Goal: Task Accomplishment & Management: Manage account settings

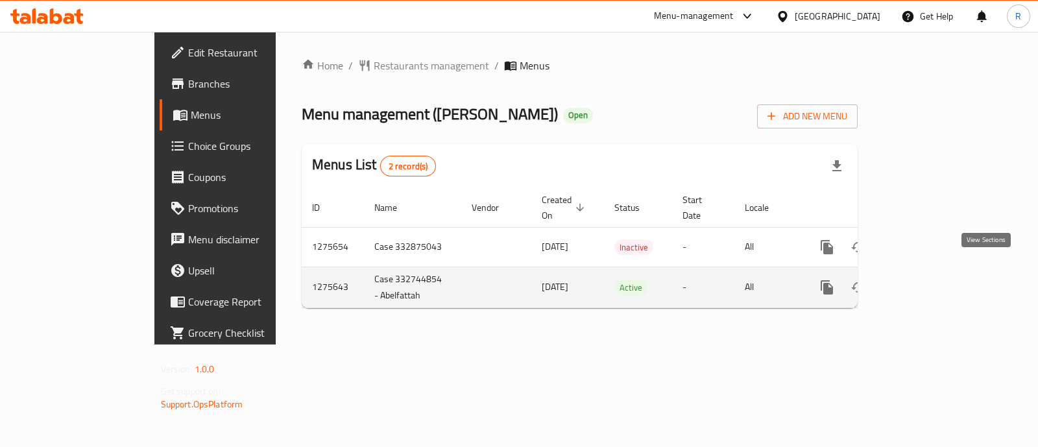
click at [928, 280] on icon "enhanced table" at bounding box center [921, 288] width 16 height 16
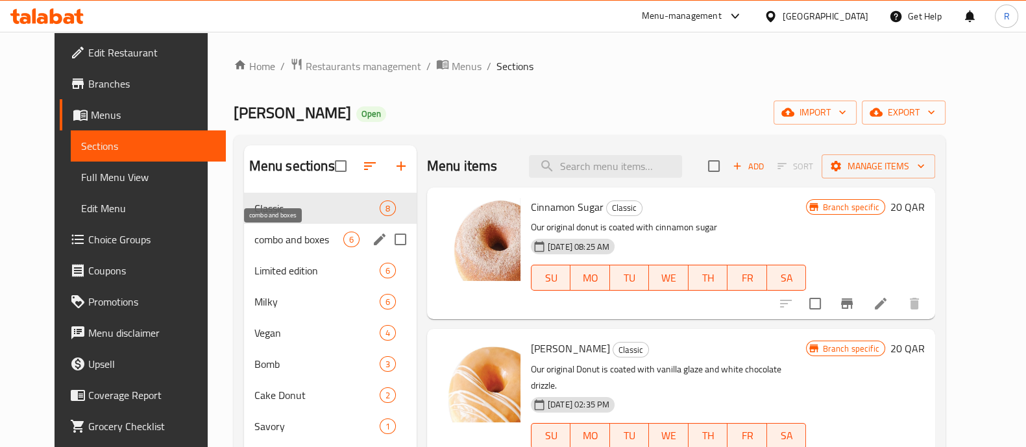
click at [280, 242] on span "combo and boxes" at bounding box center [298, 240] width 89 height 16
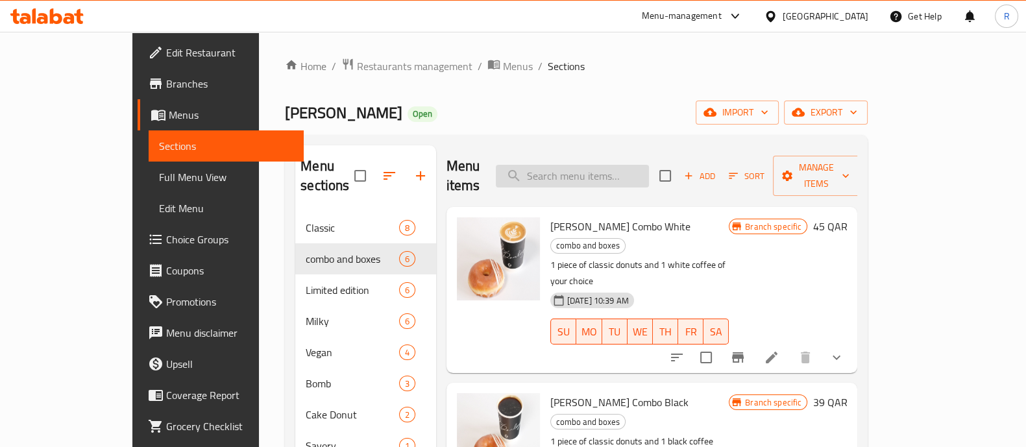
click at [585, 165] on input "search" at bounding box center [572, 176] width 153 height 23
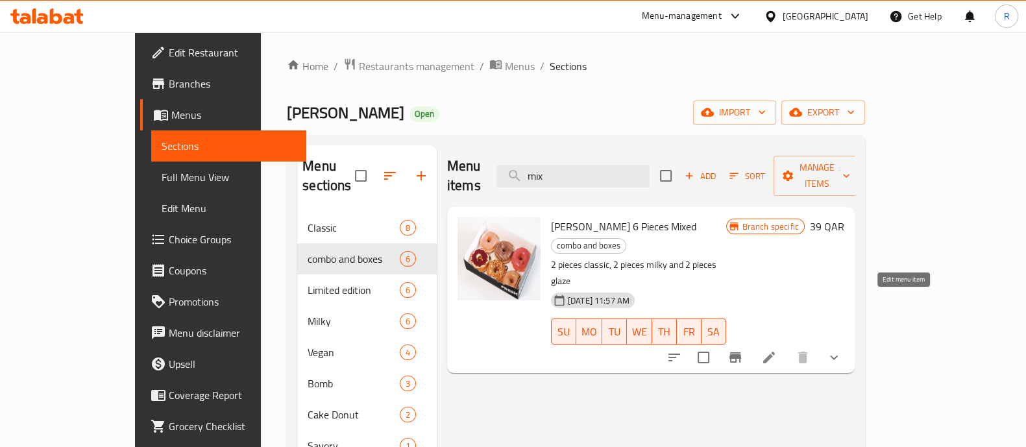
type input "mix"
click at [777, 350] on icon at bounding box center [769, 358] width 16 height 16
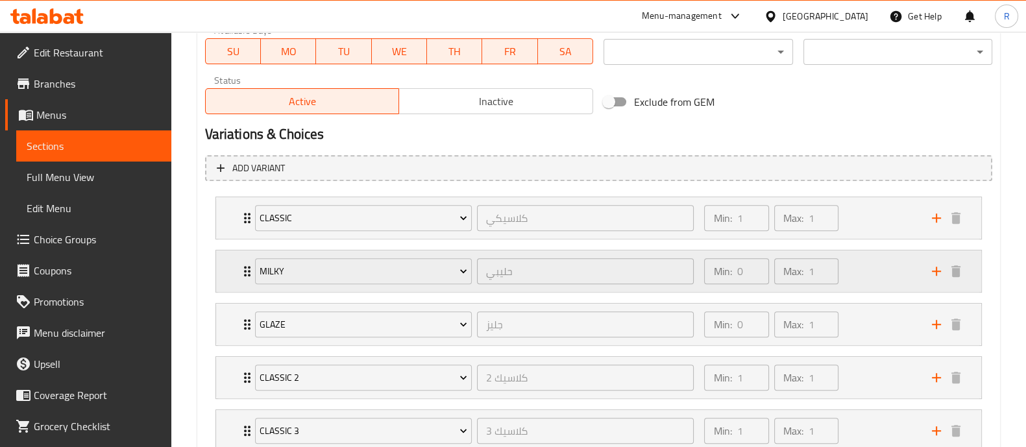
scroll to position [628, 0]
click at [873, 221] on div "Min: 1 ​ Max: 1 ​" at bounding box center [809, 219] width 227 height 42
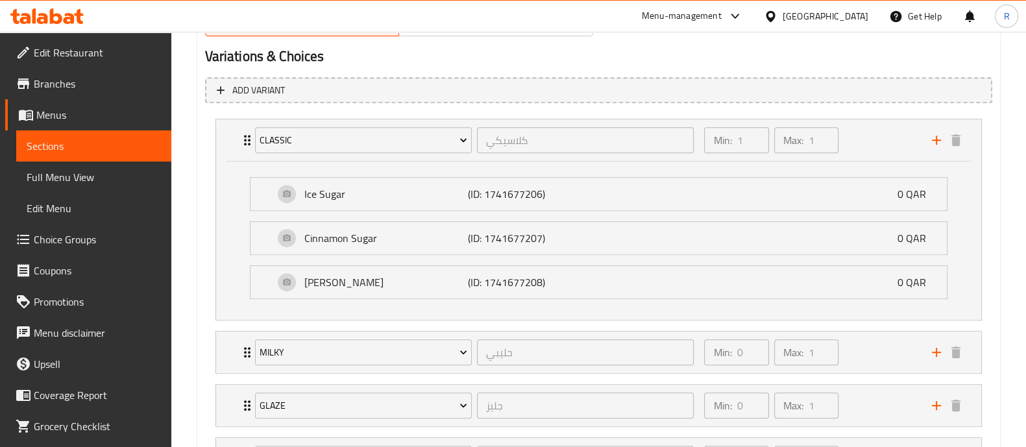
scroll to position [661, 0]
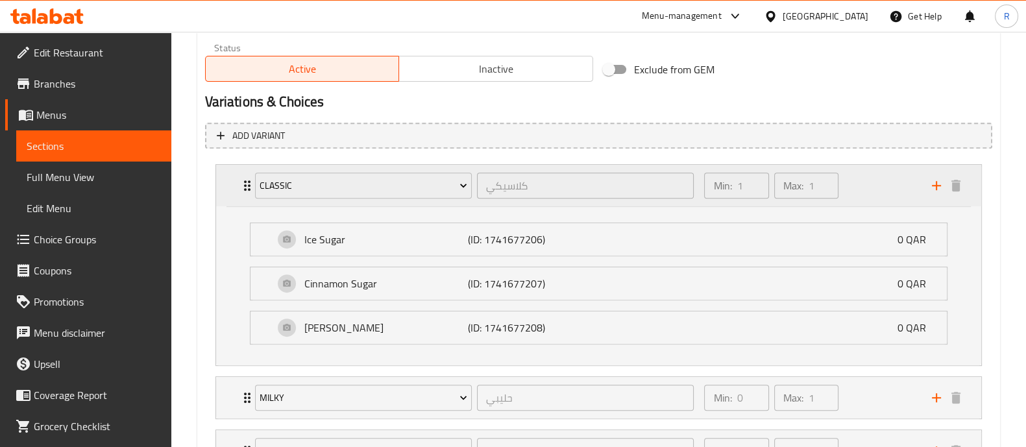
click at [874, 193] on div "Min: 1 ​ Max: 1 ​" at bounding box center [809, 186] width 227 height 42
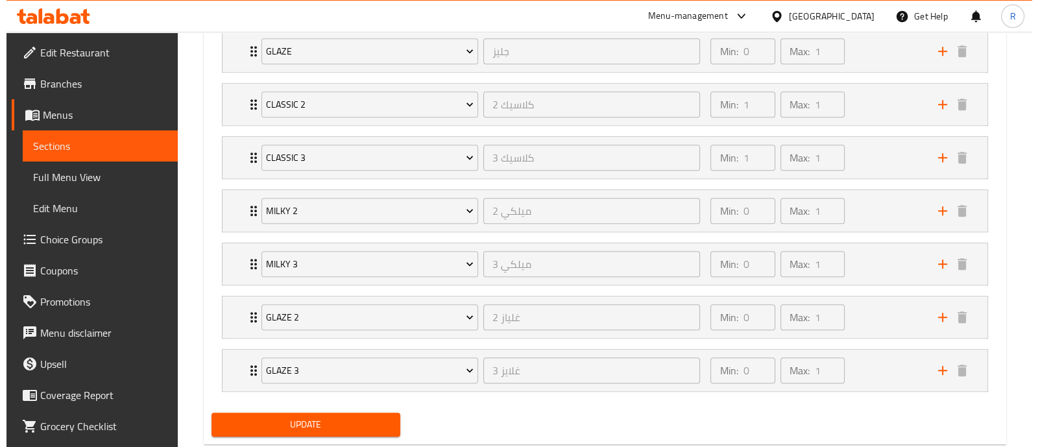
scroll to position [933, 0]
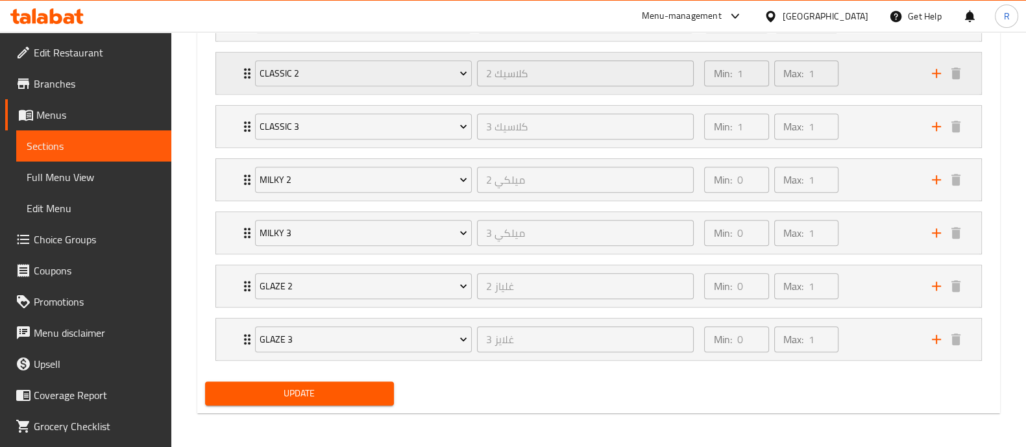
click at [966, 75] on div "Classic 2 كلاسيك 2 ​ Min: 1 ​ Max: 1 ​" at bounding box center [598, 74] width 765 height 42
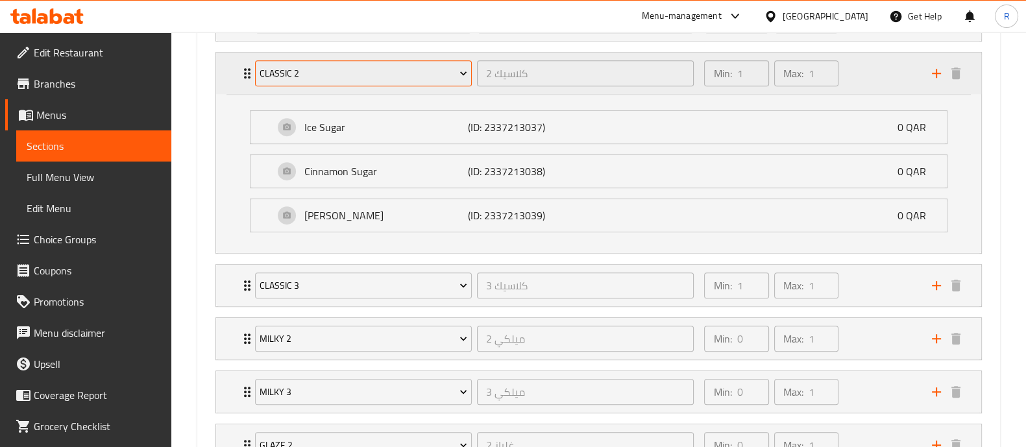
click at [461, 68] on icon "Expand" at bounding box center [463, 73] width 13 height 13
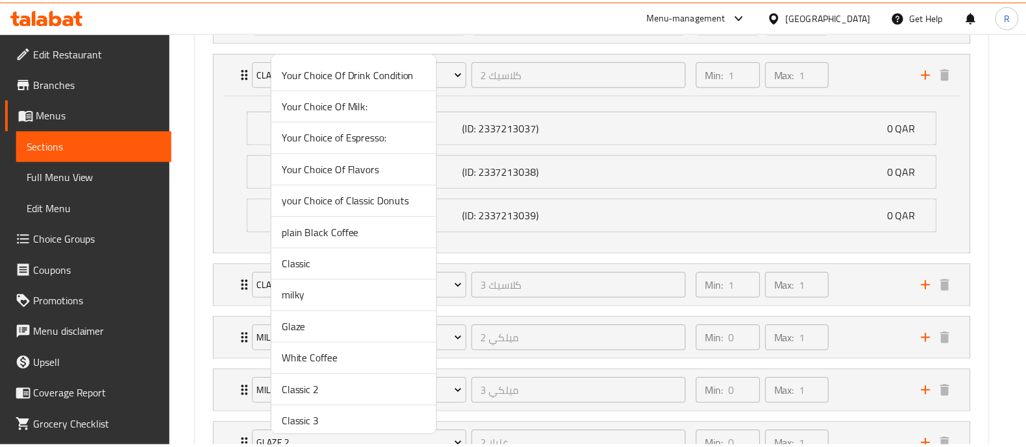
scroll to position [132, 0]
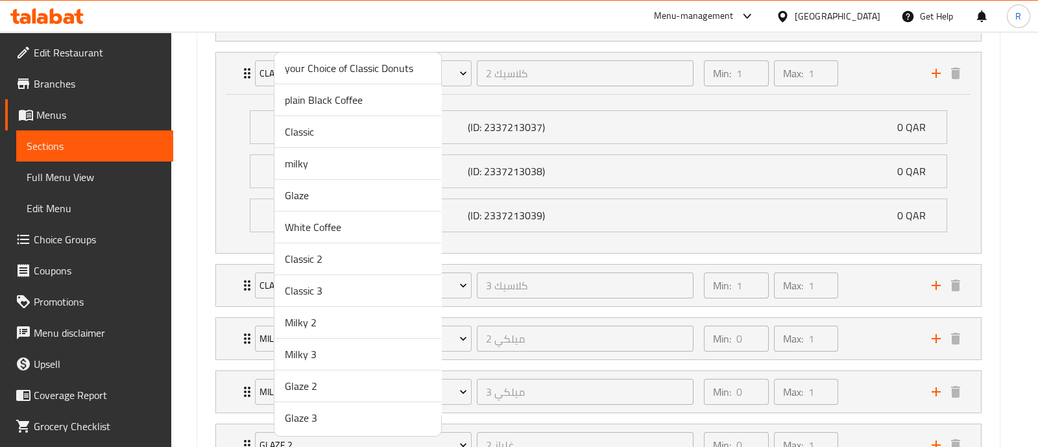
click at [369, 275] on li "Classic 3" at bounding box center [357, 291] width 167 height 32
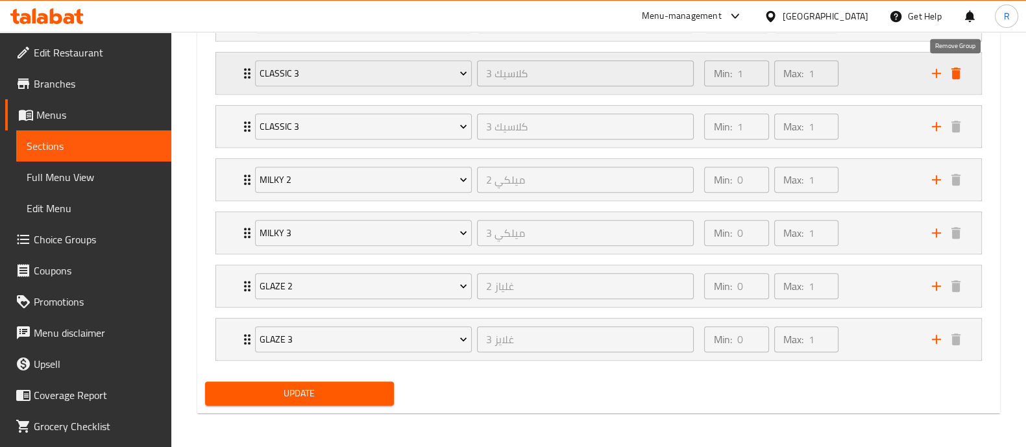
click at [952, 71] on icon "delete" at bounding box center [955, 73] width 9 height 12
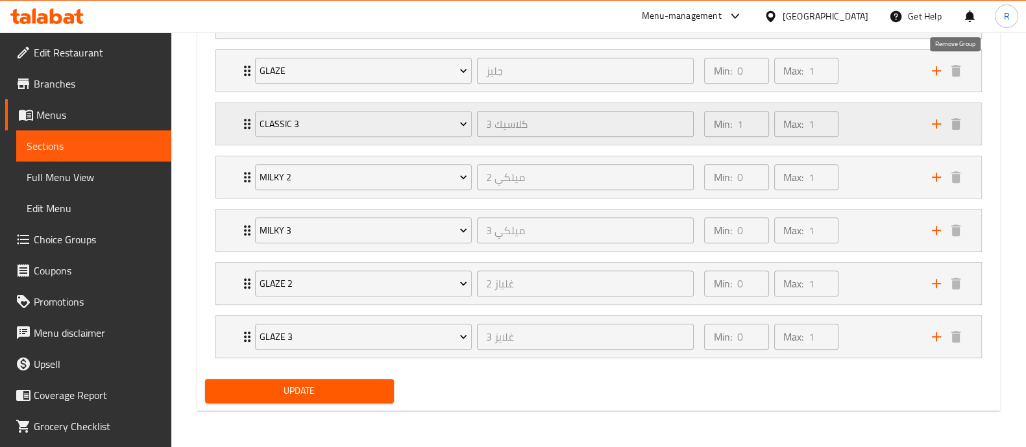
scroll to position [880, 0]
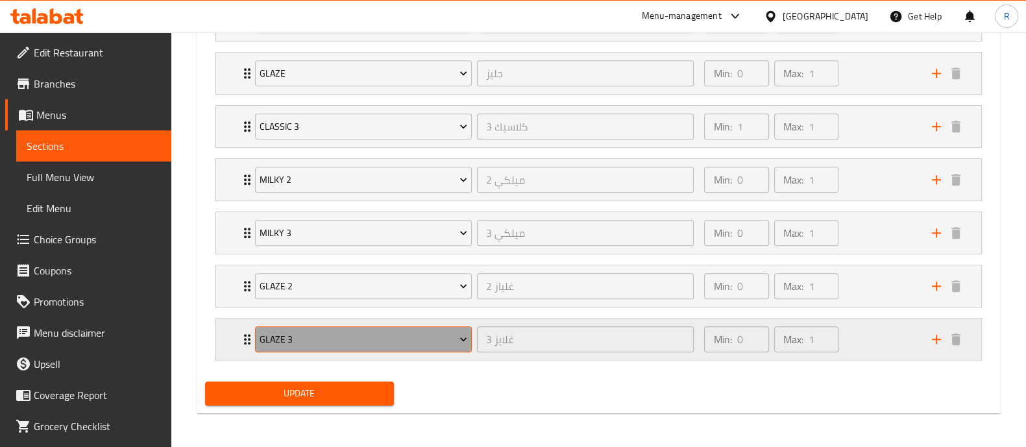
click at [457, 342] on icon "Expand" at bounding box center [463, 339] width 13 height 13
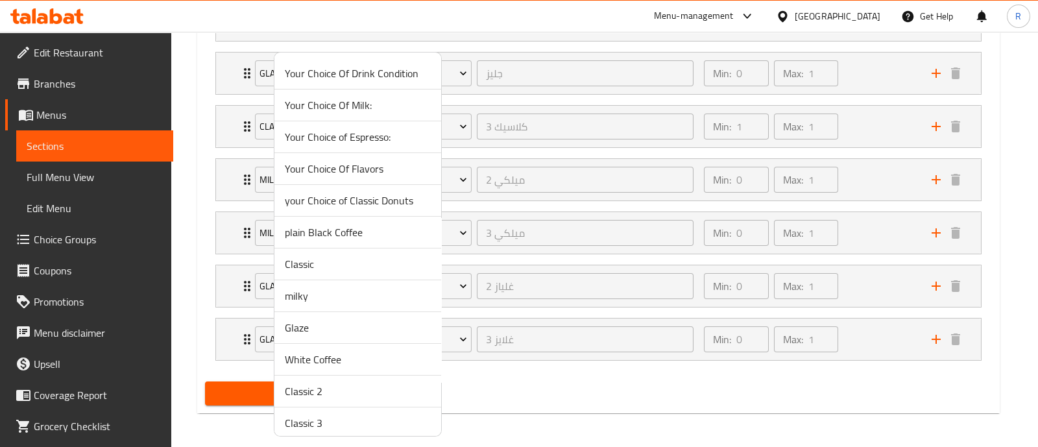
click at [372, 324] on span "Glaze" at bounding box center [358, 328] width 146 height 16
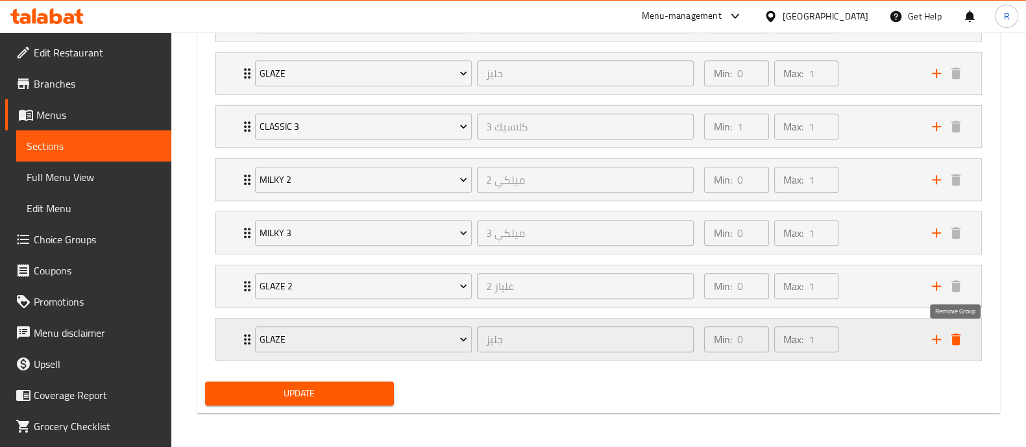
click at [957, 330] on button "delete" at bounding box center [955, 339] width 19 height 19
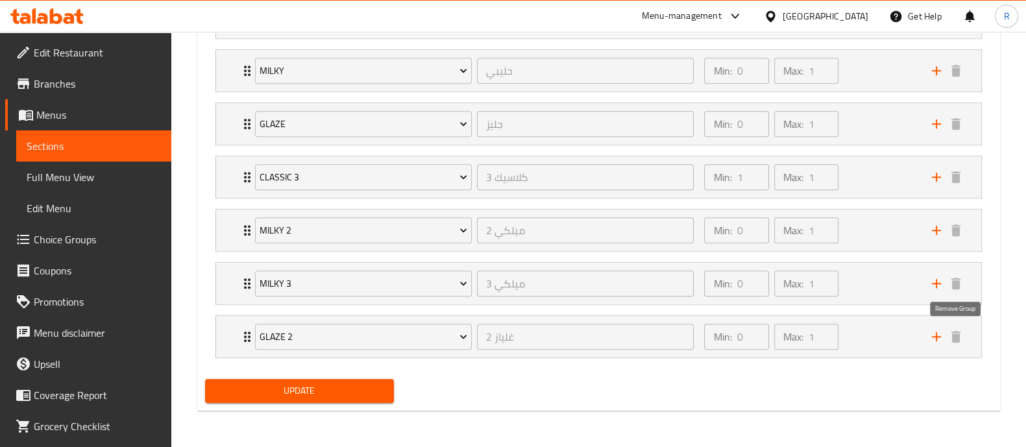
scroll to position [827, 0]
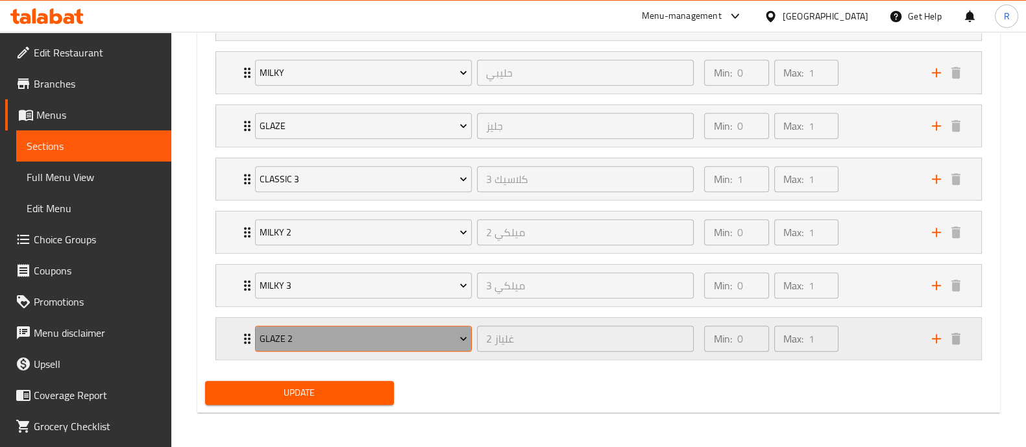
click at [443, 335] on span "Glaze 2" at bounding box center [364, 339] width 208 height 16
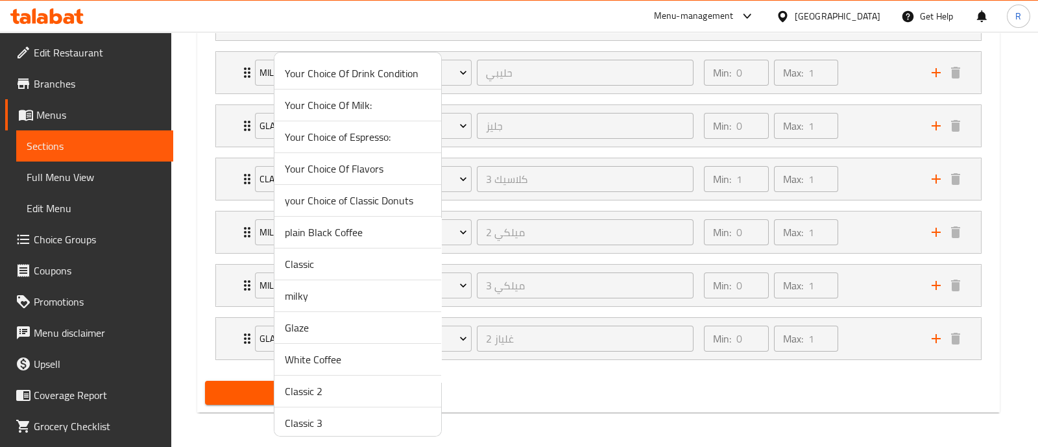
click at [347, 324] on span "Glaze" at bounding box center [358, 328] width 146 height 16
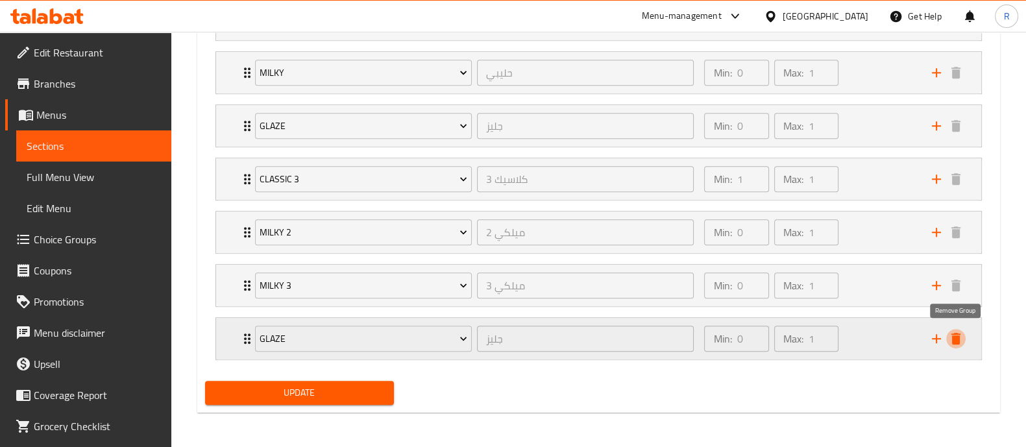
click at [959, 337] on icon "delete" at bounding box center [955, 339] width 9 height 12
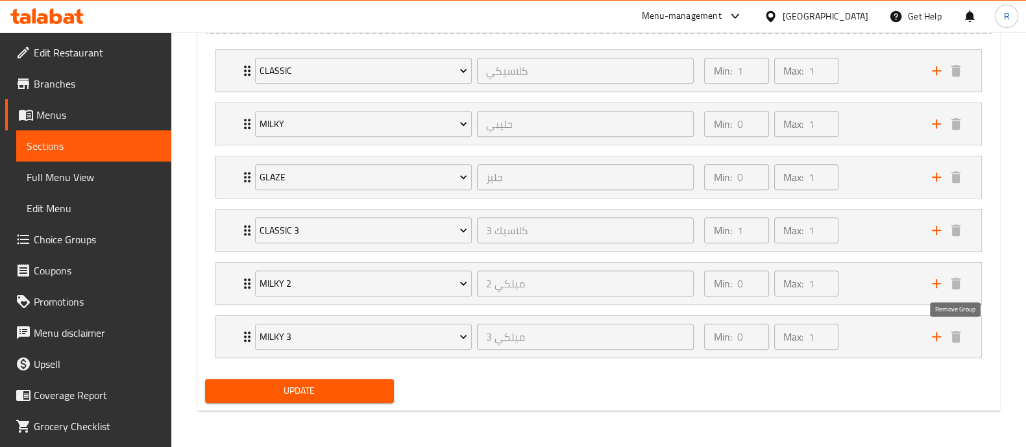
scroll to position [774, 0]
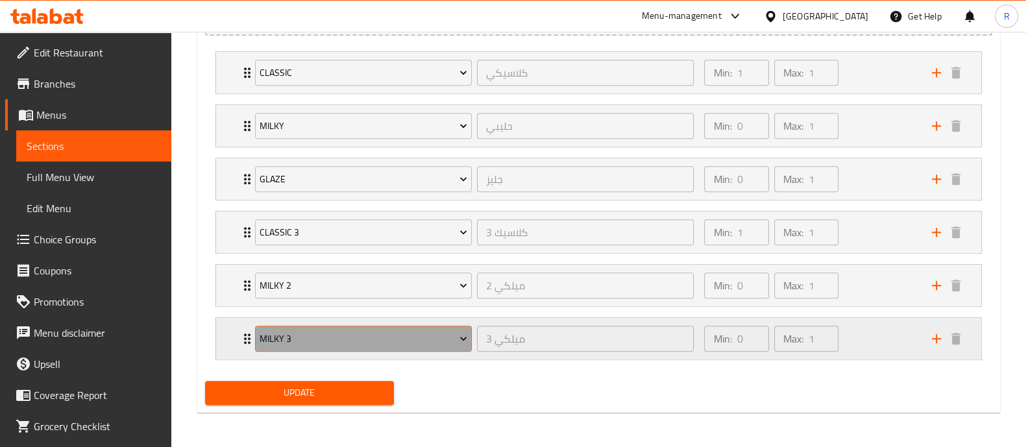
click at [465, 339] on icon "Expand" at bounding box center [463, 338] width 13 height 13
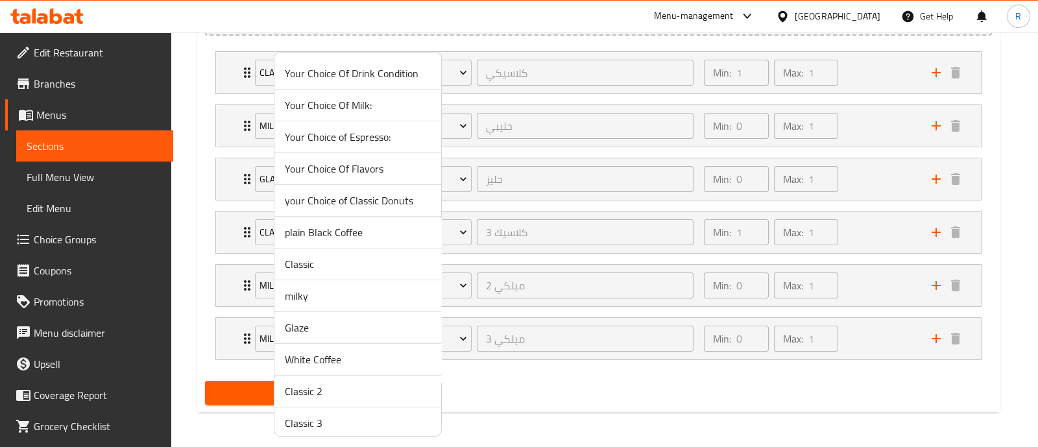
click at [328, 309] on li "milky" at bounding box center [357, 296] width 167 height 32
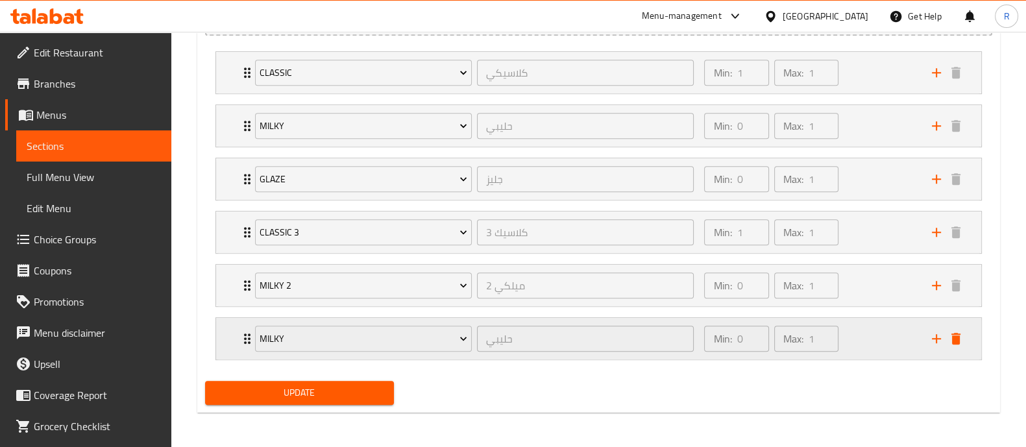
click at [959, 336] on icon "delete" at bounding box center [955, 339] width 9 height 12
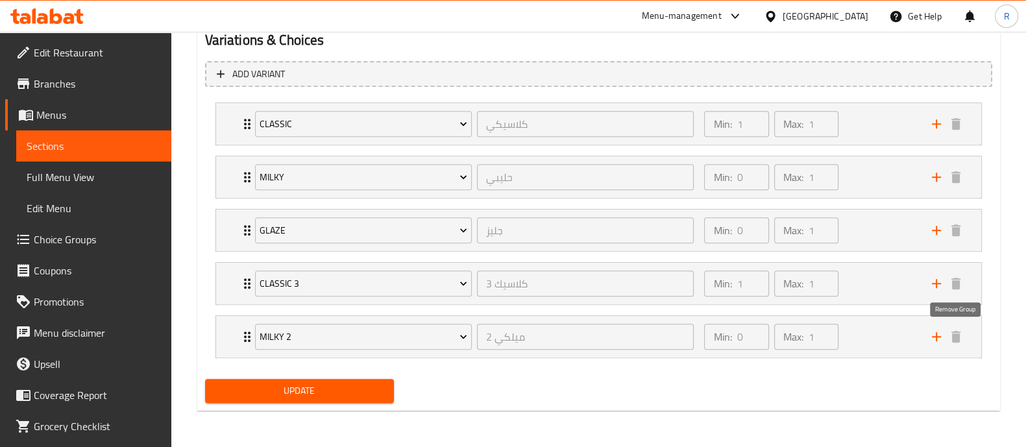
scroll to position [721, 0]
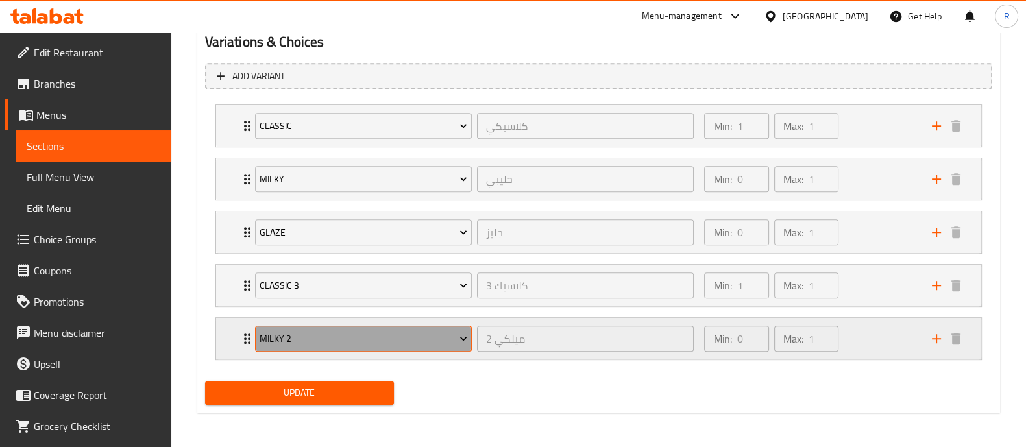
click at [441, 333] on span "Milky 2" at bounding box center [364, 339] width 208 height 16
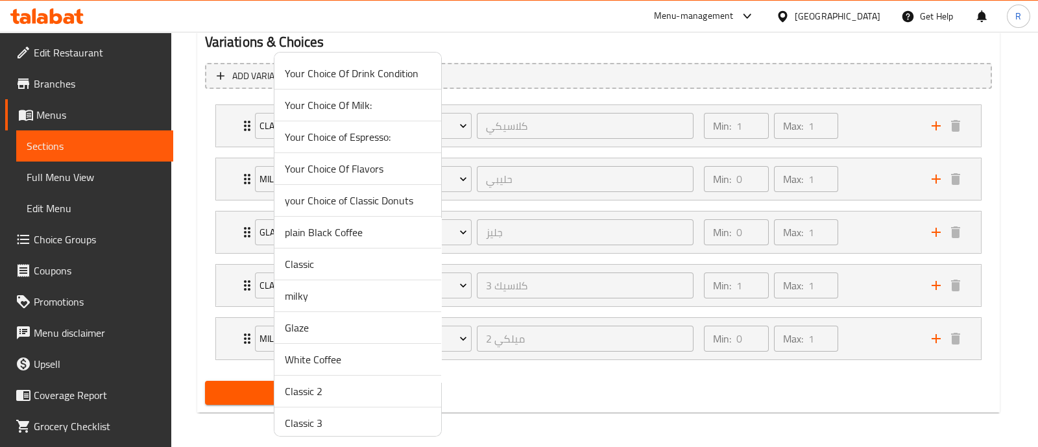
click at [330, 297] on span "milky" at bounding box center [358, 296] width 146 height 16
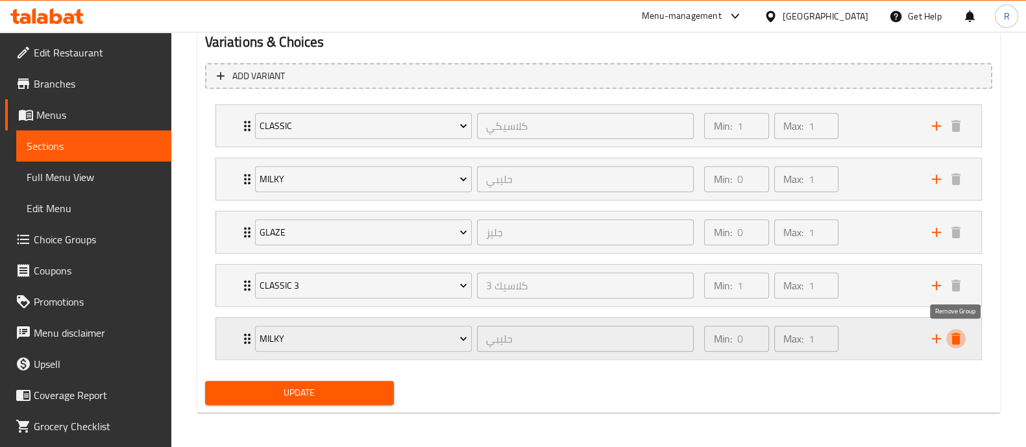
click at [954, 333] on icon "delete" at bounding box center [955, 339] width 9 height 12
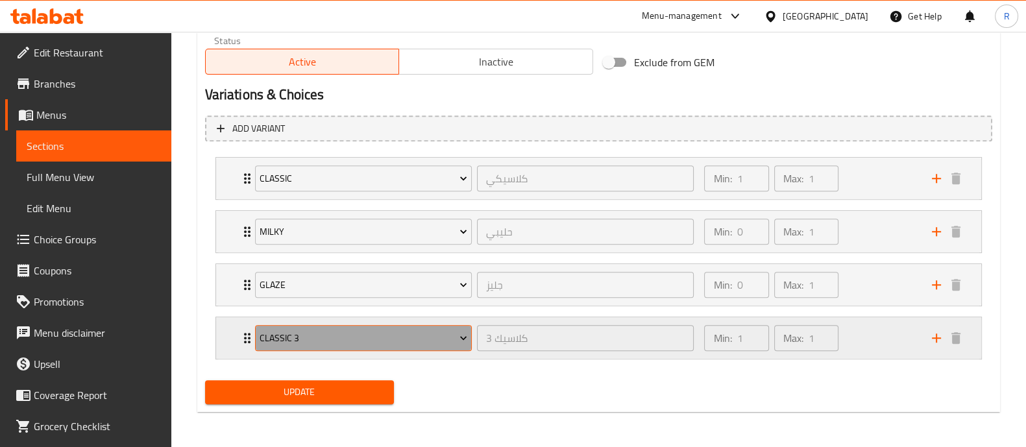
click at [412, 339] on span "Classic 3" at bounding box center [364, 338] width 208 height 16
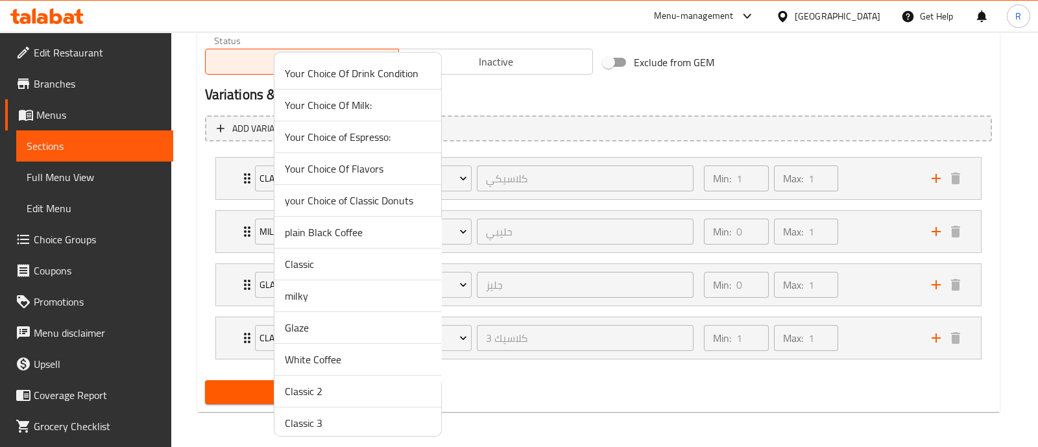
click at [354, 305] on li "milky" at bounding box center [357, 296] width 167 height 32
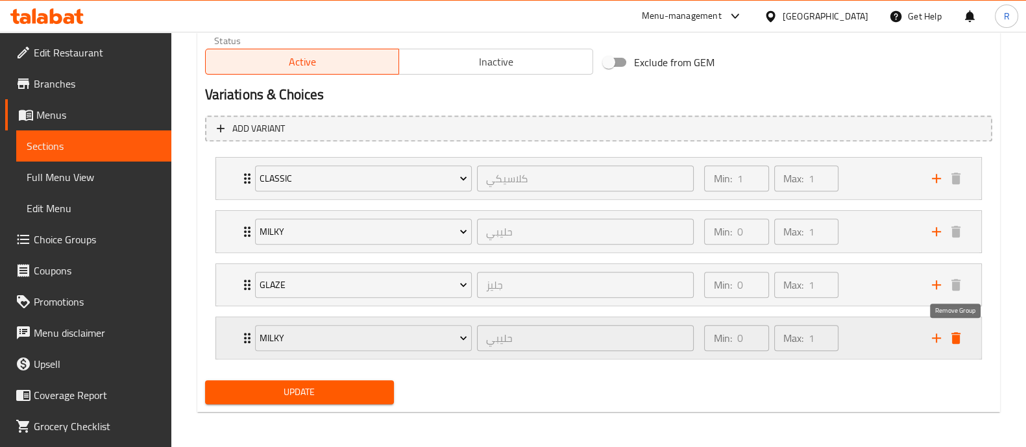
click at [960, 342] on icon "delete" at bounding box center [956, 338] width 16 height 16
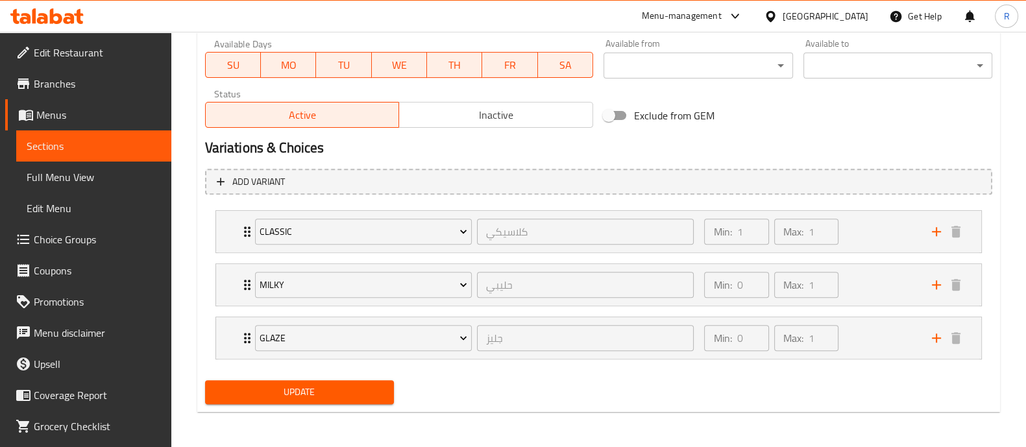
click at [341, 388] on span "Update" at bounding box center [299, 392] width 168 height 16
click at [83, 241] on span "Choice Groups" at bounding box center [97, 240] width 127 height 16
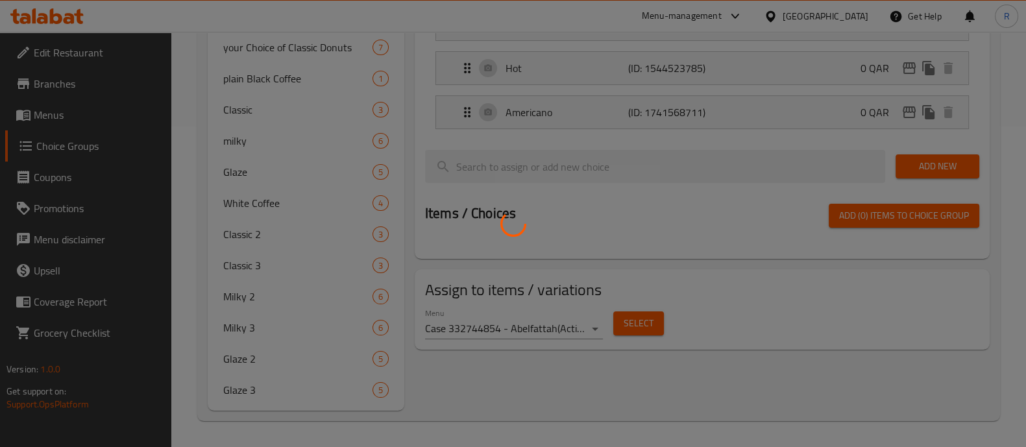
scroll to position [184, 0]
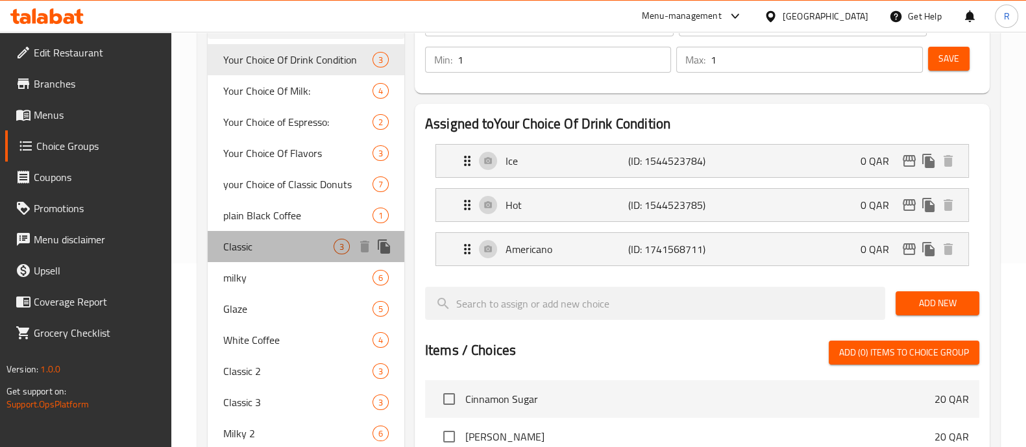
click at [273, 249] on span "Classic" at bounding box center [278, 247] width 110 height 16
type input "Classic"
type input "كلاسيكي"
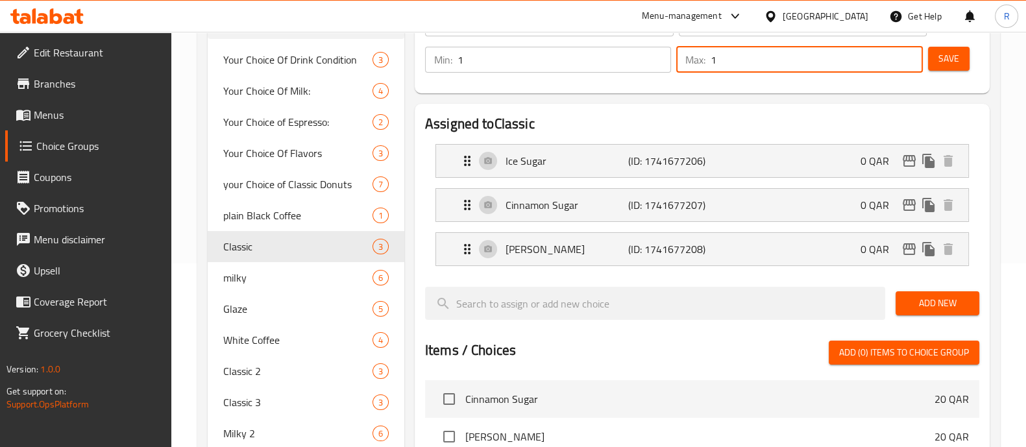
click at [760, 67] on input "1" at bounding box center [816, 60] width 212 height 26
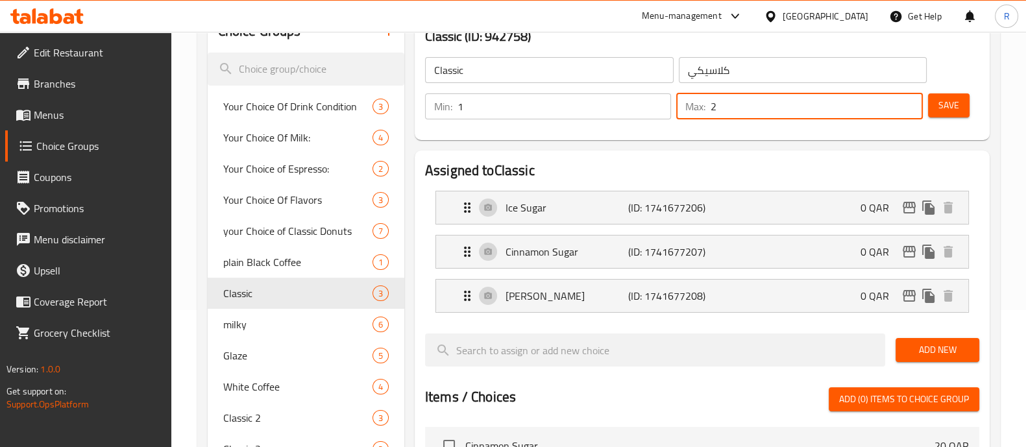
scroll to position [134, 0]
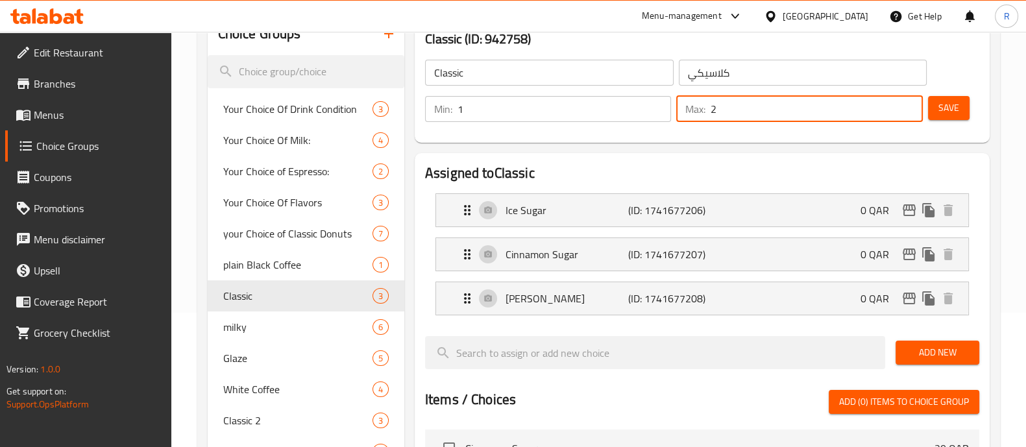
type input "2"
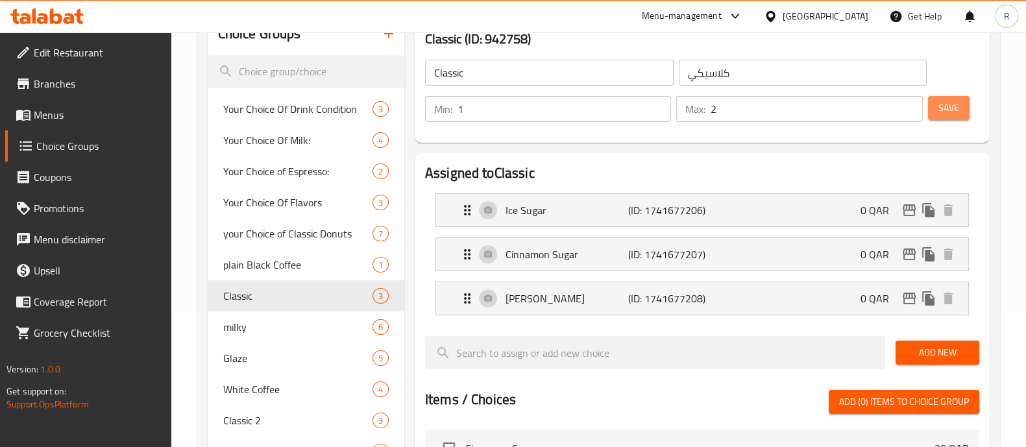
click at [949, 117] on button "Save" at bounding box center [949, 108] width 42 height 24
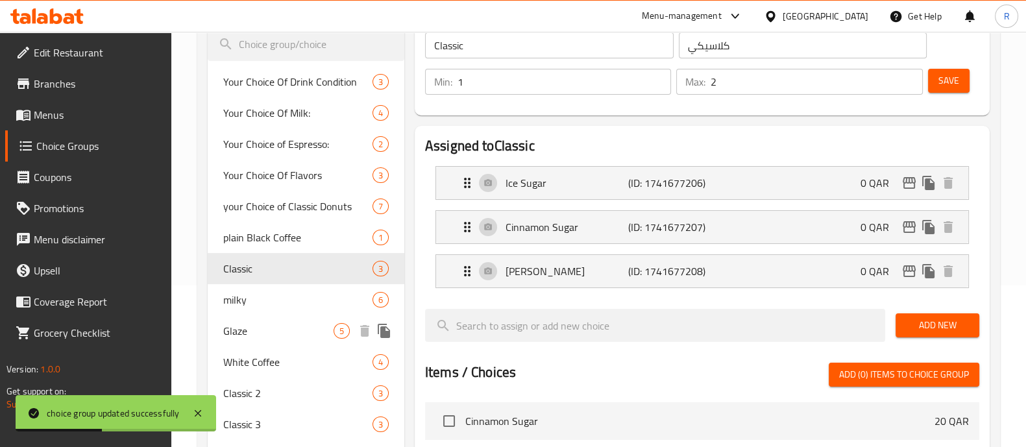
scroll to position [163, 0]
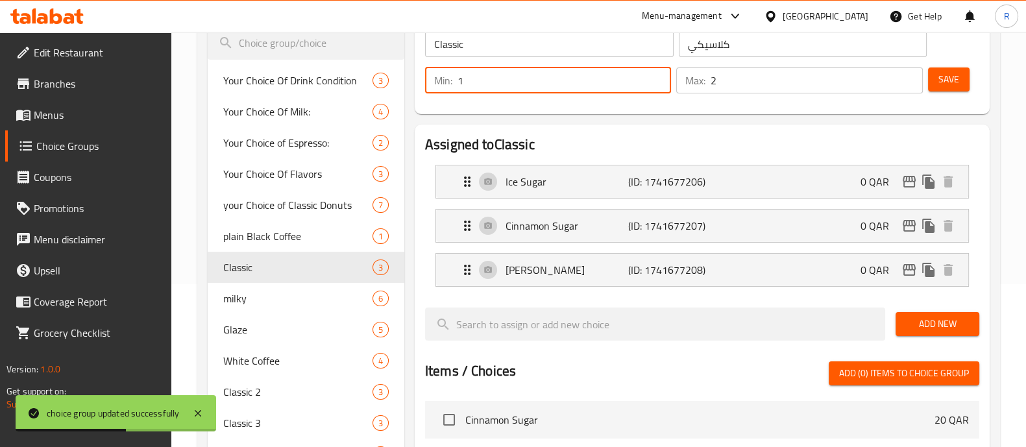
click at [516, 79] on input "1" at bounding box center [563, 80] width 213 height 26
type input "2"
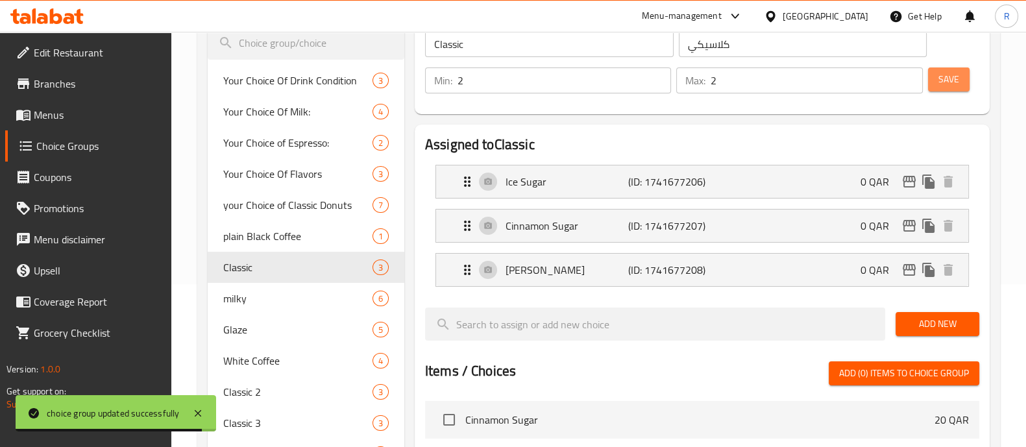
click at [949, 80] on span "Save" at bounding box center [948, 79] width 21 height 16
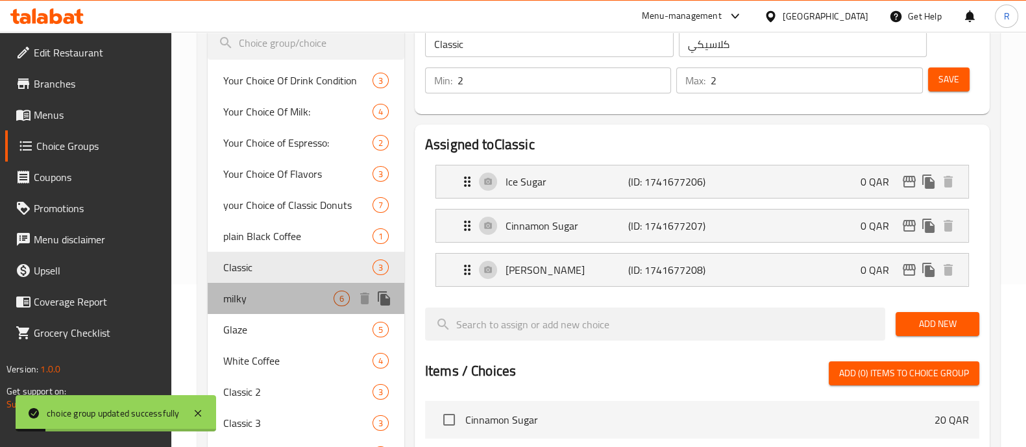
click at [266, 291] on span "milky" at bounding box center [278, 299] width 110 height 16
type input "milky"
type input "حليبي"
type input "0"
type input "1"
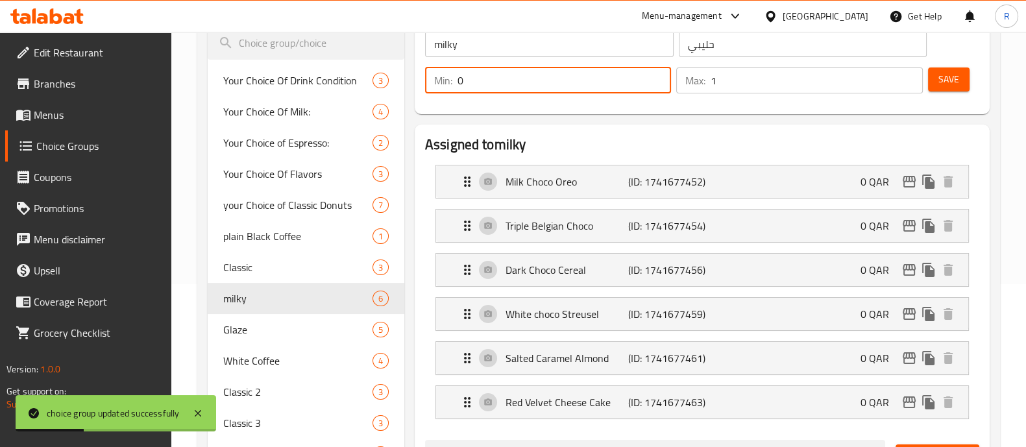
click at [568, 81] on input "0" at bounding box center [563, 80] width 213 height 26
type input "2"
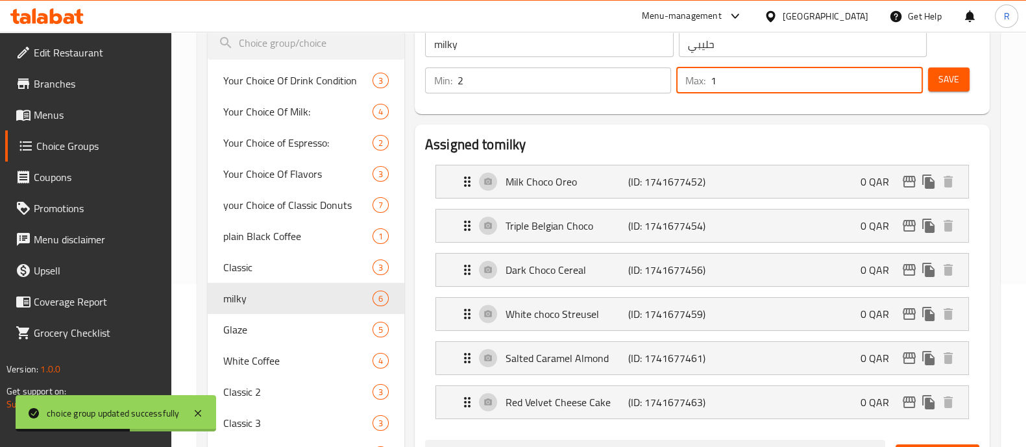
click at [718, 81] on input "1" at bounding box center [816, 80] width 212 height 26
type input "2"
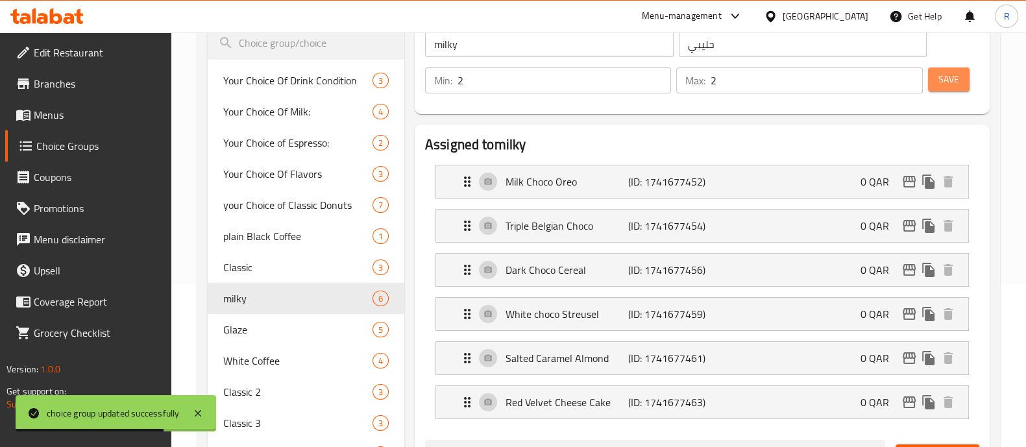
click at [951, 81] on span "Save" at bounding box center [948, 79] width 21 height 16
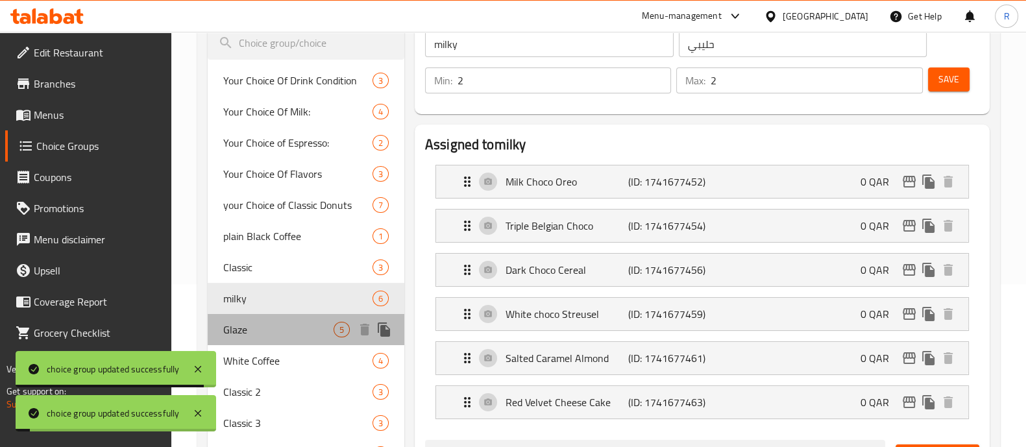
click at [264, 330] on span "Glaze" at bounding box center [278, 330] width 110 height 16
type input "Glaze"
type input "جليز"
type input "0"
type input "1"
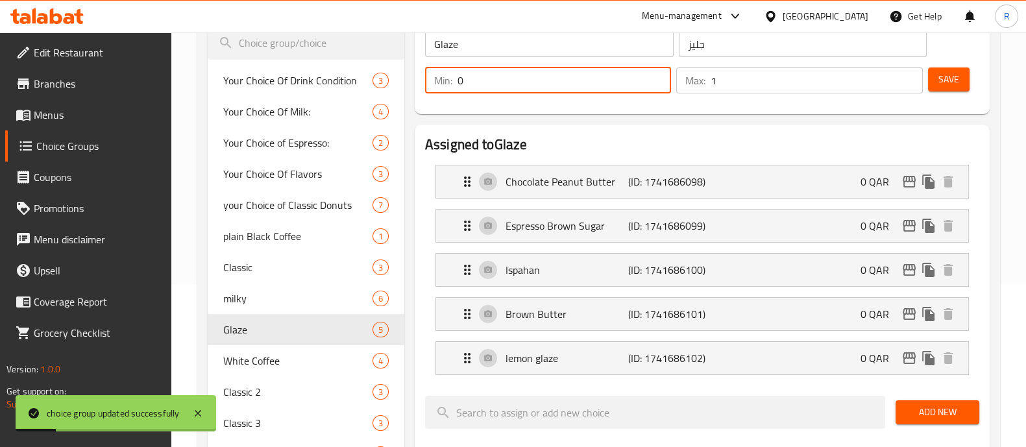
click at [571, 79] on input "0" at bounding box center [563, 80] width 213 height 26
type input "2"
click at [726, 85] on input "1" at bounding box center [816, 80] width 212 height 26
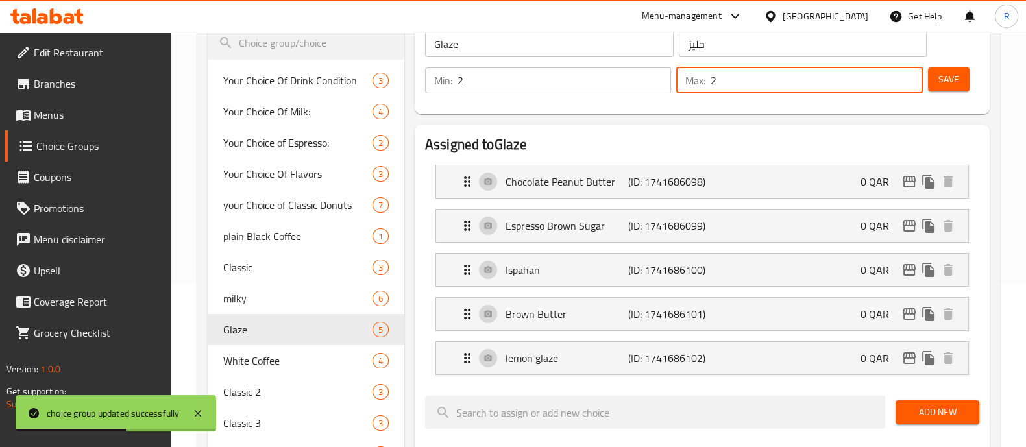
type input "2"
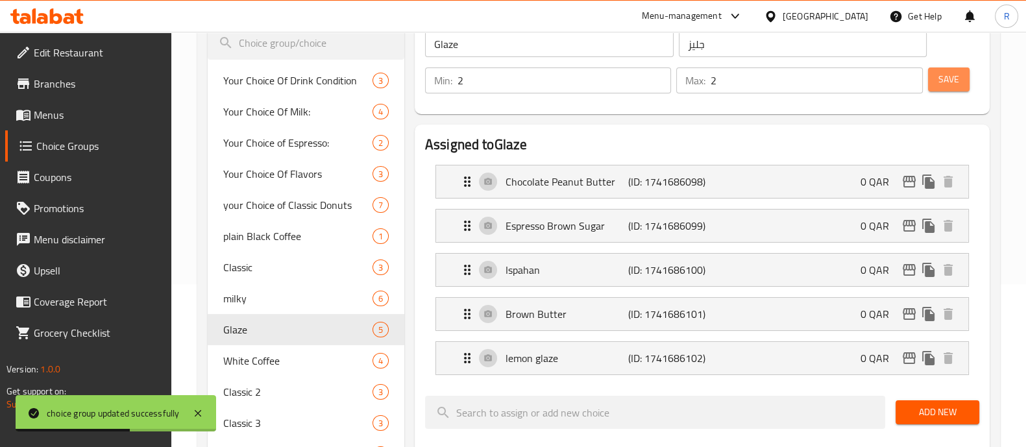
click at [952, 75] on span "Save" at bounding box center [948, 79] width 21 height 16
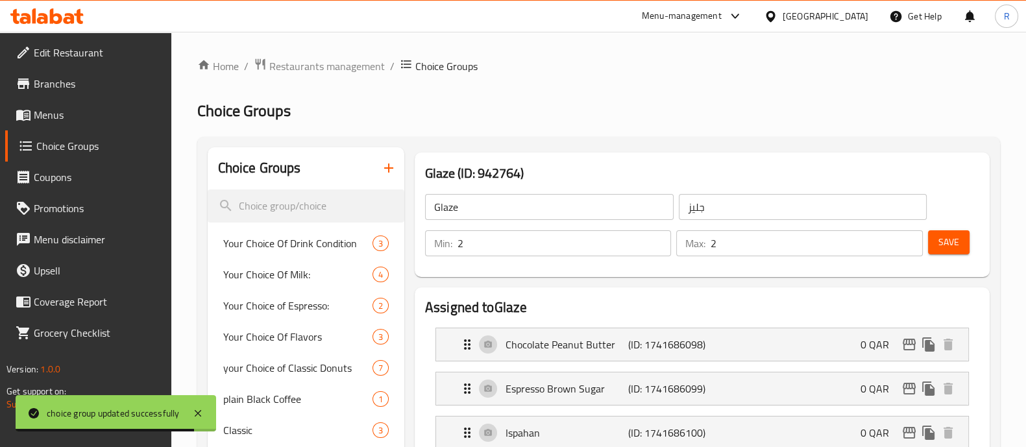
scroll to position [0, 0]
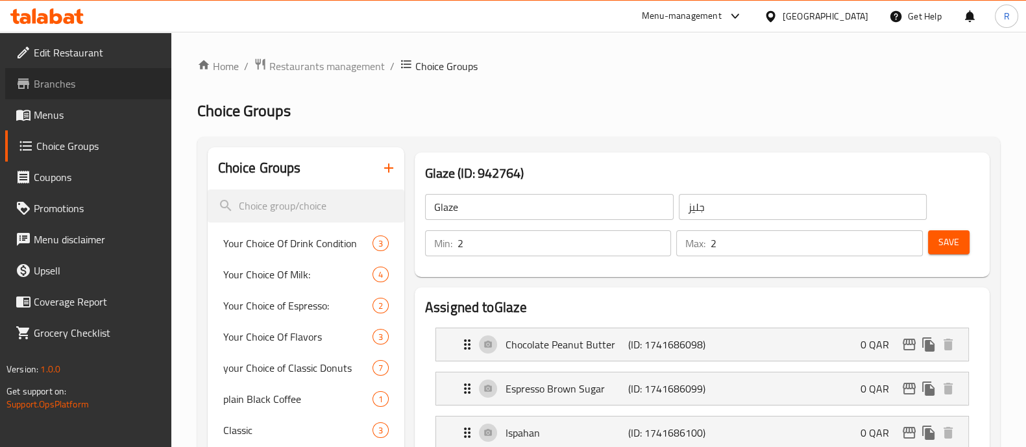
click at [56, 81] on span "Branches" at bounding box center [97, 84] width 127 height 16
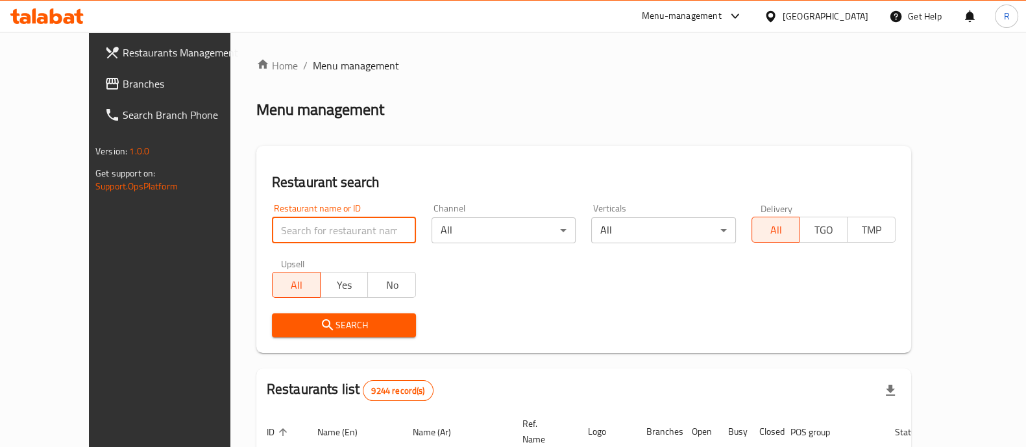
click at [306, 232] on input "search" at bounding box center [344, 230] width 144 height 26
type input "[PERSON_NAME]"
click button "Search" at bounding box center [344, 325] width 144 height 24
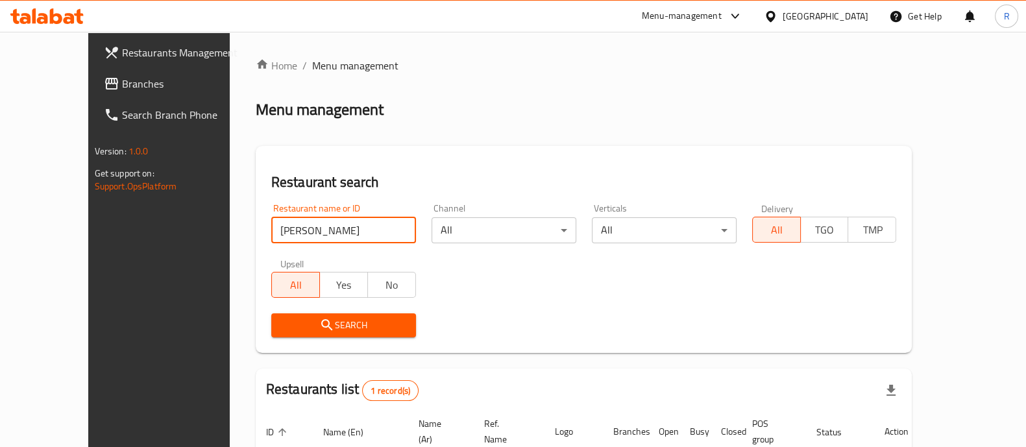
scroll to position [106, 0]
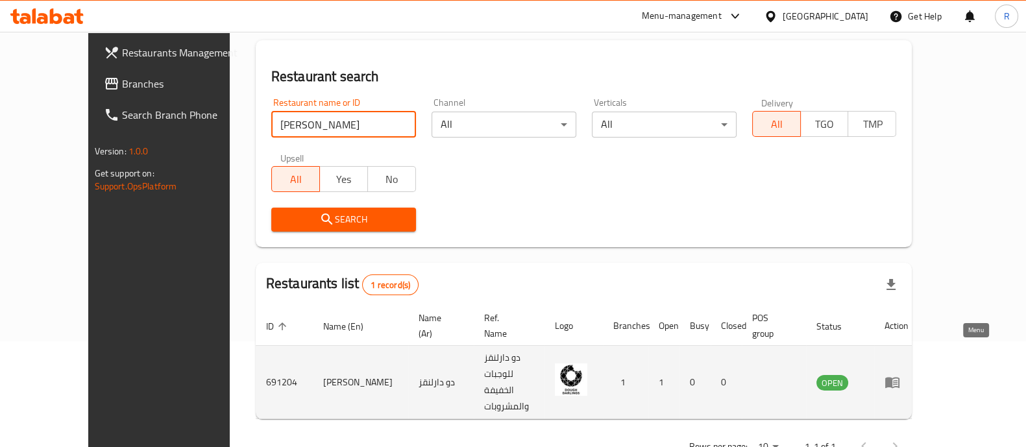
click at [897, 380] on icon "enhanced table" at bounding box center [895, 382] width 5 height 5
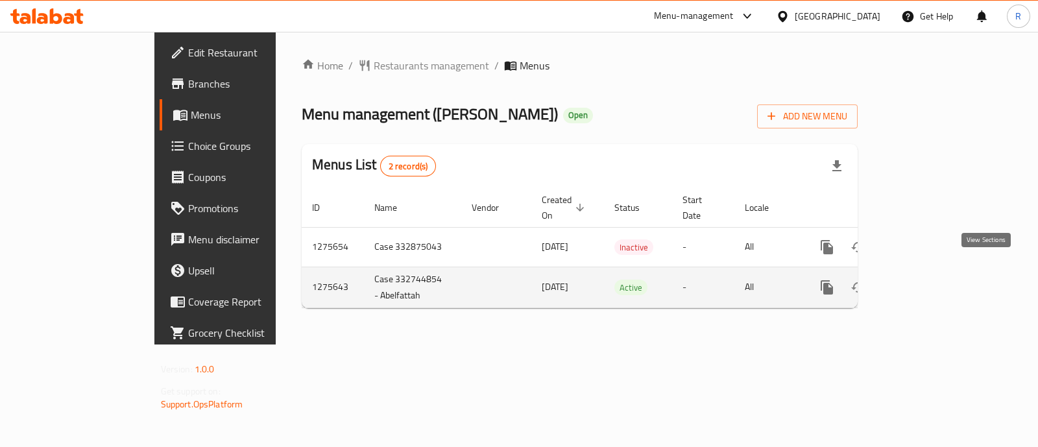
click at [928, 280] on icon "enhanced table" at bounding box center [921, 288] width 16 height 16
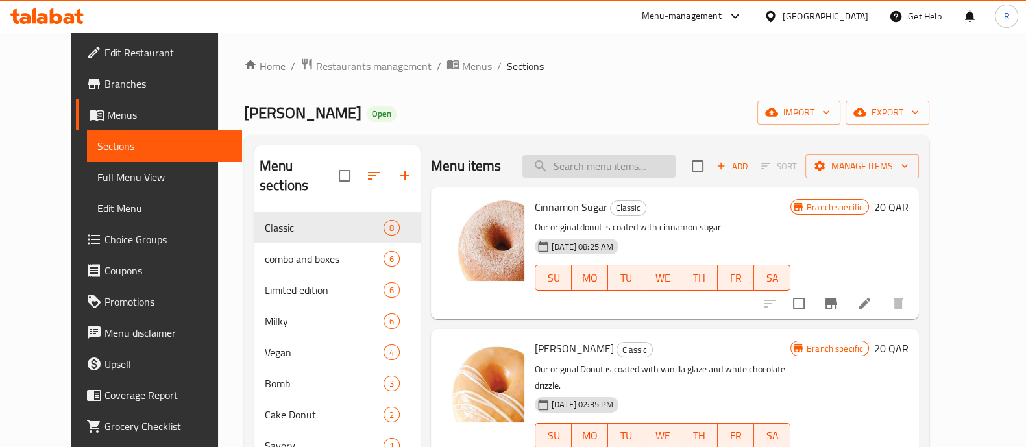
click at [638, 163] on input "search" at bounding box center [598, 166] width 153 height 23
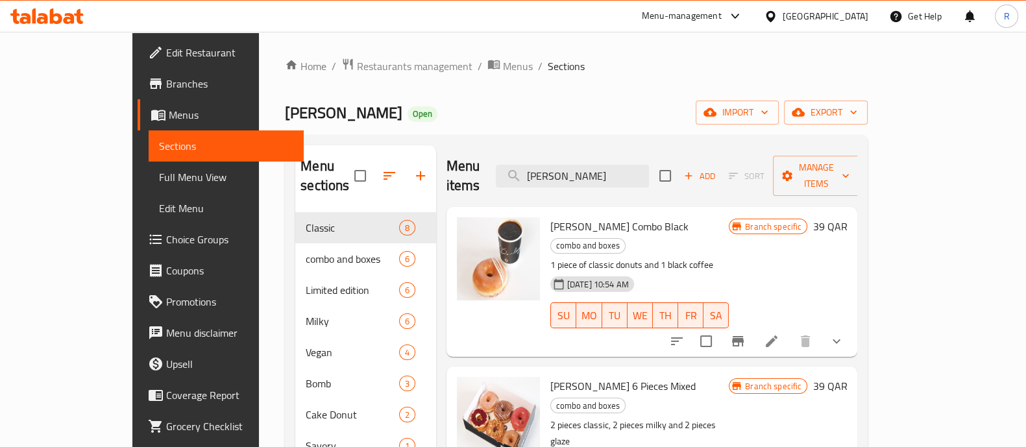
scroll to position [79, 0]
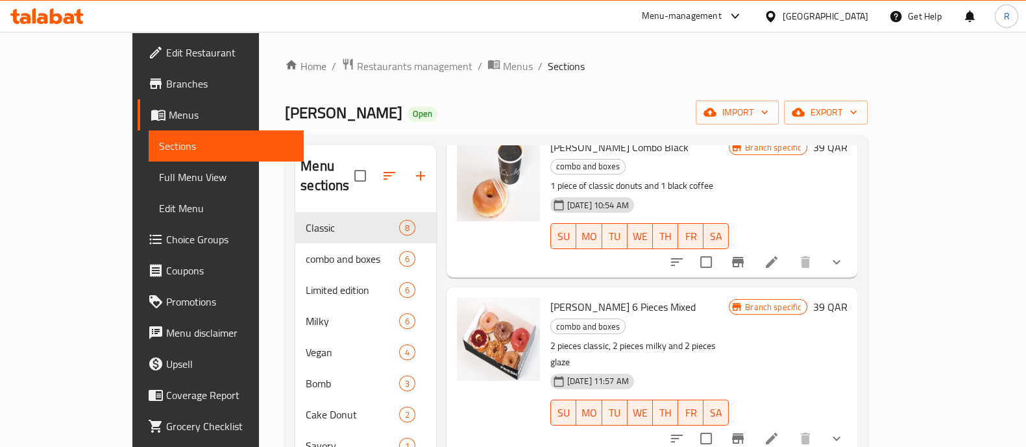
type input "dough darlings"
click at [779, 431] on icon at bounding box center [772, 439] width 16 height 16
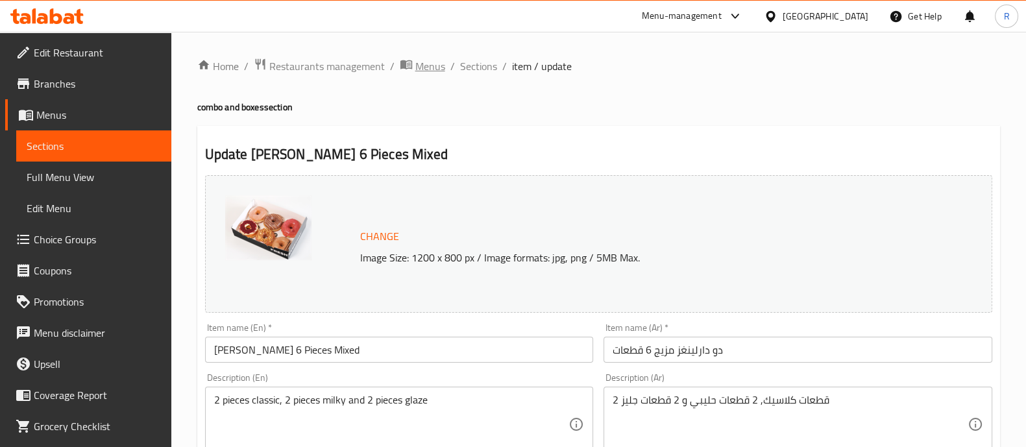
click at [426, 69] on span "Menus" at bounding box center [430, 66] width 30 height 16
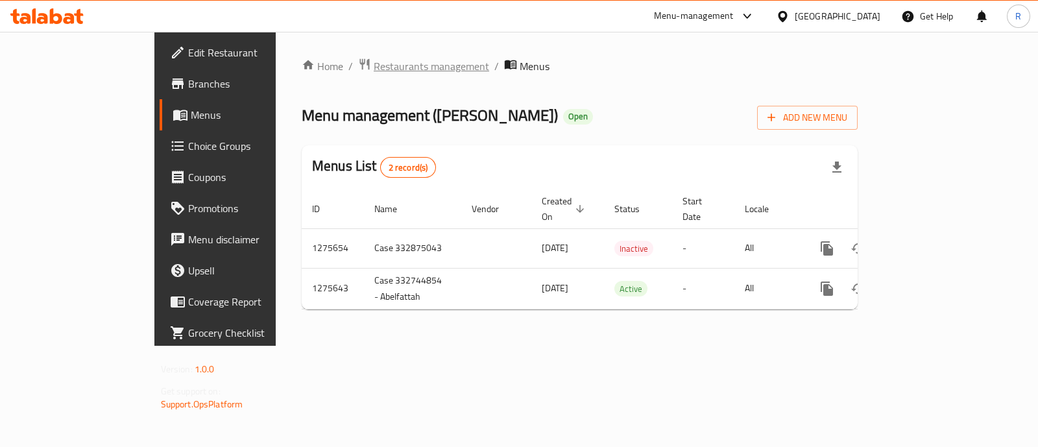
click at [374, 67] on span "Restaurants management" at bounding box center [431, 66] width 115 height 16
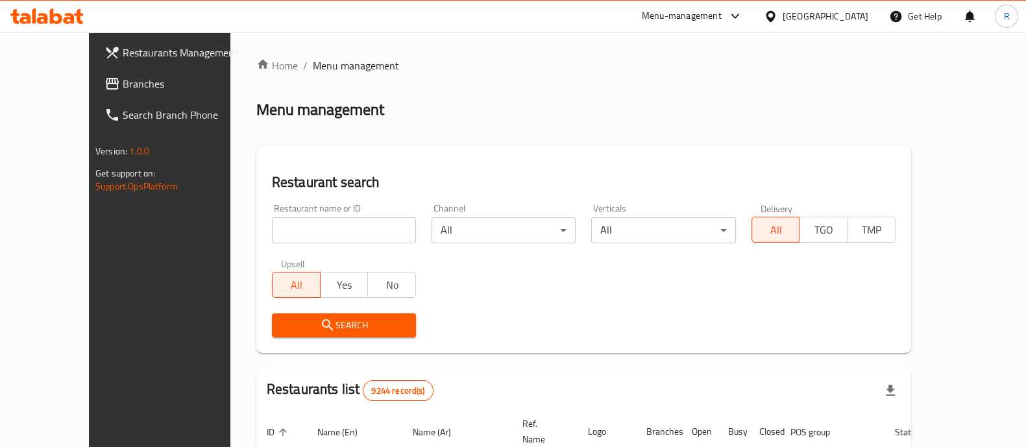
click at [311, 221] on input "search" at bounding box center [344, 230] width 144 height 26
click at [328, 219] on input "search" at bounding box center [344, 230] width 144 height 26
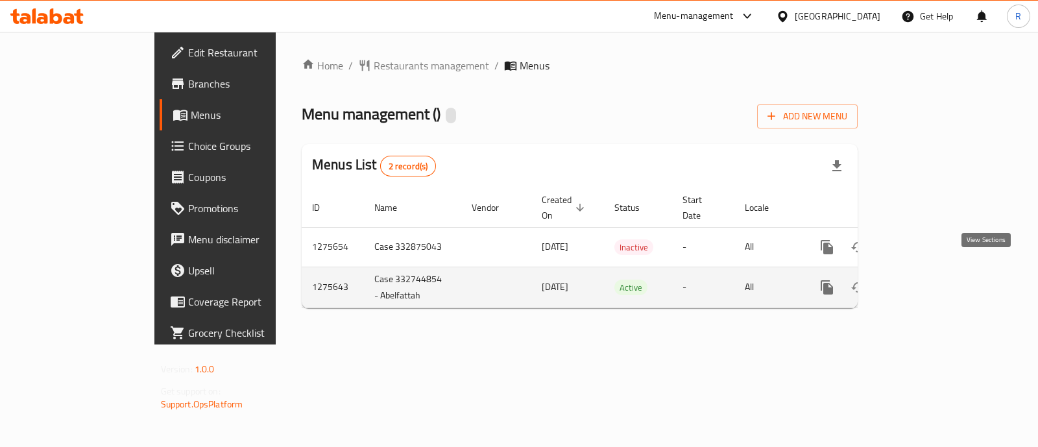
click at [927, 282] on icon "enhanced table" at bounding box center [921, 288] width 12 height 12
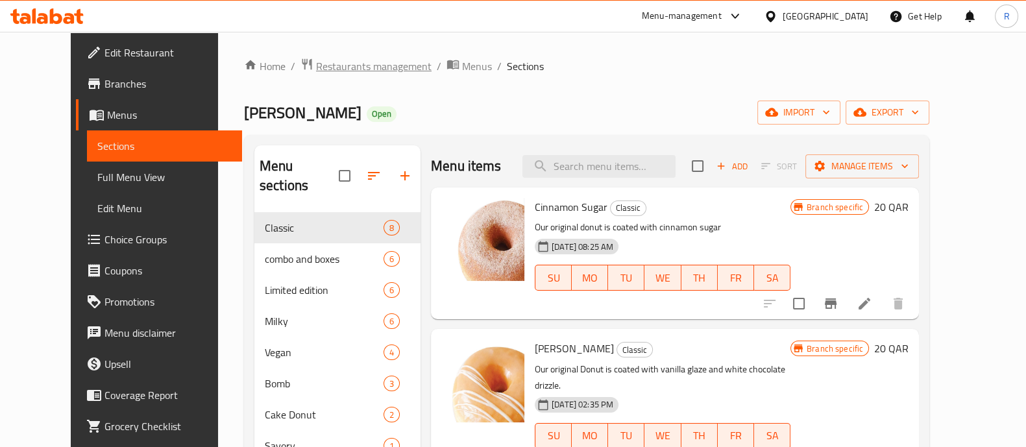
click at [363, 72] on span "Restaurants management" at bounding box center [373, 66] width 115 height 16
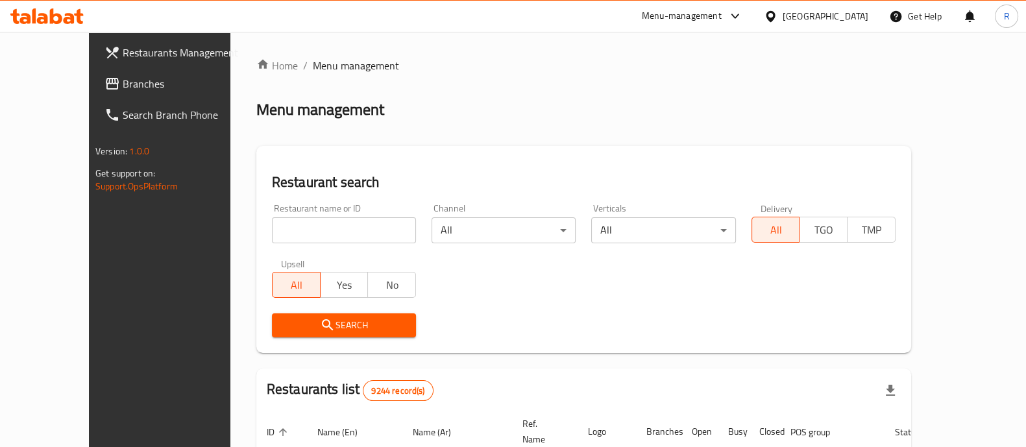
click at [350, 235] on input "search" at bounding box center [344, 230] width 144 height 26
type input "thirty burger"
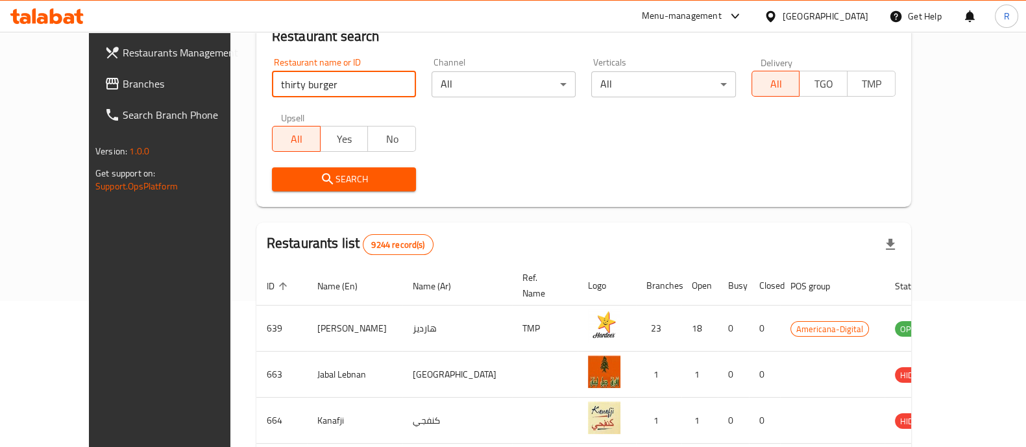
scroll to position [162, 0]
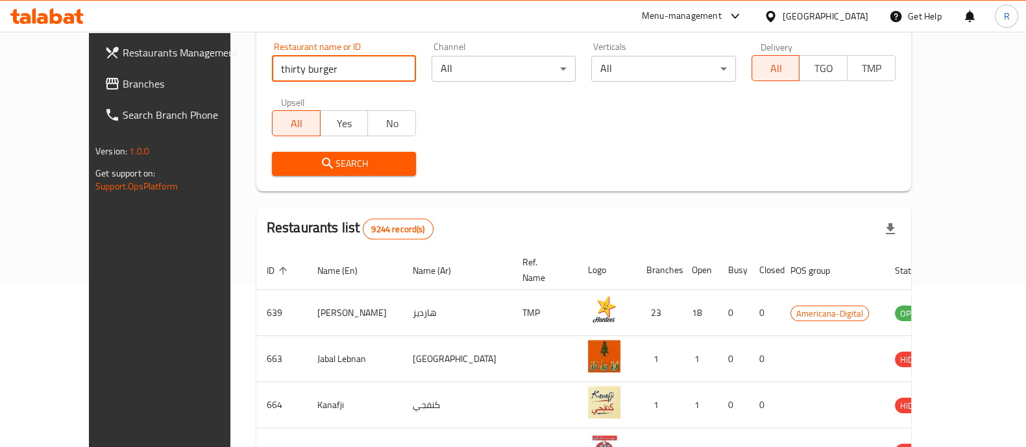
click button "Search" at bounding box center [344, 164] width 144 height 24
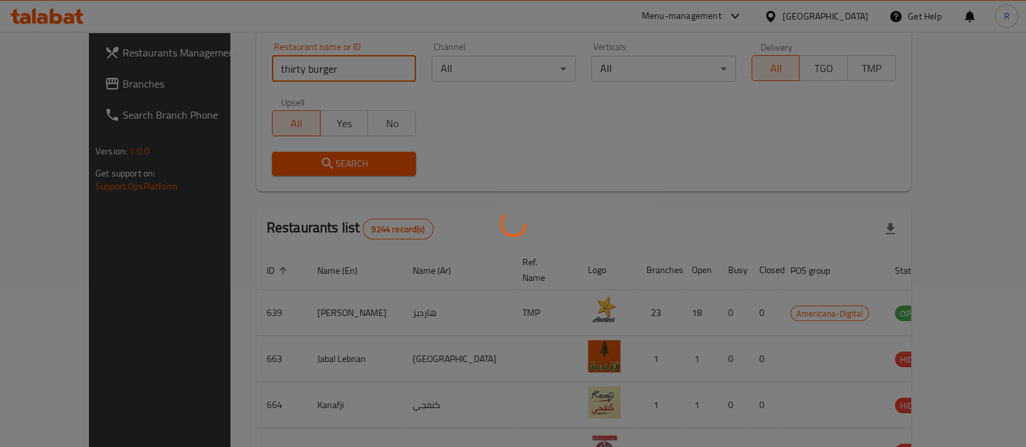
scroll to position [106, 0]
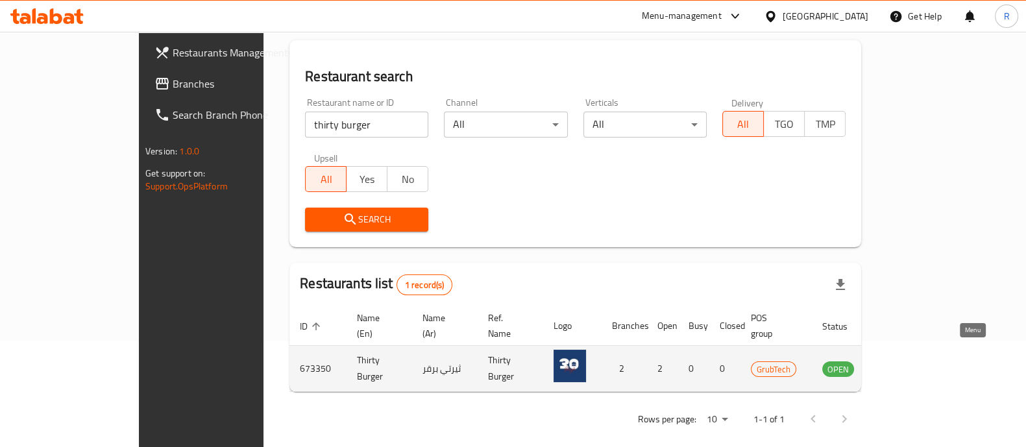
click at [914, 361] on link "enhanced table" at bounding box center [902, 369] width 24 height 16
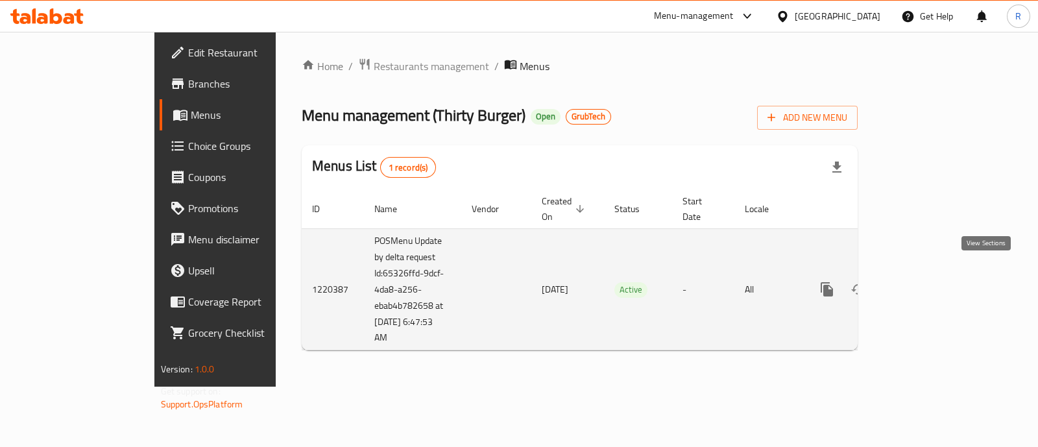
click at [936, 274] on link "enhanced table" at bounding box center [920, 289] width 31 height 31
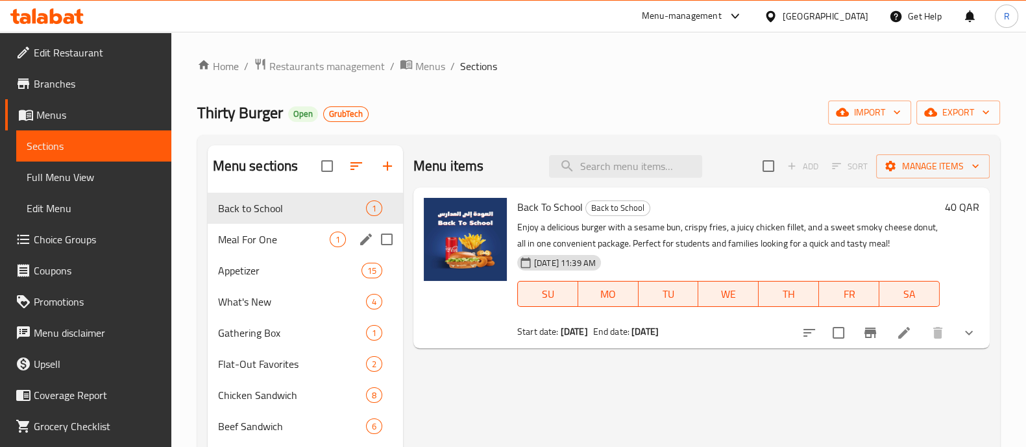
click at [298, 232] on div "Meal For One 1" at bounding box center [305, 239] width 195 height 31
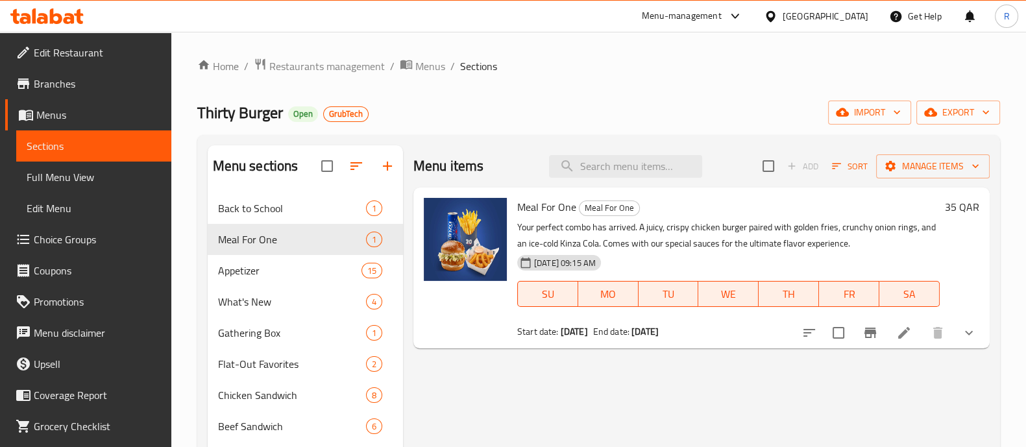
click at [385, 164] on div at bounding box center [362, 166] width 82 height 31
click at [389, 168] on div at bounding box center [362, 166] width 82 height 31
click at [390, 172] on div at bounding box center [362, 166] width 82 height 31
click at [390, 167] on div at bounding box center [362, 166] width 82 height 31
click at [385, 163] on div at bounding box center [362, 166] width 82 height 31
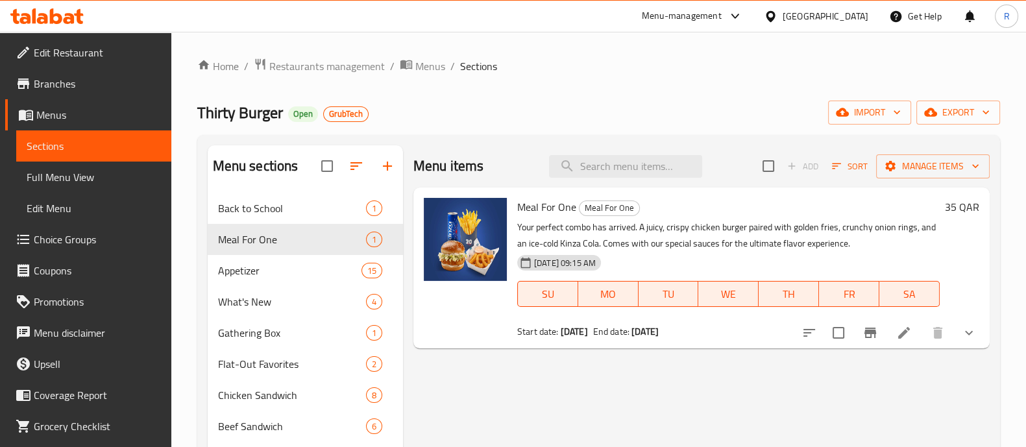
click at [385, 167] on div at bounding box center [362, 166] width 82 height 31
click at [388, 166] on div at bounding box center [362, 166] width 82 height 31
click at [75, 114] on span "Menus" at bounding box center [98, 115] width 125 height 16
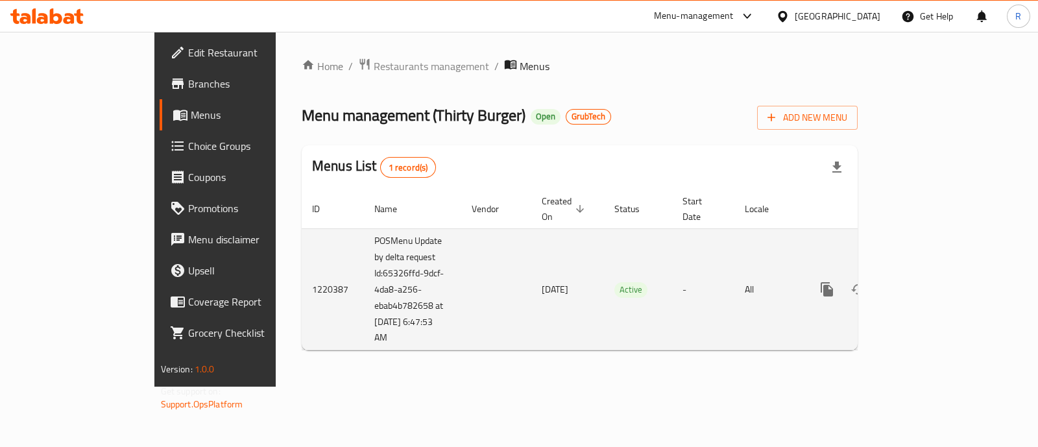
click at [928, 282] on icon "enhanced table" at bounding box center [921, 290] width 16 height 16
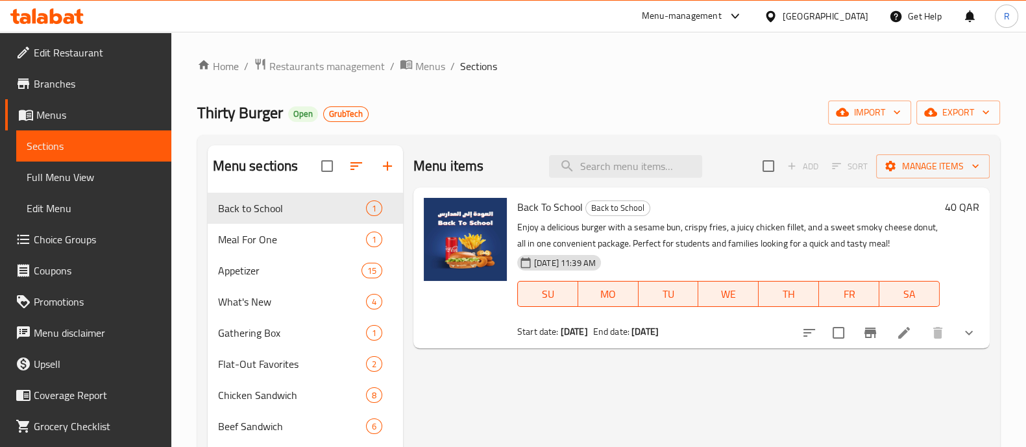
click at [385, 167] on div at bounding box center [362, 166] width 82 height 31
click at [389, 169] on div at bounding box center [362, 166] width 82 height 31
click at [390, 169] on div at bounding box center [362, 166] width 82 height 31
click at [418, 64] on span "Menus" at bounding box center [430, 66] width 30 height 16
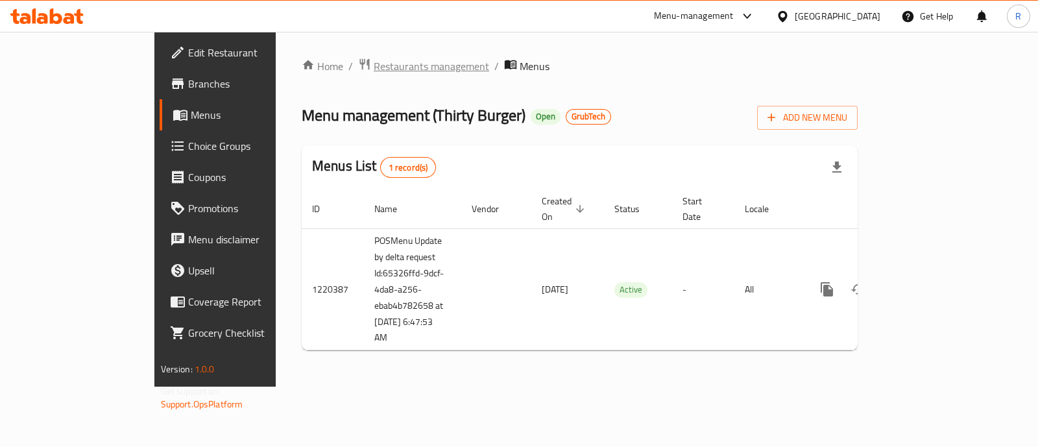
click at [374, 69] on span "Restaurants management" at bounding box center [431, 66] width 115 height 16
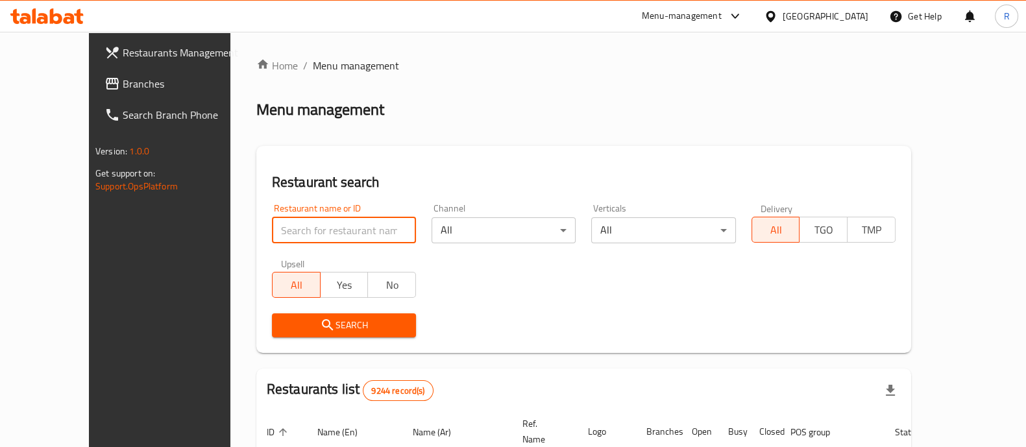
click at [326, 235] on input "search" at bounding box center [344, 230] width 144 height 26
type input "mashoob"
click button "Search" at bounding box center [344, 325] width 144 height 24
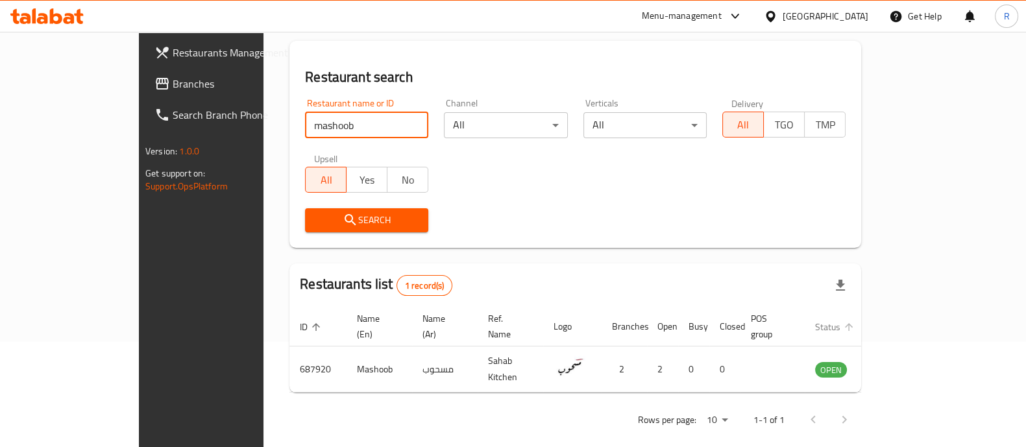
scroll to position [106, 0]
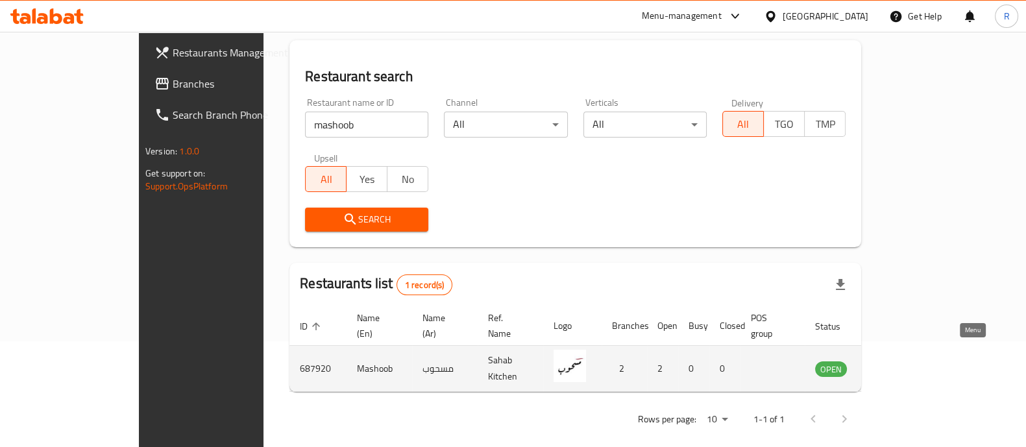
click at [898, 364] on icon "enhanced table" at bounding box center [891, 369] width 14 height 11
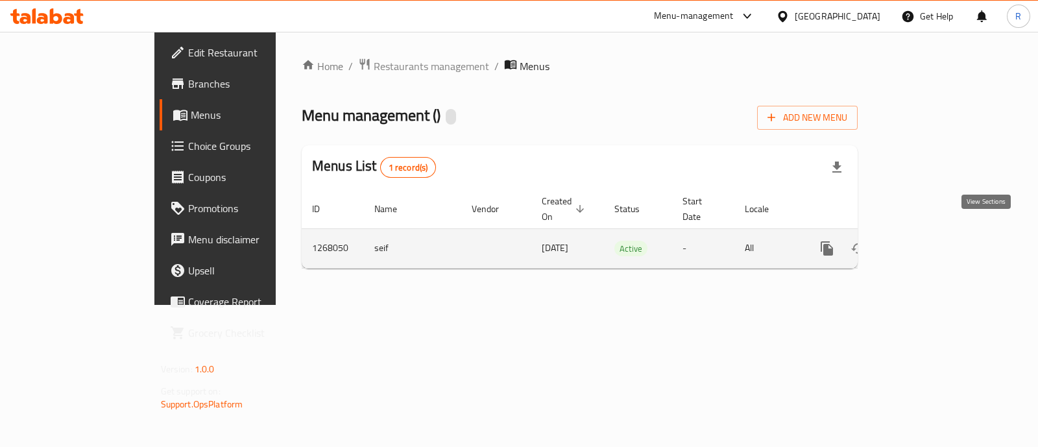
click at [928, 241] on icon "enhanced table" at bounding box center [921, 249] width 16 height 16
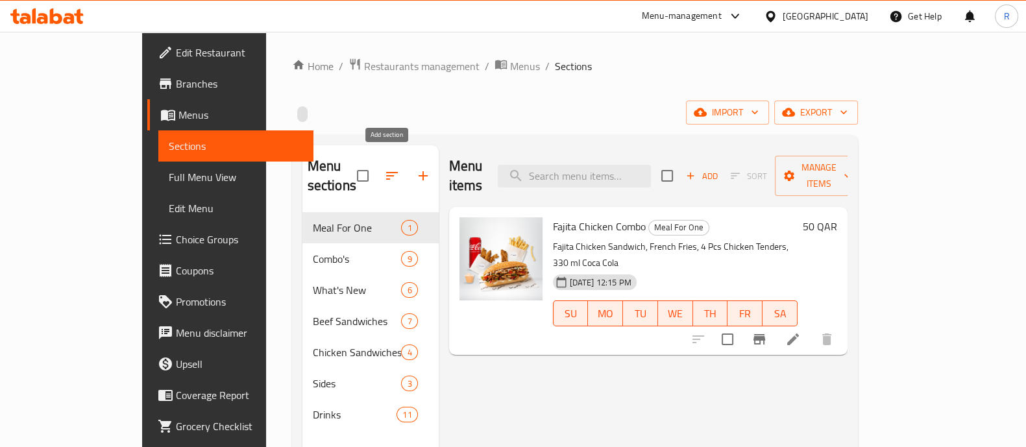
click at [415, 168] on icon "button" at bounding box center [423, 176] width 16 height 16
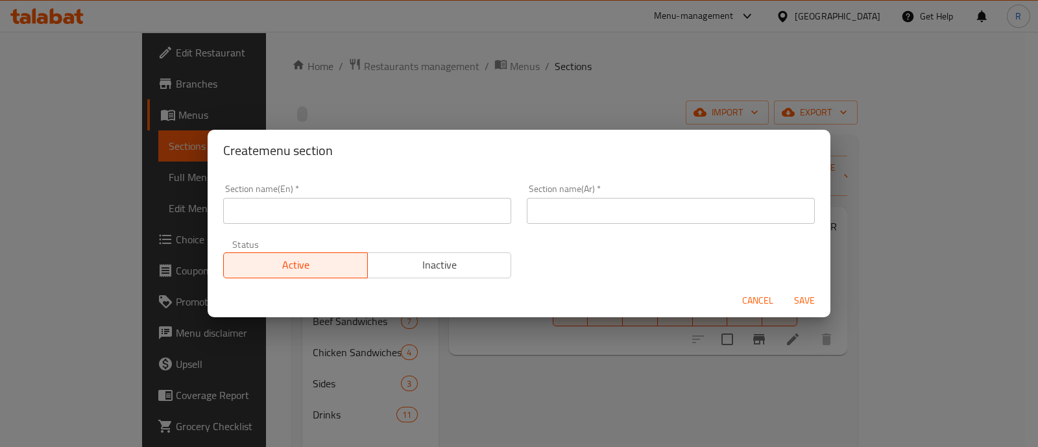
click at [358, 202] on input "text" at bounding box center [367, 211] width 288 height 26
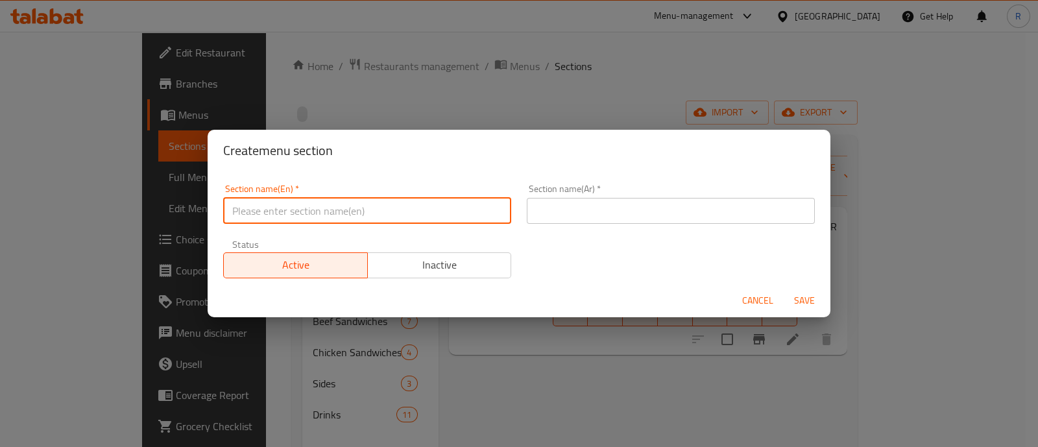
click at [750, 298] on span "Cancel" at bounding box center [757, 301] width 31 height 16
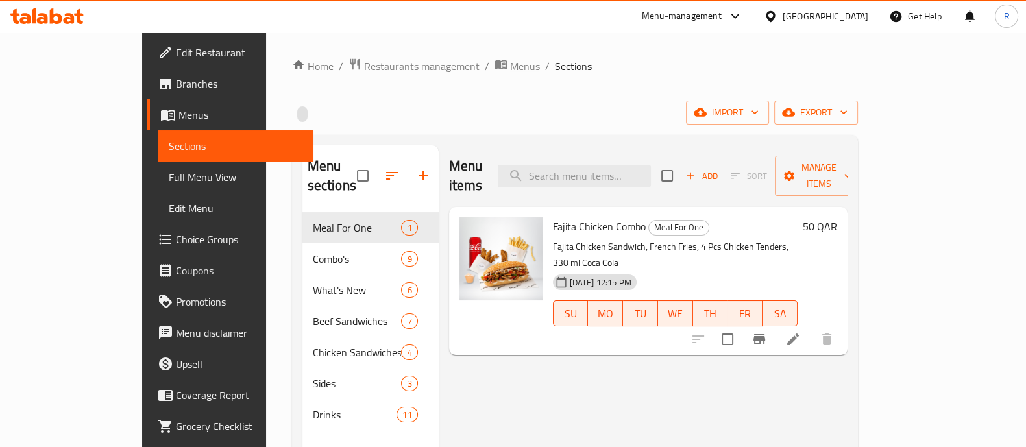
click at [510, 63] on span "Menus" at bounding box center [525, 66] width 30 height 16
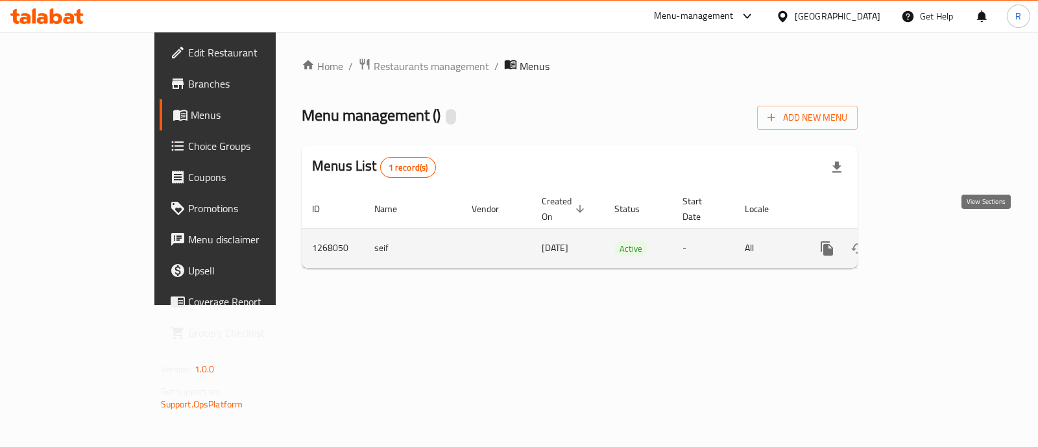
click at [928, 241] on icon "enhanced table" at bounding box center [921, 249] width 16 height 16
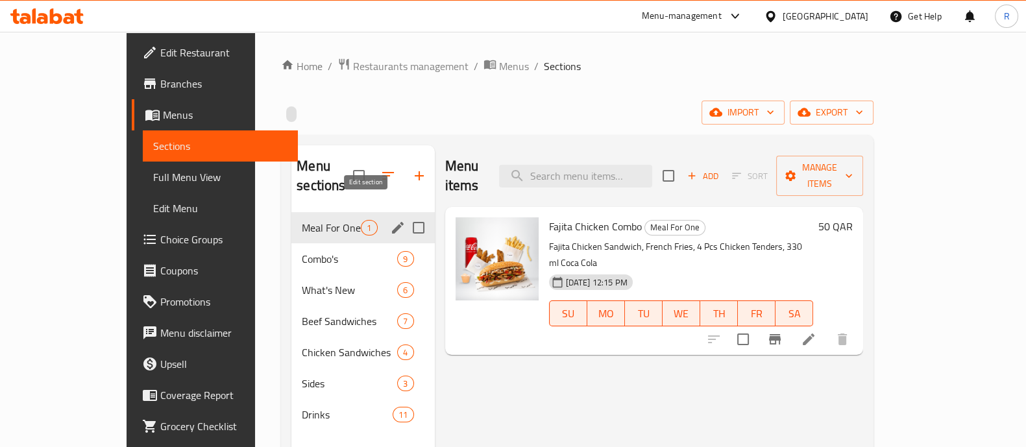
click at [390, 220] on icon "edit" at bounding box center [398, 228] width 16 height 16
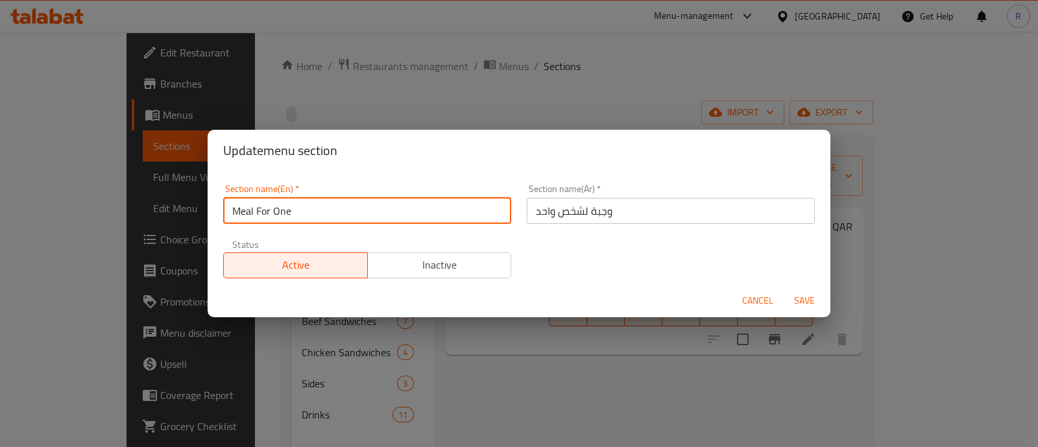
drag, startPoint x: 363, startPoint y: 215, endPoint x: 201, endPoint y: 222, distance: 162.3
click at [201, 222] on div "Update menu section Section name(En)   * Meal For One Section name(En) * Sectio…" at bounding box center [519, 223] width 1038 height 447
type input "M41"
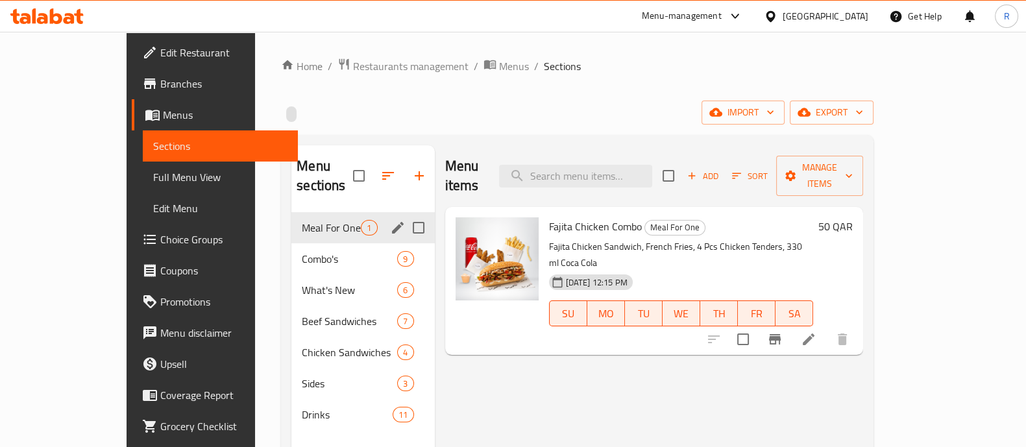
click at [390, 220] on icon "edit" at bounding box center [398, 228] width 16 height 16
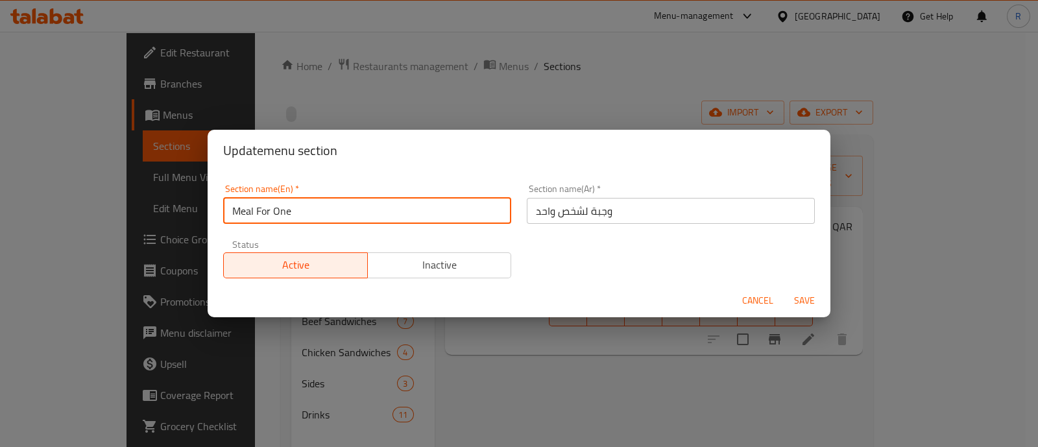
drag, startPoint x: 365, startPoint y: 217, endPoint x: 191, endPoint y: 230, distance: 174.4
click at [191, 230] on div "Update menu section Section name(En)   * Meal For One Section name(En) * Sectio…" at bounding box center [519, 223] width 1038 height 447
type input "M41"
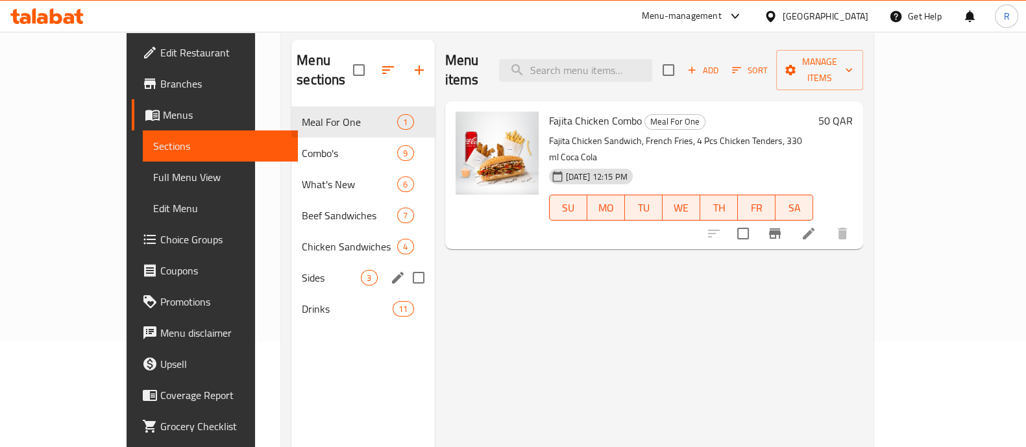
scroll to position [80, 0]
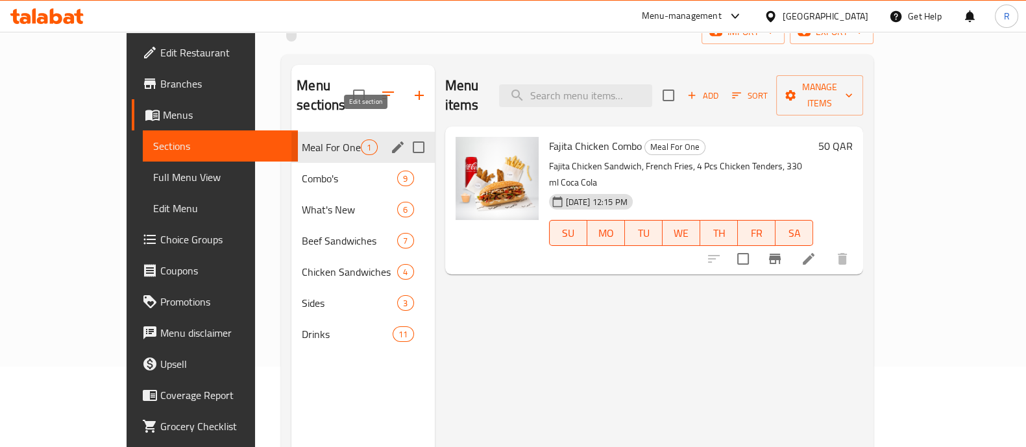
click at [390, 139] on icon "edit" at bounding box center [398, 147] width 16 height 16
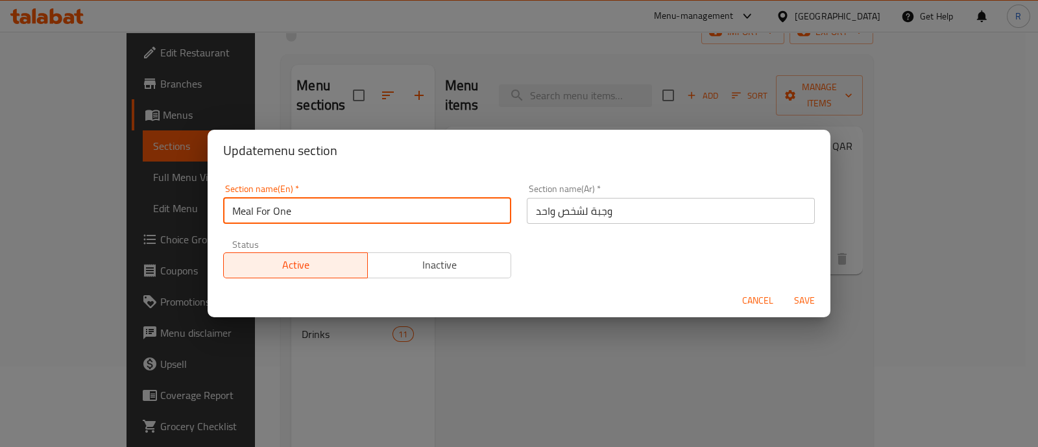
drag, startPoint x: 360, startPoint y: 216, endPoint x: 165, endPoint y: 214, distance: 194.7
click at [165, 214] on div "Update menu section Section name(En)   * Meal For One Section name(En) * Sectio…" at bounding box center [519, 223] width 1038 height 447
type input "M41"
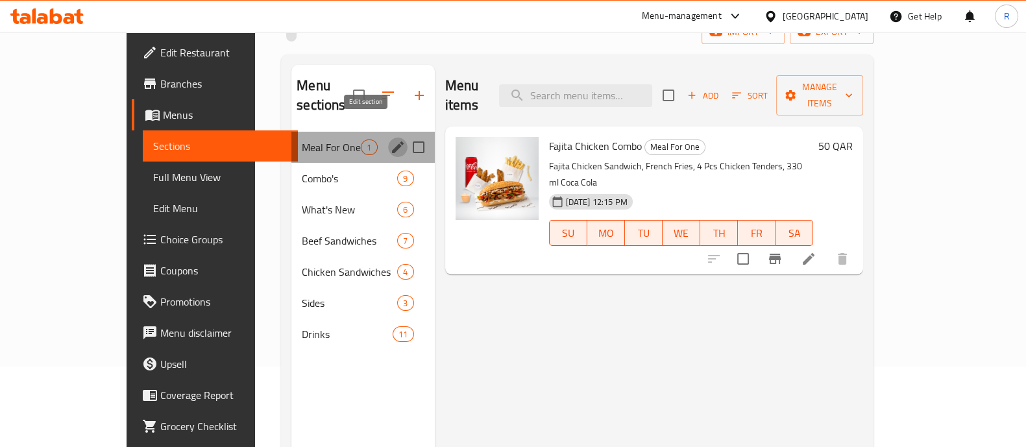
click at [390, 139] on icon "edit" at bounding box center [398, 147] width 16 height 16
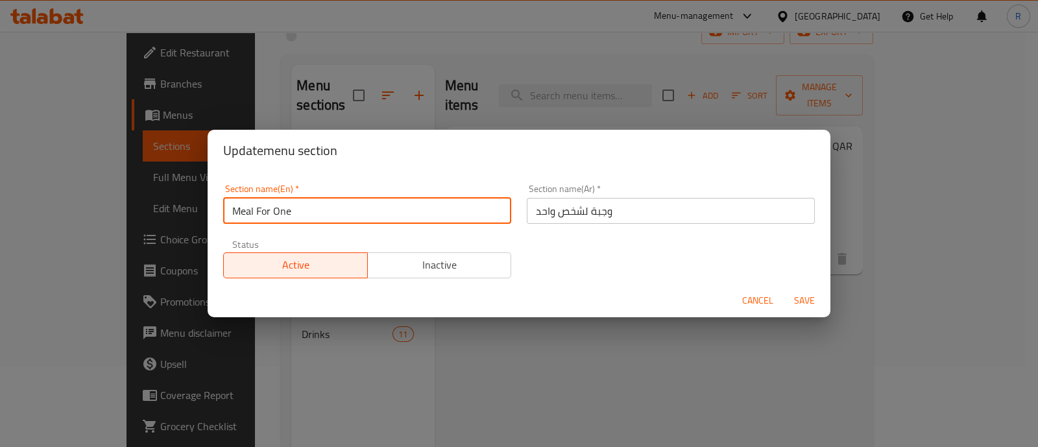
drag, startPoint x: 417, startPoint y: 212, endPoint x: 151, endPoint y: 223, distance: 266.2
click at [151, 223] on div "Update menu section Section name(En)   * Meal For One Section name(En) * Sectio…" at bounding box center [519, 223] width 1038 height 447
type input "m41"
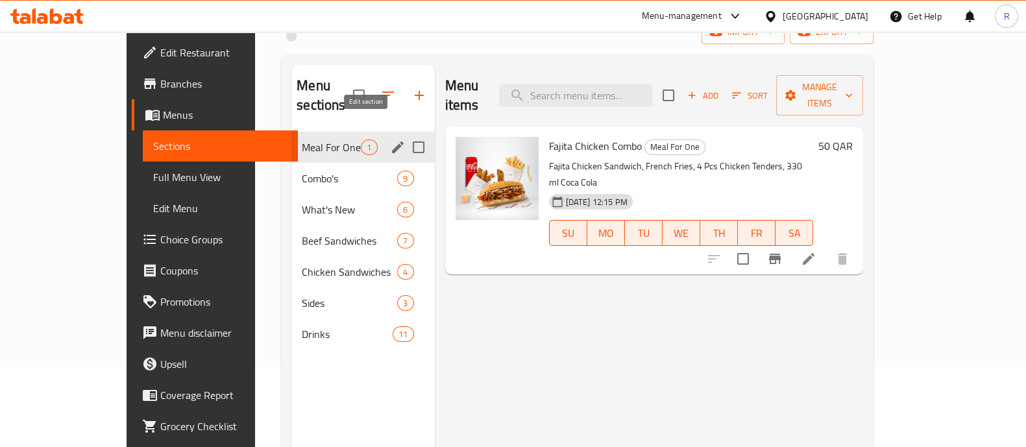
click at [392, 141] on icon "edit" at bounding box center [398, 147] width 12 height 12
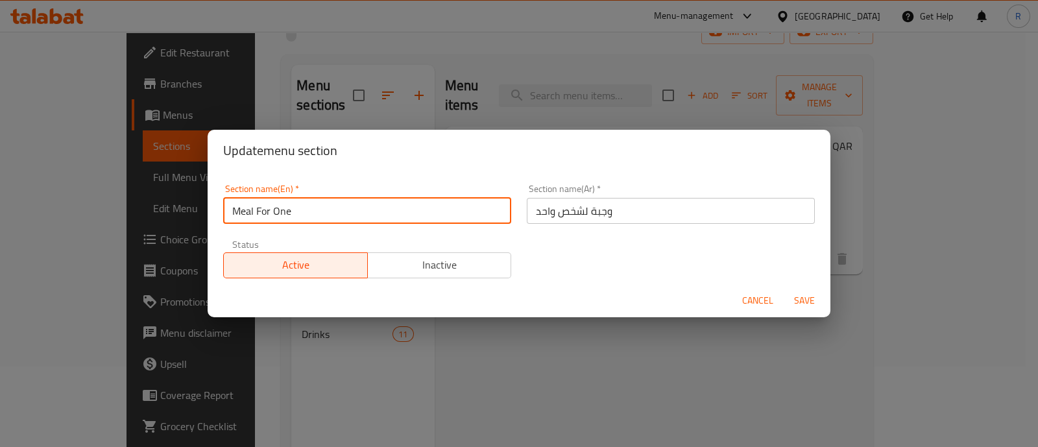
drag, startPoint x: 422, startPoint y: 203, endPoint x: 162, endPoint y: 206, distance: 260.2
click at [162, 206] on div "Update menu section Section name(En)   * Meal For One Section name(En) * Sectio…" at bounding box center [519, 223] width 1038 height 447
type input "M41"
click at [803, 297] on span "Save" at bounding box center [804, 301] width 31 height 16
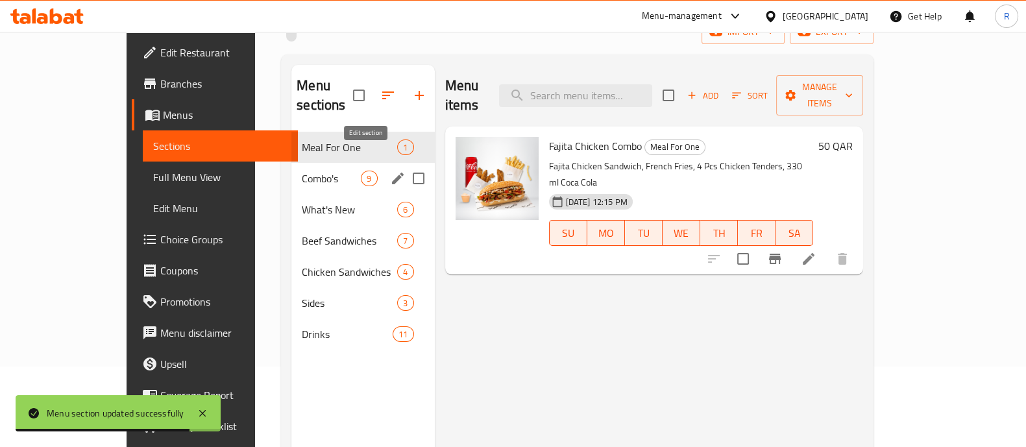
click at [392, 173] on icon "edit" at bounding box center [398, 179] width 12 height 12
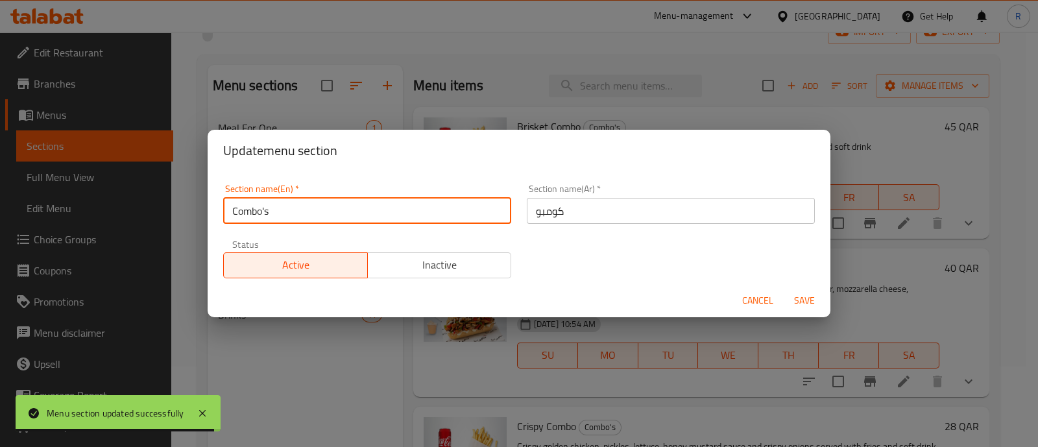
click at [329, 217] on input "Combo's" at bounding box center [367, 211] width 288 height 26
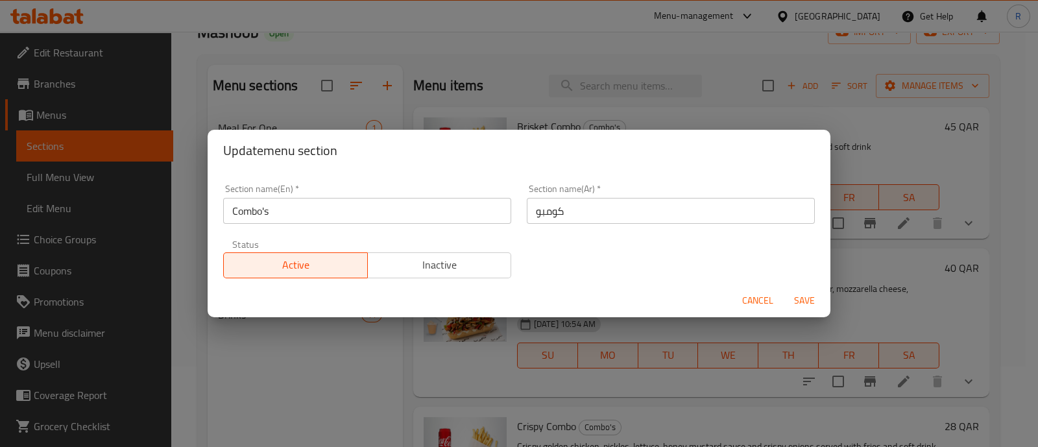
click at [402, 347] on div "Update menu section Section name(En)   * Combo's Section name(En) * Section nam…" at bounding box center [519, 223] width 1038 height 447
click at [761, 304] on span "Cancel" at bounding box center [757, 301] width 31 height 16
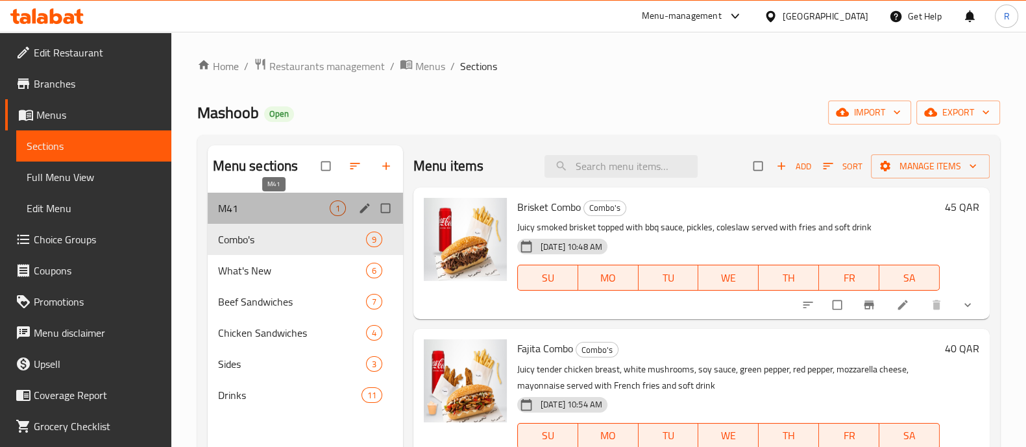
click at [264, 212] on span "M41" at bounding box center [274, 208] width 112 height 16
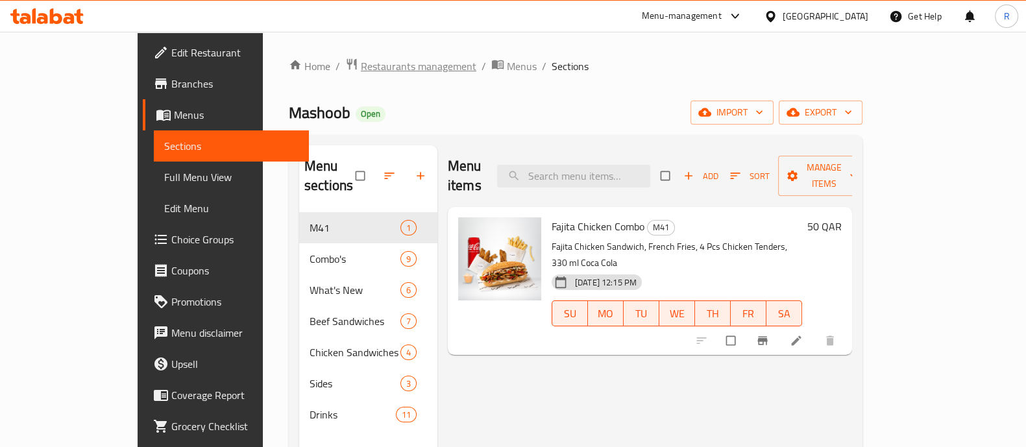
click at [361, 73] on span "Restaurants management" at bounding box center [418, 66] width 115 height 16
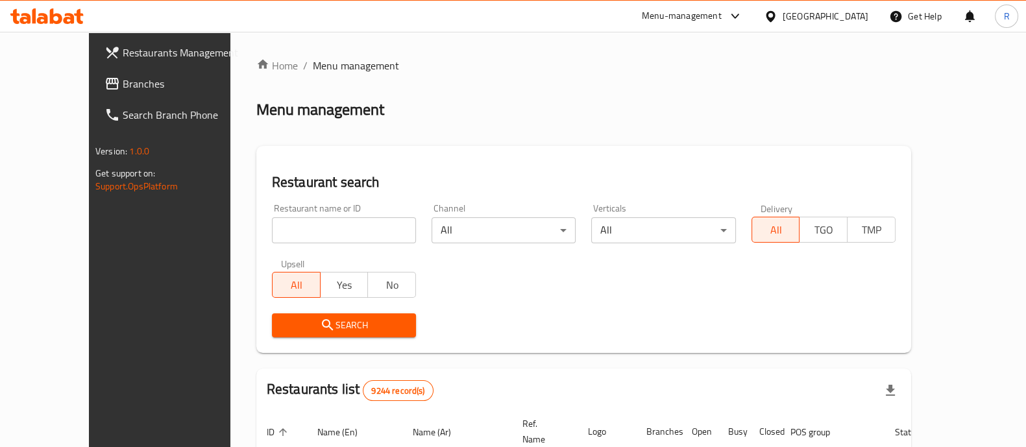
click at [280, 230] on input "search" at bounding box center [344, 230] width 144 height 26
type input "thirty burger"
click button "Search" at bounding box center [344, 325] width 144 height 24
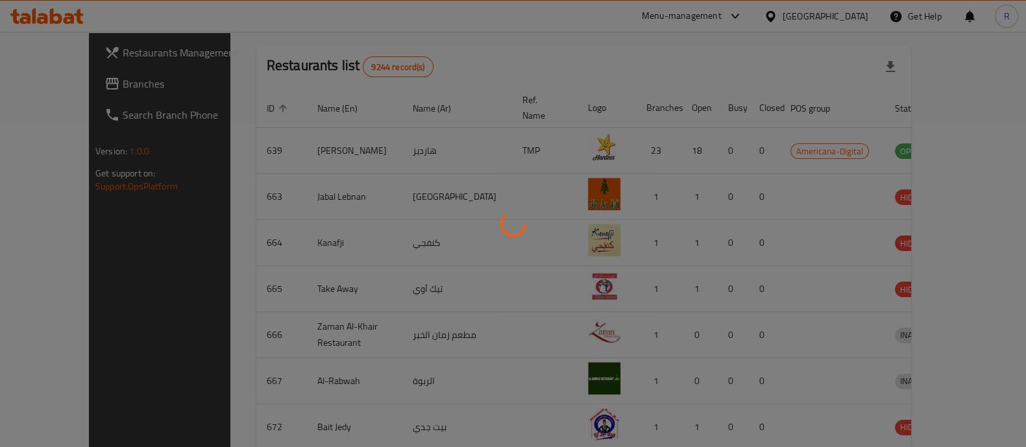
scroll to position [106, 0]
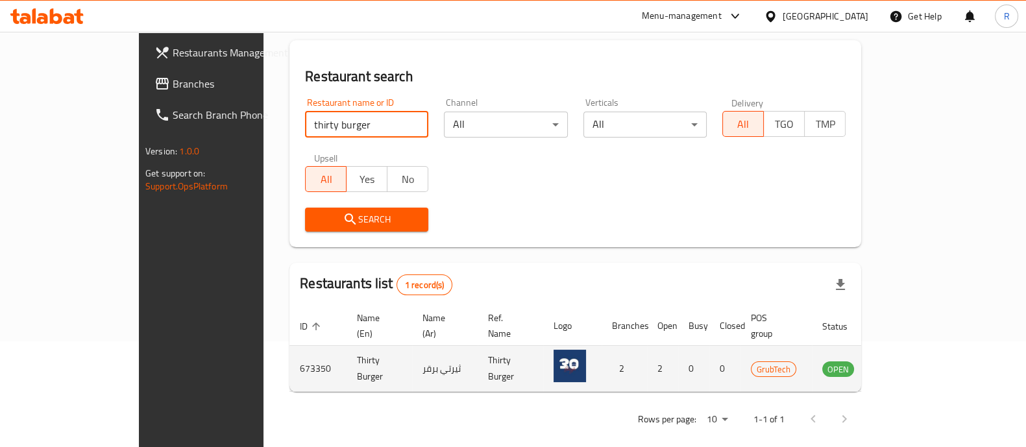
click at [905, 364] on icon "enhanced table" at bounding box center [898, 369] width 14 height 11
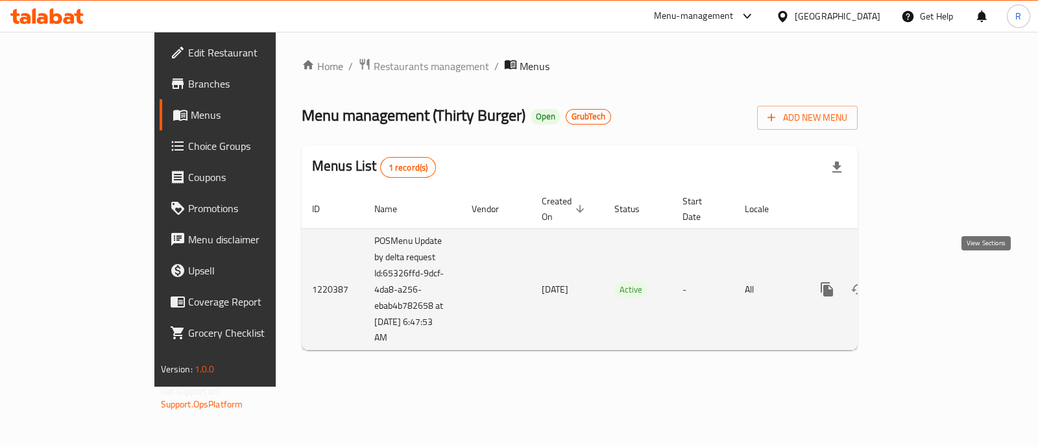
click at [936, 284] on link "enhanced table" at bounding box center [920, 289] width 31 height 31
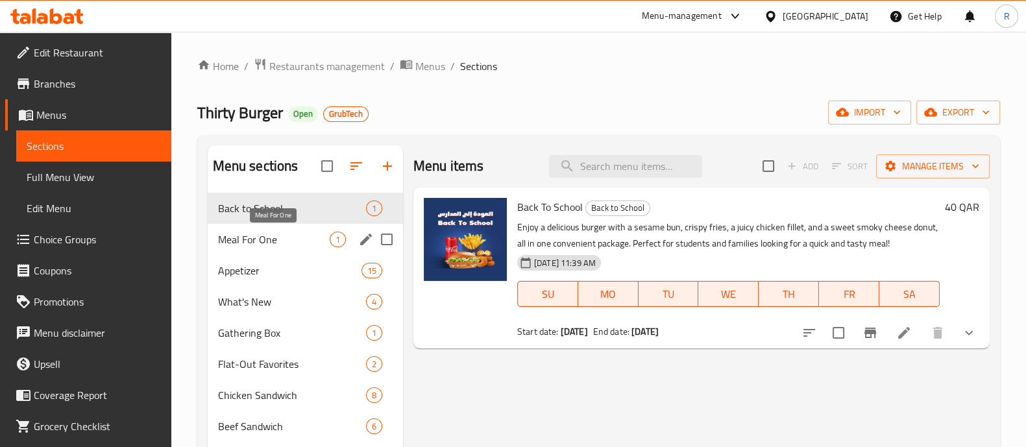
click at [297, 241] on span "Meal For One" at bounding box center [274, 240] width 112 height 16
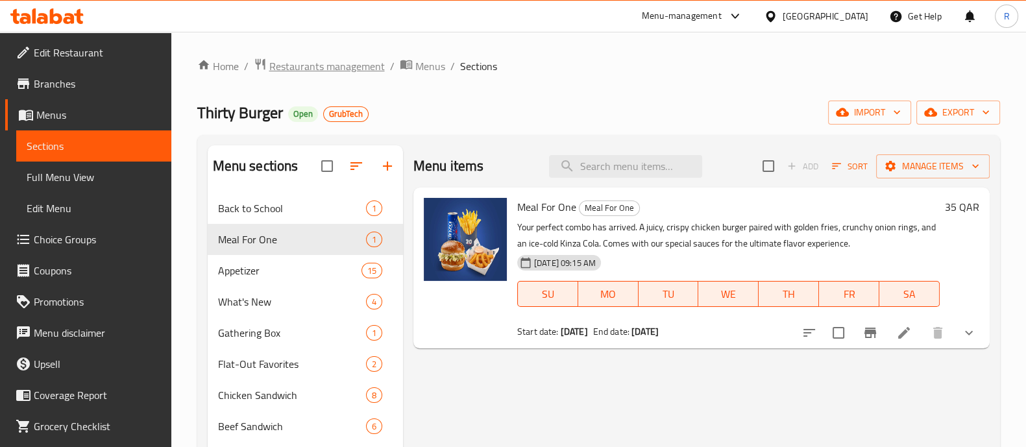
click at [352, 69] on span "Restaurants management" at bounding box center [326, 66] width 115 height 16
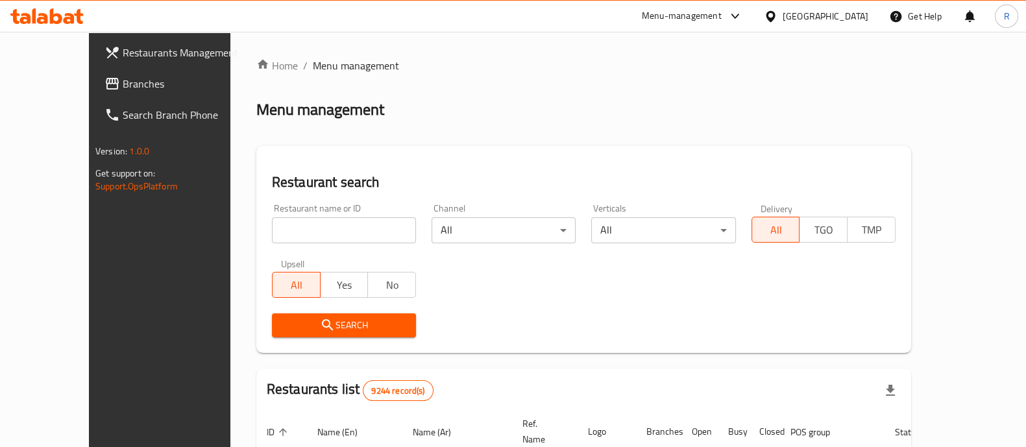
click at [308, 228] on input "search" at bounding box center [344, 230] width 144 height 26
type input "shaw chick"
click button "Search" at bounding box center [344, 325] width 144 height 24
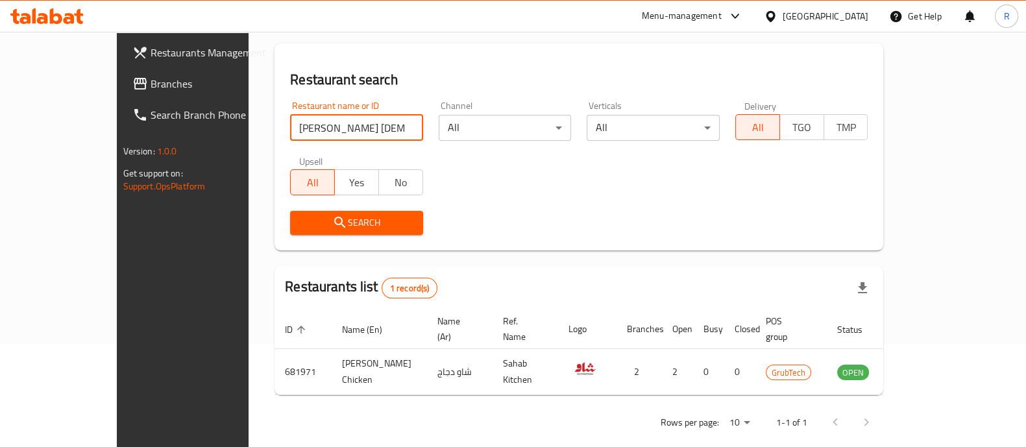
scroll to position [106, 0]
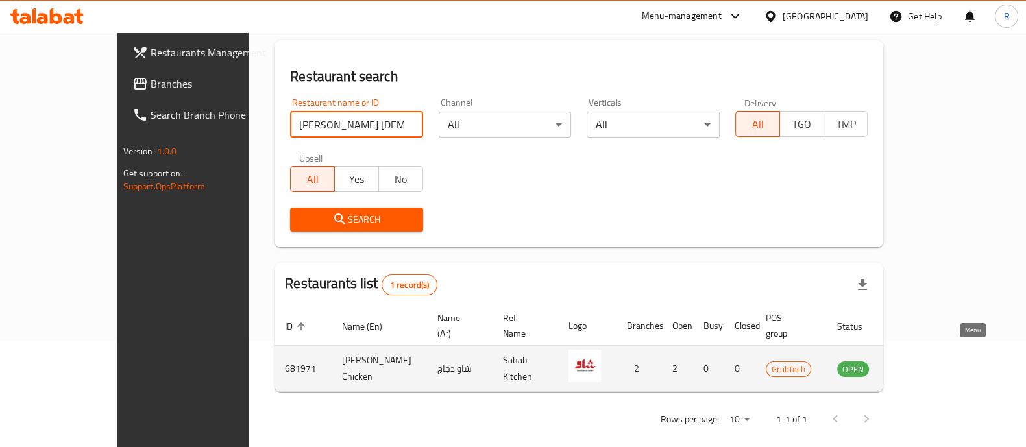
click at [929, 361] on link "enhanced table" at bounding box center [917, 369] width 24 height 16
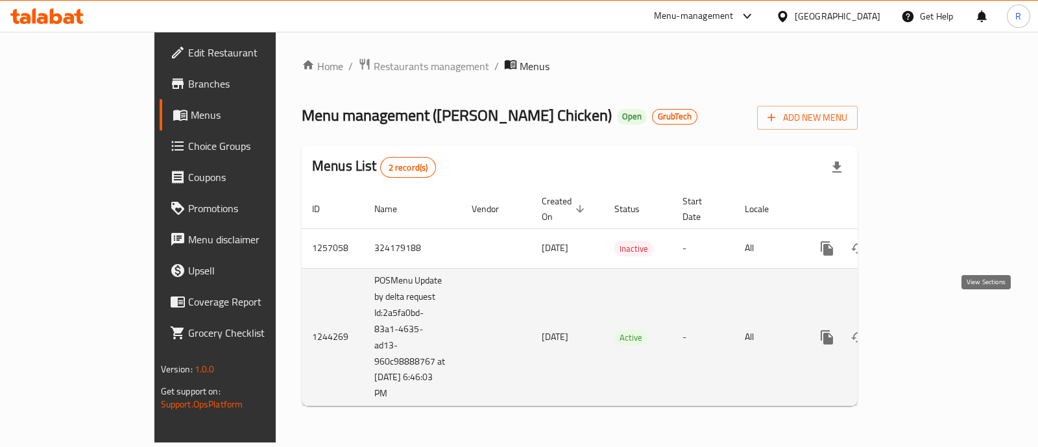
click at [927, 332] on icon "enhanced table" at bounding box center [921, 338] width 12 height 12
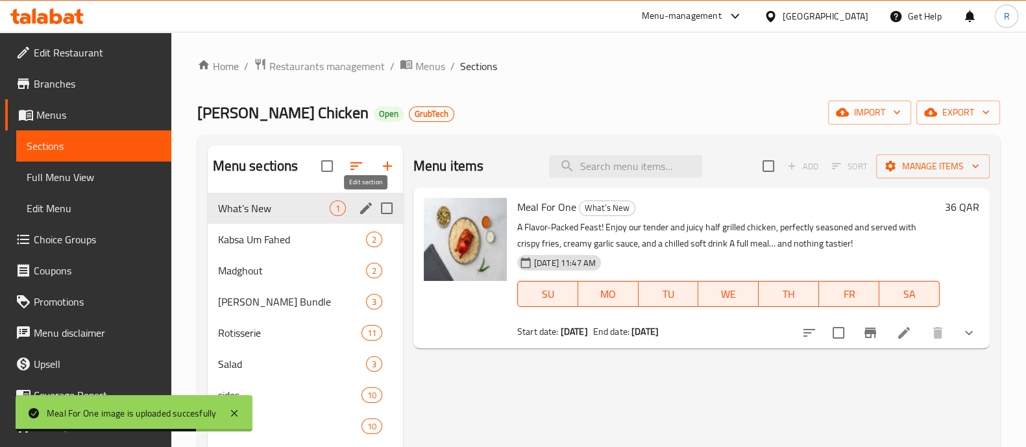
click at [361, 205] on icon "edit" at bounding box center [366, 208] width 16 height 16
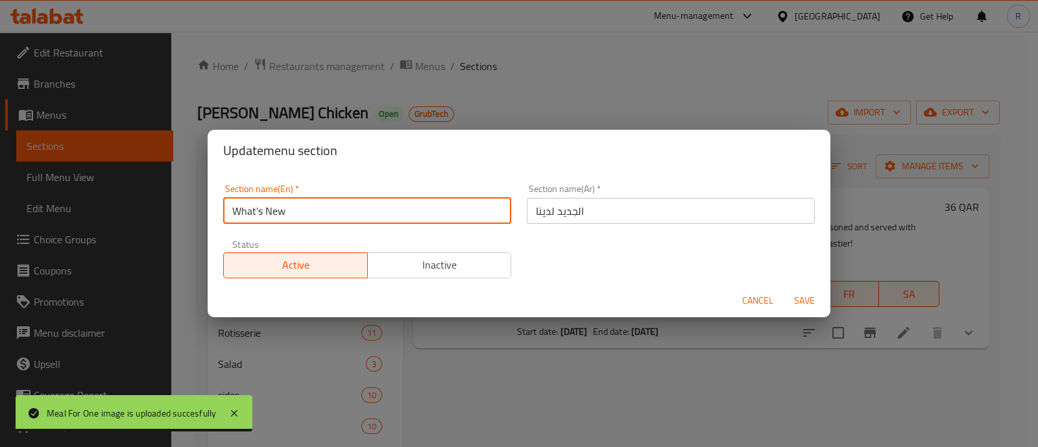
drag, startPoint x: 370, startPoint y: 215, endPoint x: 201, endPoint y: 206, distance: 169.6
click at [201, 206] on div "Update menu section Section name(En)   * What’s New Section name(En) * Section …" at bounding box center [519, 223] width 1038 height 447
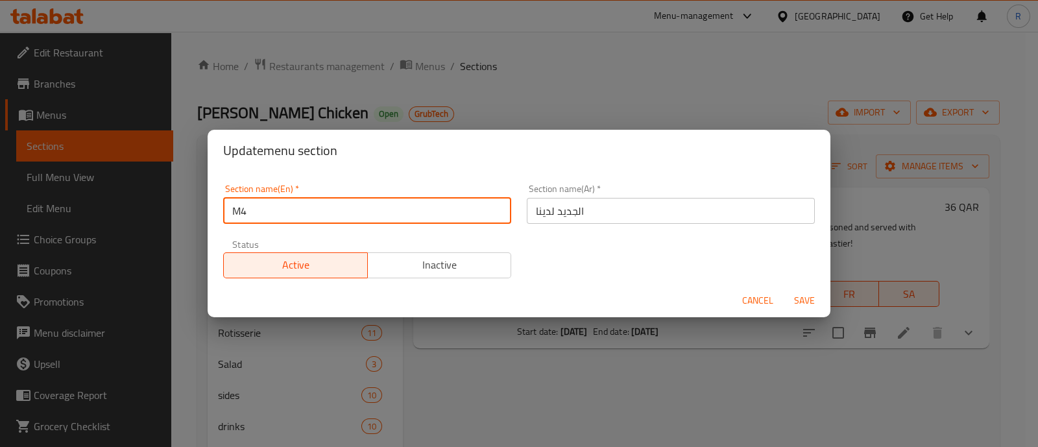
type input "M41"
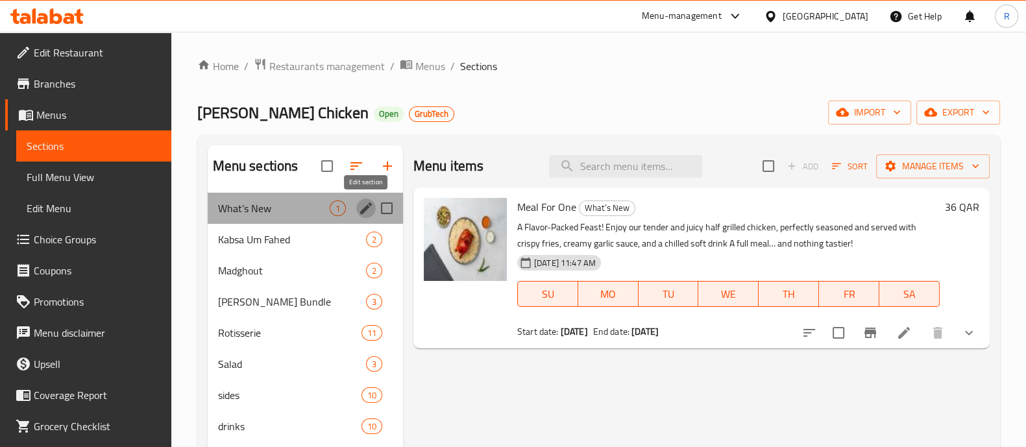
click at [363, 204] on icon "edit" at bounding box center [366, 208] width 16 height 16
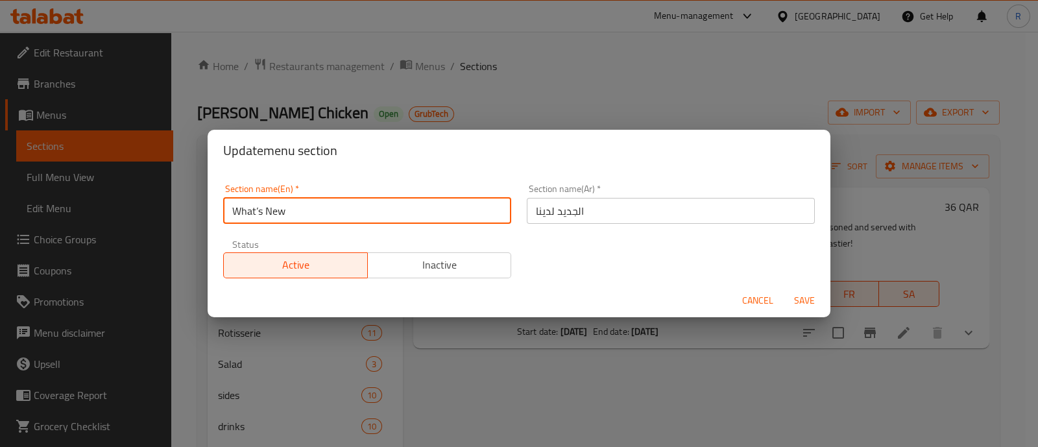
drag, startPoint x: 351, startPoint y: 210, endPoint x: 141, endPoint y: 212, distance: 210.2
click at [142, 213] on div "Update menu section Section name(En)   * What’s New Section name(En) * Section …" at bounding box center [519, 223] width 1038 height 447
type input "M41"
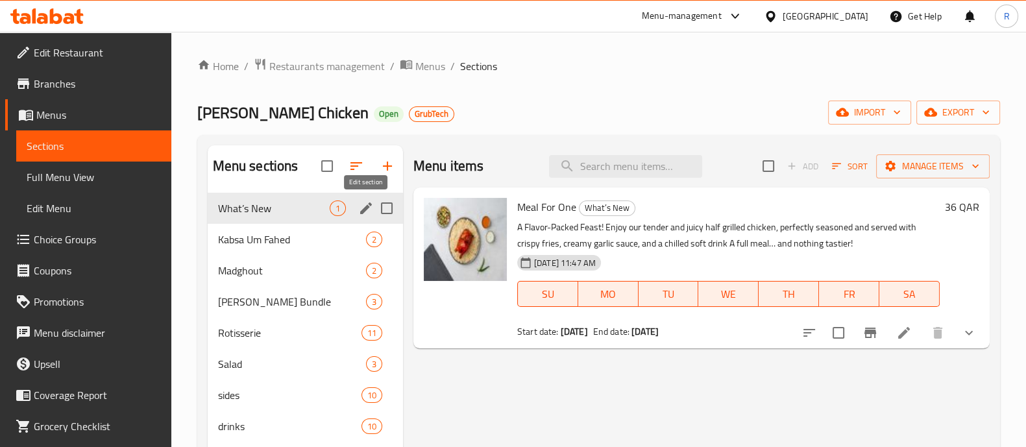
click at [363, 206] on icon "edit" at bounding box center [366, 208] width 16 height 16
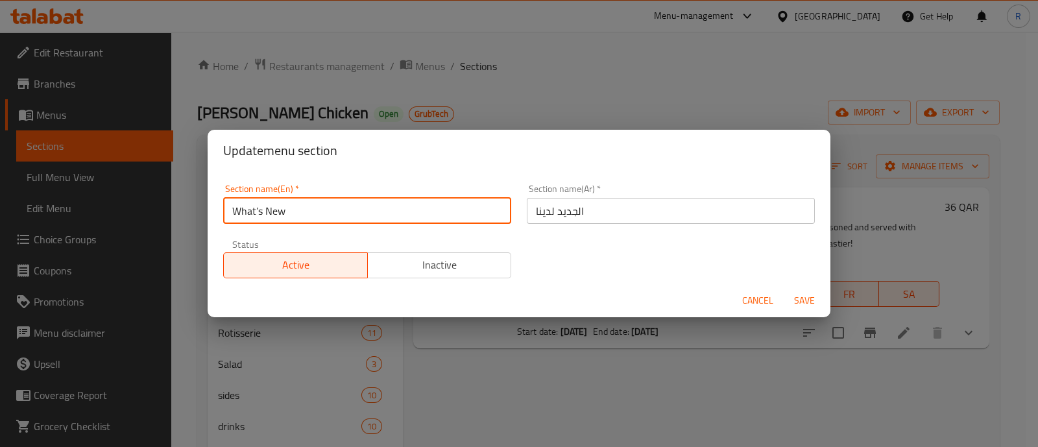
drag, startPoint x: 349, startPoint y: 206, endPoint x: 112, endPoint y: 212, distance: 237.5
click at [112, 212] on div "Update menu section Section name(En)   * What’s New Section name(En) * Section …" at bounding box center [519, 223] width 1038 height 447
type input "m"
type input "M41"
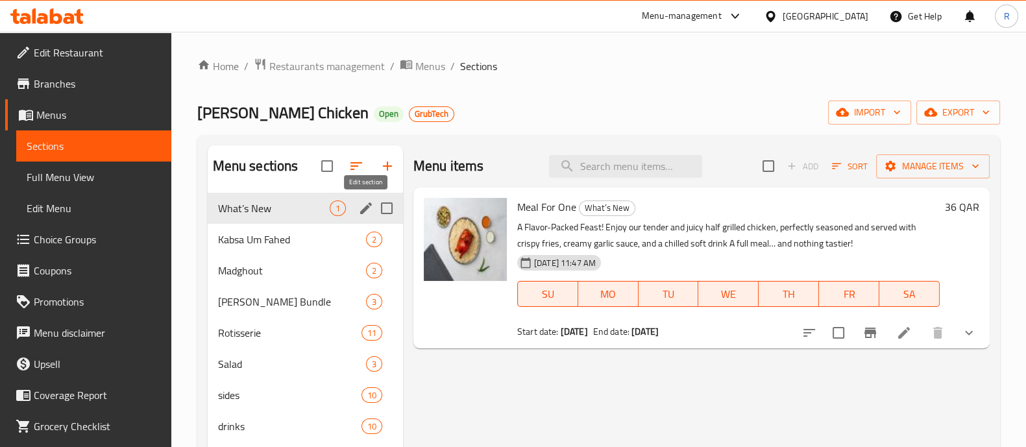
click at [372, 210] on icon "edit" at bounding box center [366, 208] width 16 height 16
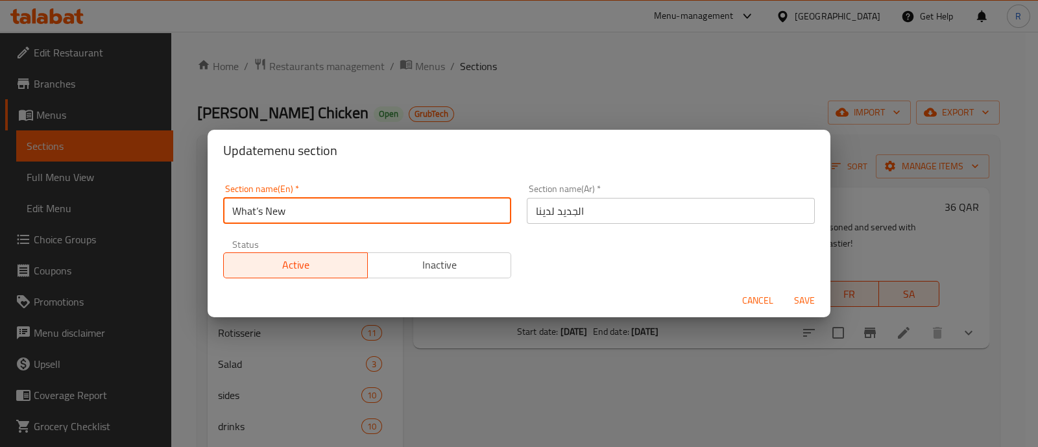
drag, startPoint x: 393, startPoint y: 213, endPoint x: 160, endPoint y: 224, distance: 232.5
click at [160, 224] on div "Update menu section Section name(En)   * What’s New Section name(En) * Section …" at bounding box center [519, 223] width 1038 height 447
type input "M41"
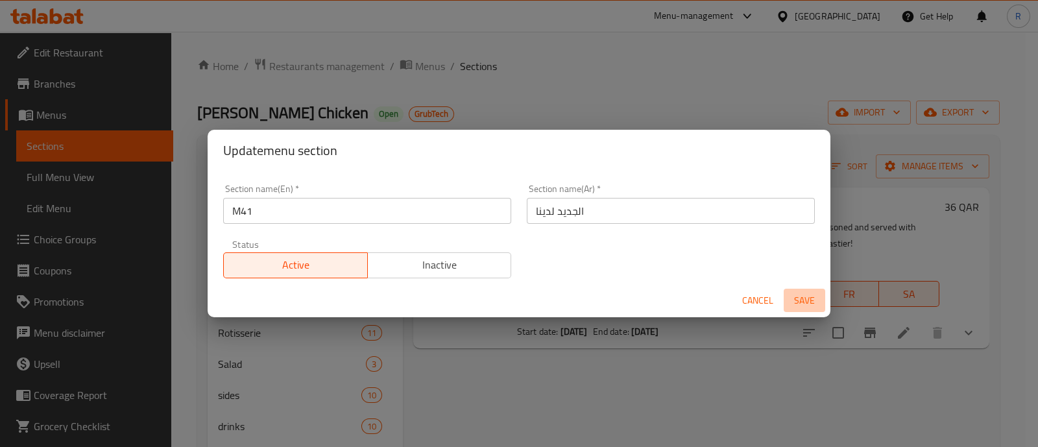
click at [809, 300] on span "Save" at bounding box center [804, 301] width 31 height 16
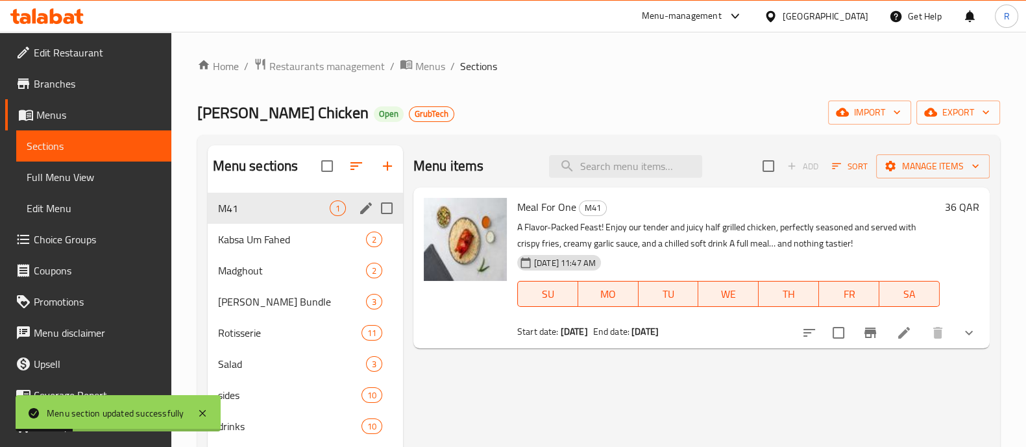
click at [899, 332] on icon at bounding box center [904, 333] width 16 height 16
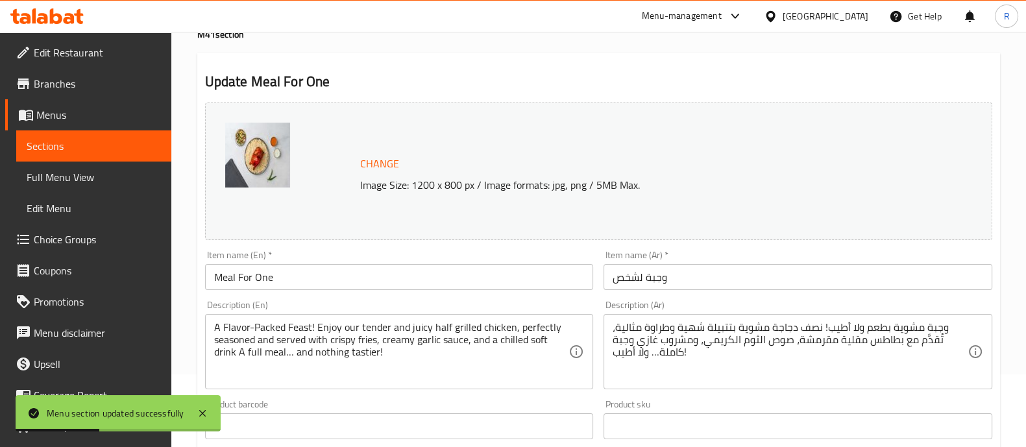
scroll to position [162, 0]
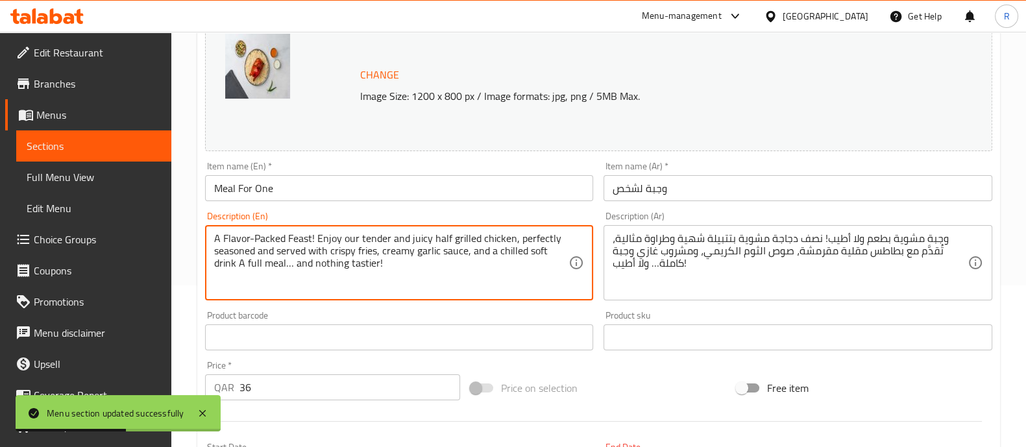
drag, startPoint x: 457, startPoint y: 275, endPoint x: 187, endPoint y: 224, distance: 274.7
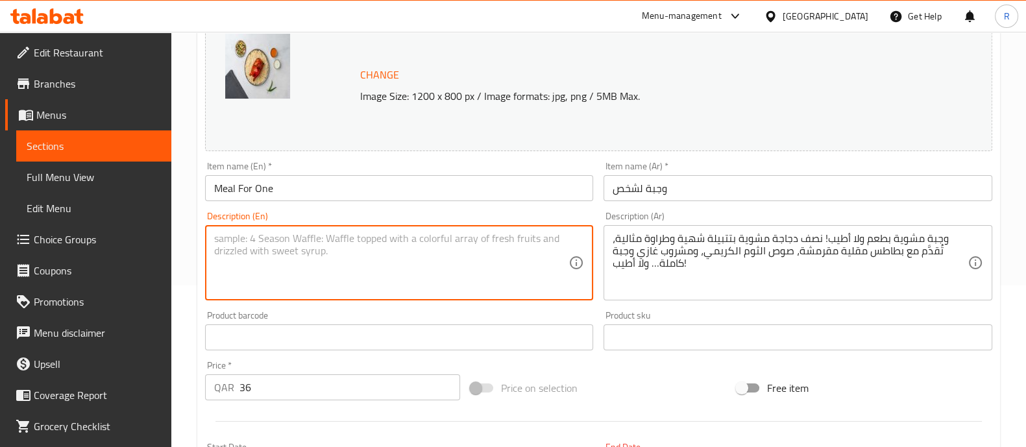
click at [256, 243] on textarea at bounding box center [391, 263] width 355 height 62
paste textarea "Chicken over spiced rice with fresh fattoush—crisp, tangy, and satisfying."
click at [414, 235] on textarea "Chicken over spiced rice with fresh fattoush—crisp, tangy, and satisfying." at bounding box center [391, 263] width 355 height 62
drag, startPoint x: 535, startPoint y: 243, endPoint x: 215, endPoint y: 245, distance: 319.9
click at [215, 245] on textarea "Chicken over spiced rice with fresh fattoush, crisp, tangy, and satisfying." at bounding box center [391, 263] width 355 height 62
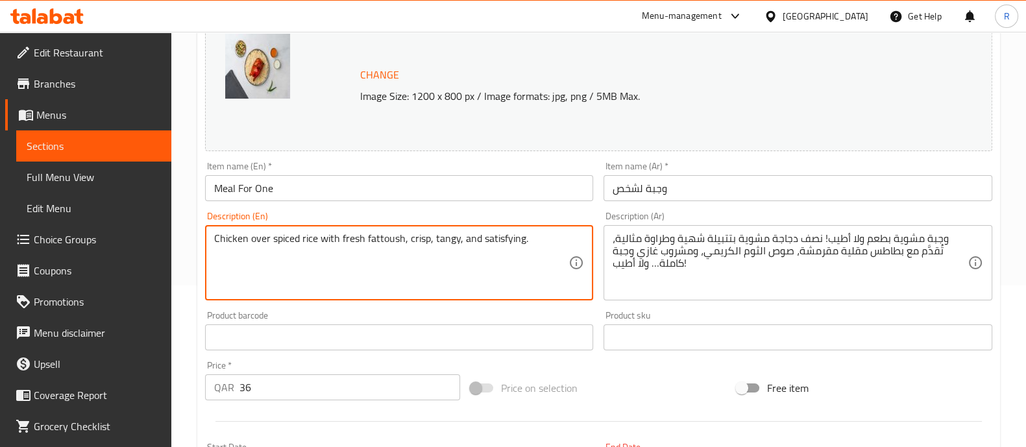
type textarea "Chicken over spiced rice with fresh fattoush, crisp, tangy, and satisfying."
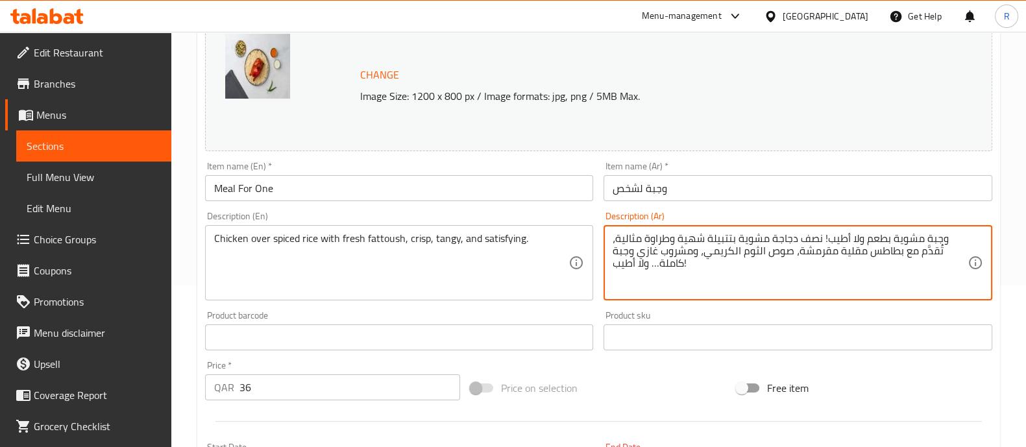
click at [620, 271] on textarea "وجبة مشوية بطعم ولا أطيب! نصف دجاجة مشوية بتتبيلة شهية وطراوة مثالية، تُقدَّم م…" at bounding box center [789, 263] width 355 height 62
click at [625, 263] on textarea "وجبة مشوية بطعم ولا أطيب! نصف دجاجة مشوية بتتبيلة شهية وطراوة مثالية، تُقدَّم م…" at bounding box center [789, 263] width 355 height 62
click at [636, 254] on textarea "وجبة مشوية بطعم ولا أطيب! نصف دجاجة مشوية بتتبيلة شهية وطراوة مثالية، تُقدَّم م…" at bounding box center [789, 263] width 355 height 62
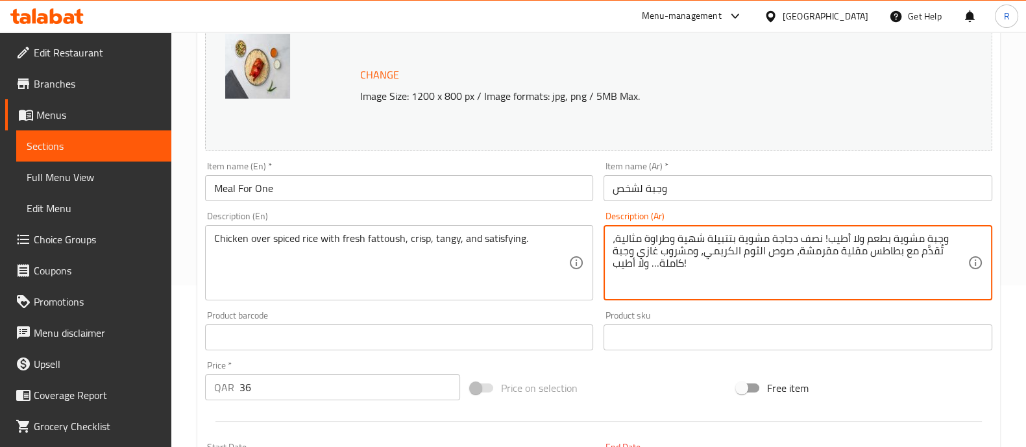
paste textarea "دجاج فوق أرز متبل مع فتوش طازج، مقرمش"
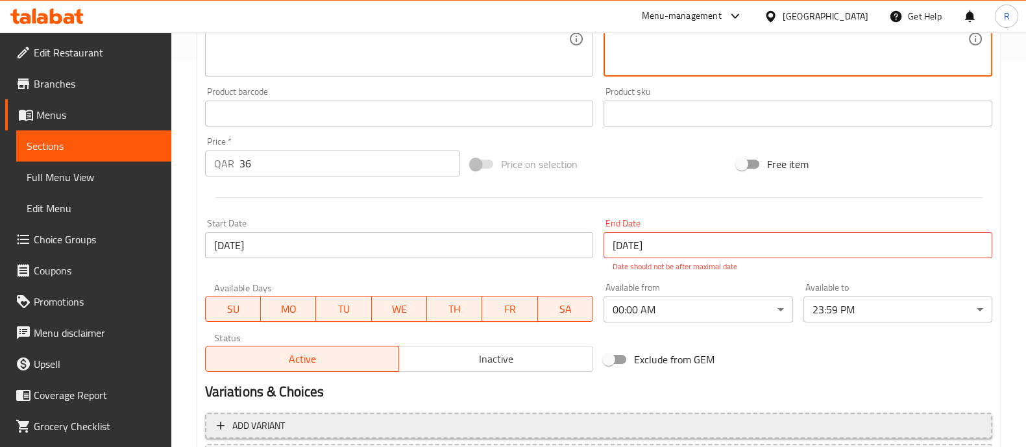
scroll to position [502, 0]
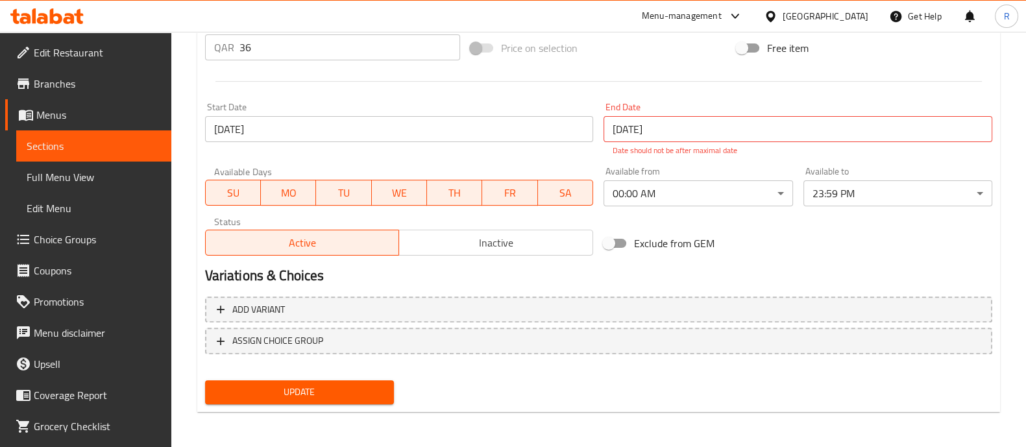
type textarea "دجاج فوق أرز متبل مع فتوش طازج، مقرمش"
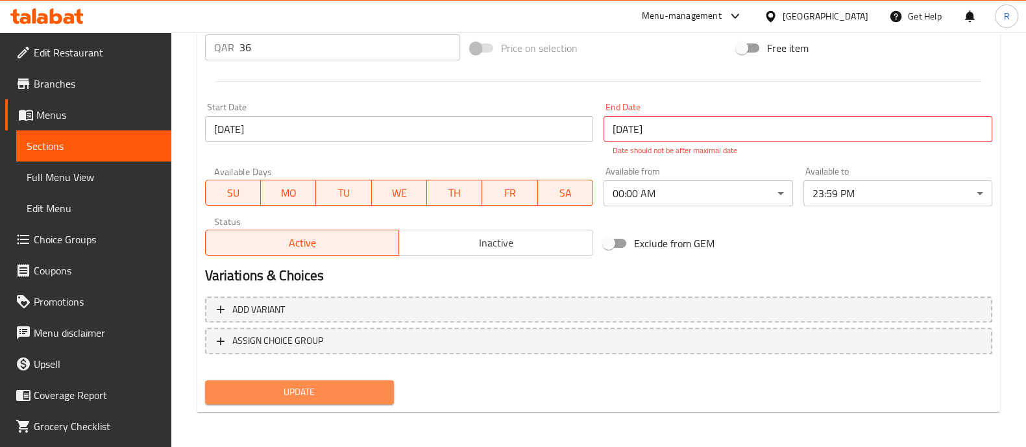
click at [352, 394] on span "Update" at bounding box center [299, 392] width 168 height 16
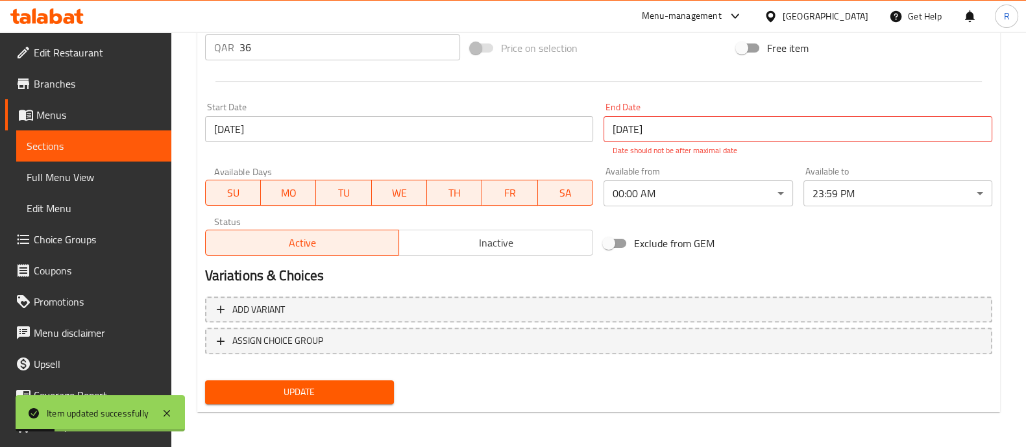
scroll to position [0, 0]
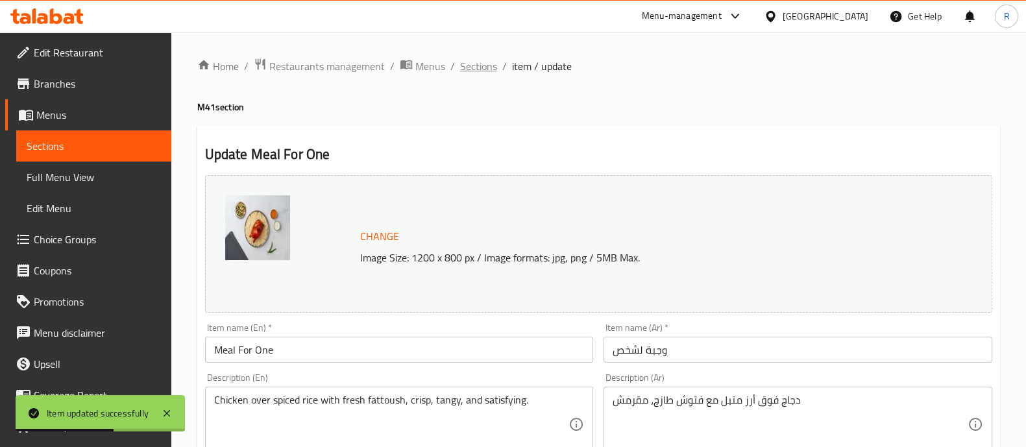
click at [485, 68] on span "Sections" at bounding box center [478, 66] width 37 height 16
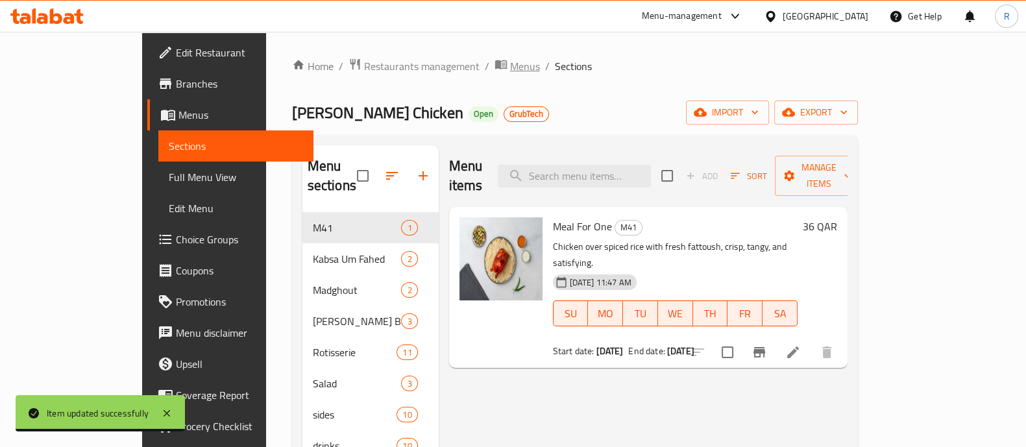
click at [510, 63] on span "Menus" at bounding box center [525, 66] width 30 height 16
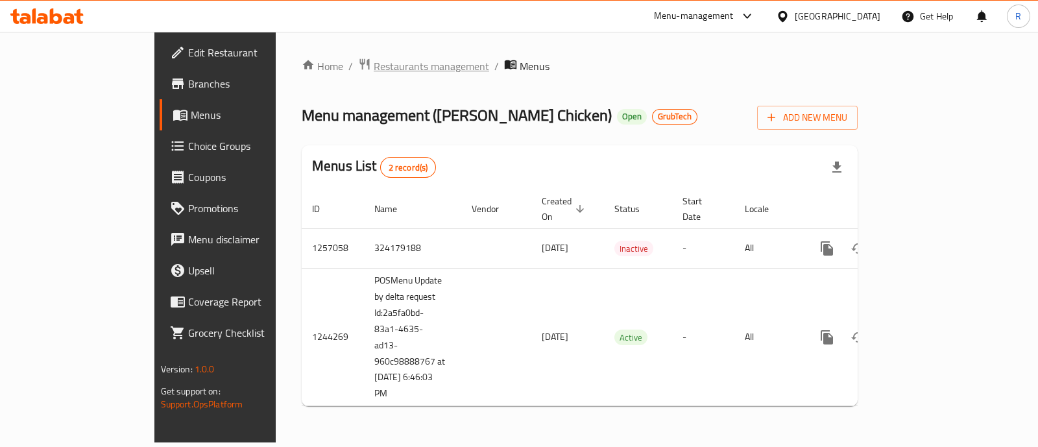
click at [374, 71] on span "Restaurants management" at bounding box center [431, 66] width 115 height 16
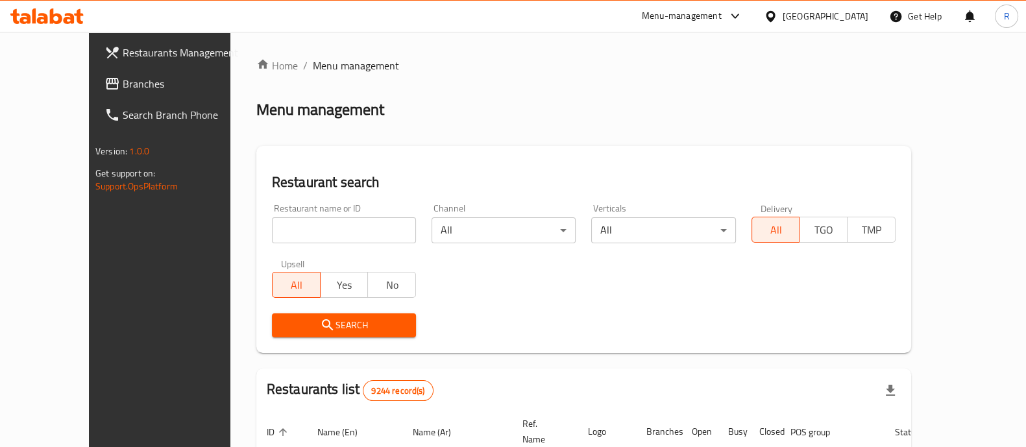
click at [289, 232] on input "search" at bounding box center [344, 230] width 144 height 26
type input "thirty burger"
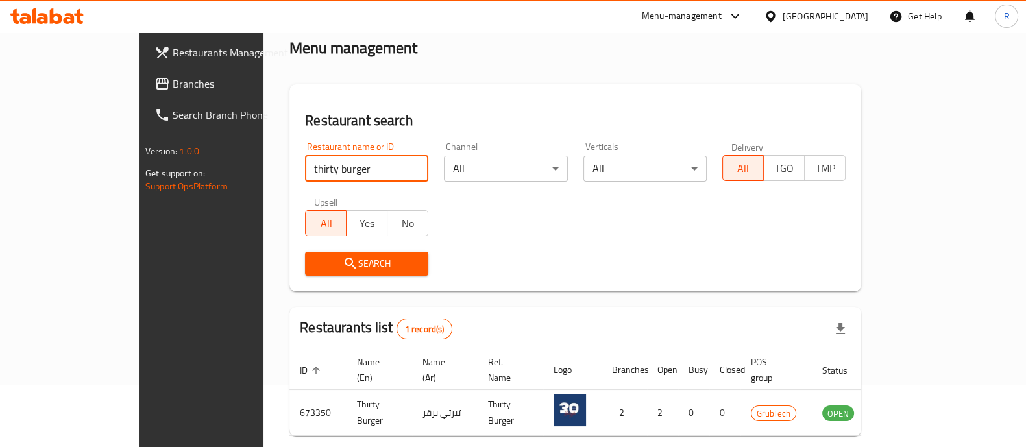
scroll to position [106, 0]
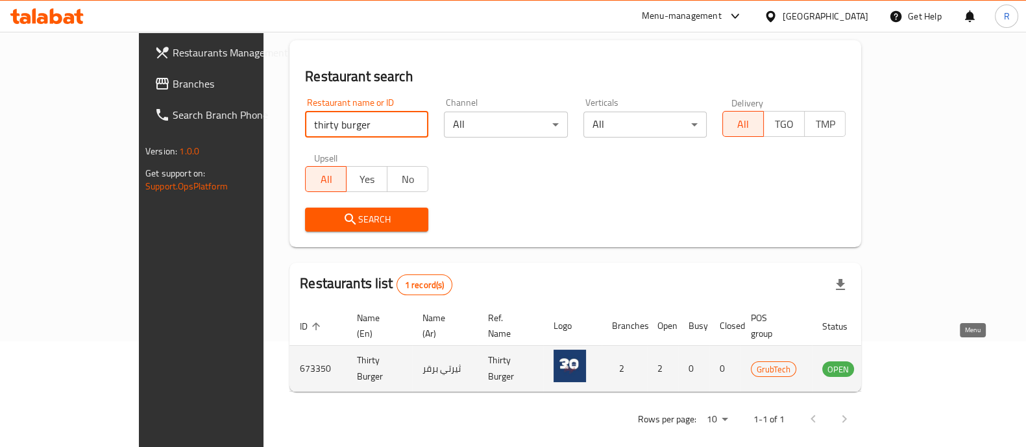
click at [905, 364] on icon "enhanced table" at bounding box center [898, 369] width 14 height 11
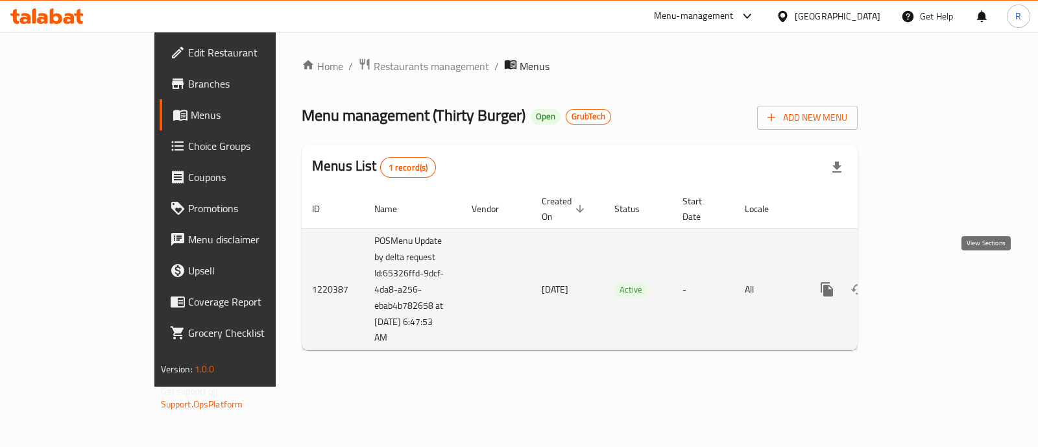
click at [927, 284] on icon "enhanced table" at bounding box center [921, 290] width 12 height 12
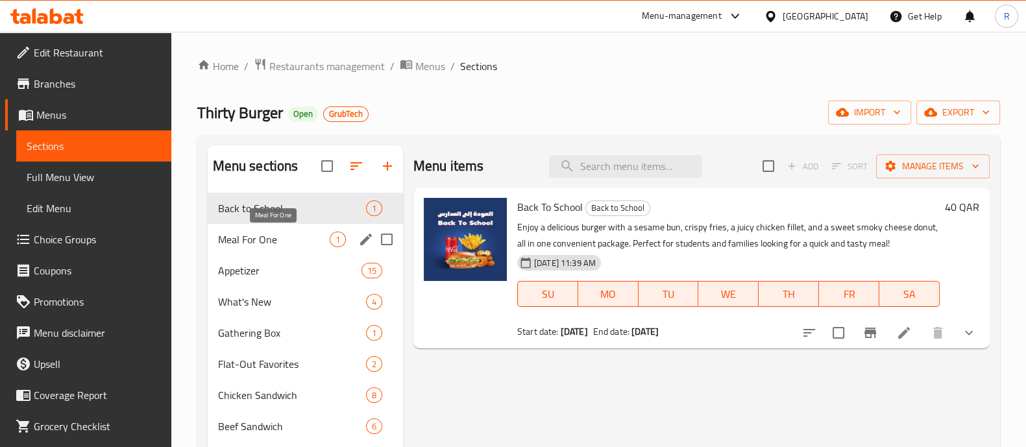
click at [282, 245] on span "Meal For One" at bounding box center [274, 240] width 112 height 16
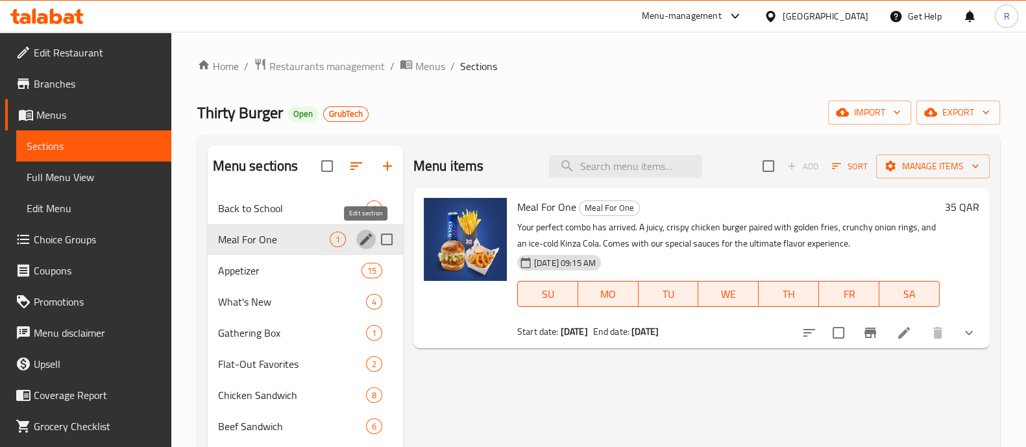
click at [362, 243] on icon "edit" at bounding box center [366, 240] width 12 height 12
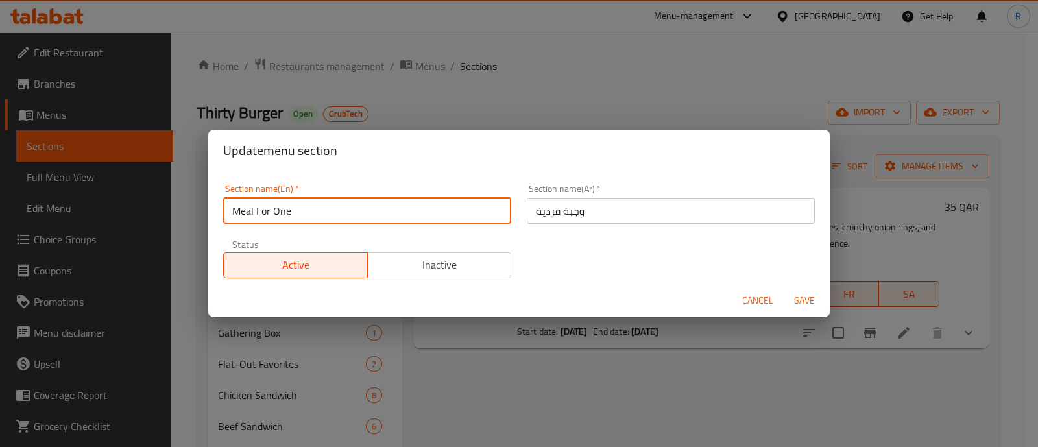
drag, startPoint x: 375, startPoint y: 210, endPoint x: 188, endPoint y: 204, distance: 187.0
click at [175, 209] on div "Update menu section Section name(En)   * Meal For One Section name(En) * Sectio…" at bounding box center [519, 223] width 1038 height 447
type input "M41"
click at [815, 297] on span "Save" at bounding box center [804, 301] width 31 height 16
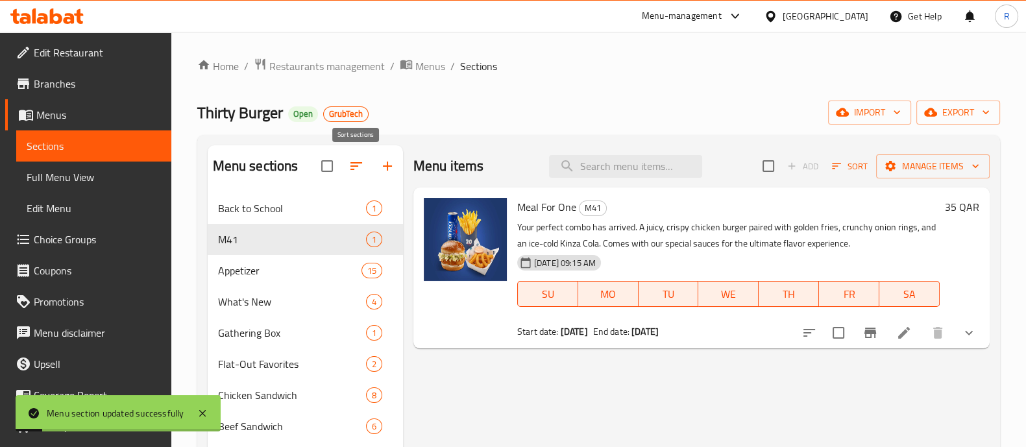
click at [359, 169] on icon "button" at bounding box center [356, 166] width 16 height 16
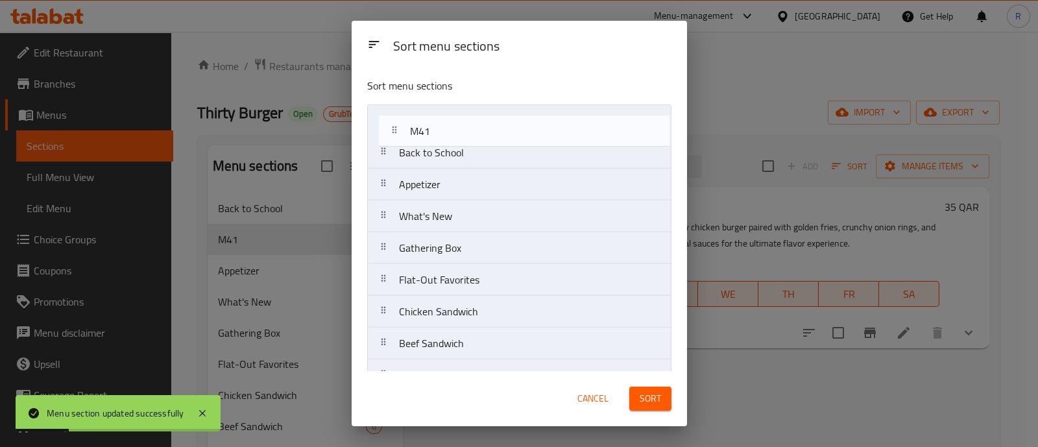
drag, startPoint x: 413, startPoint y: 166, endPoint x: 435, endPoint y: 128, distance: 44.2
click at [435, 128] on nav "Back to School M41 Appetizer What's New Gathering Box Flat-Out Favorites Chicke…" at bounding box center [519, 327] width 304 height 446
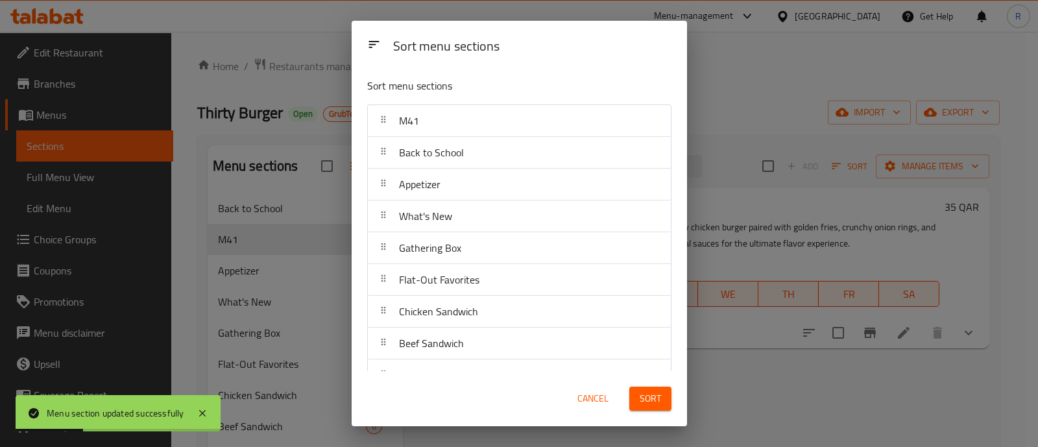
click at [653, 400] on span "Sort" at bounding box center [650, 399] width 21 height 16
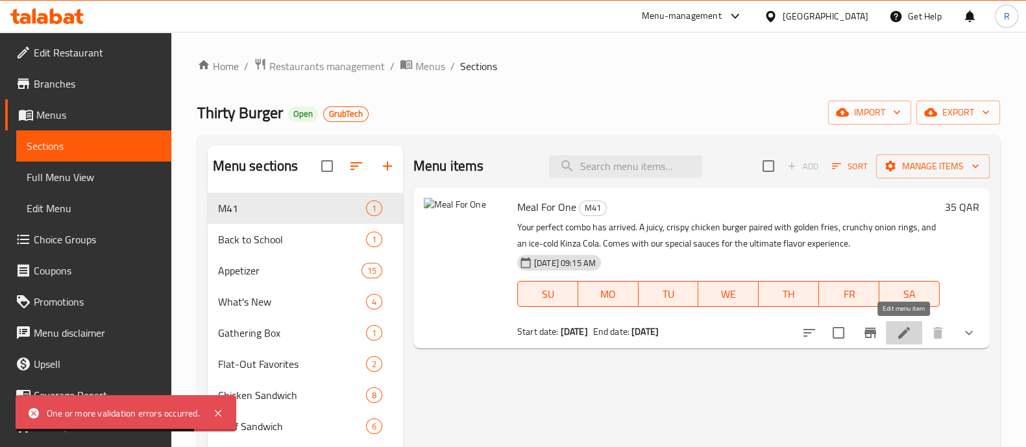
click at [908, 328] on icon at bounding box center [904, 333] width 16 height 16
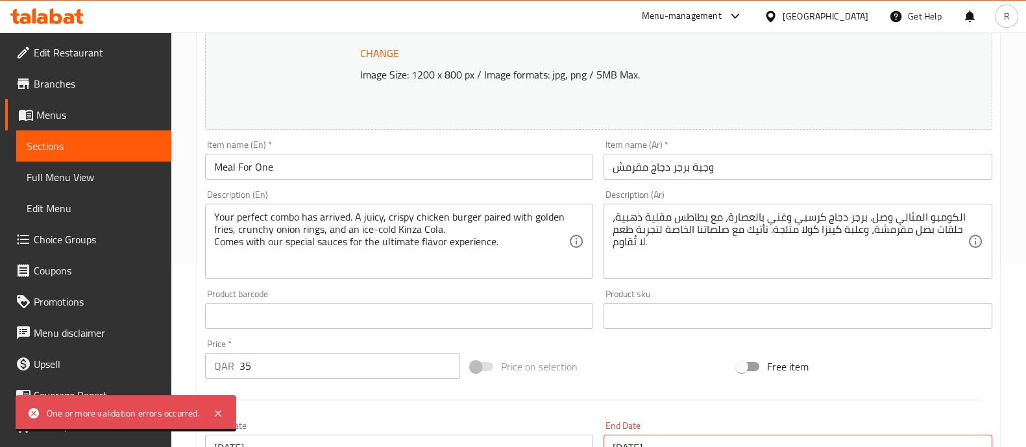
scroll to position [243, 0]
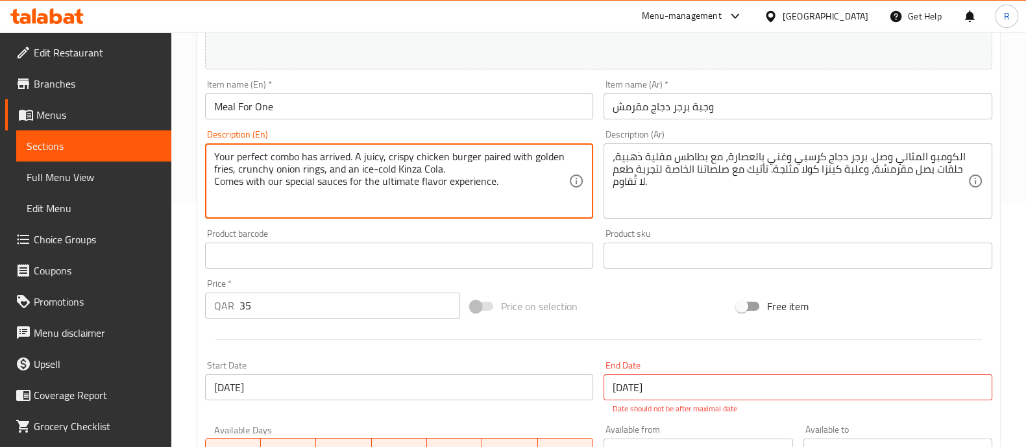
drag, startPoint x: 513, startPoint y: 176, endPoint x: 201, endPoint y: 118, distance: 316.9
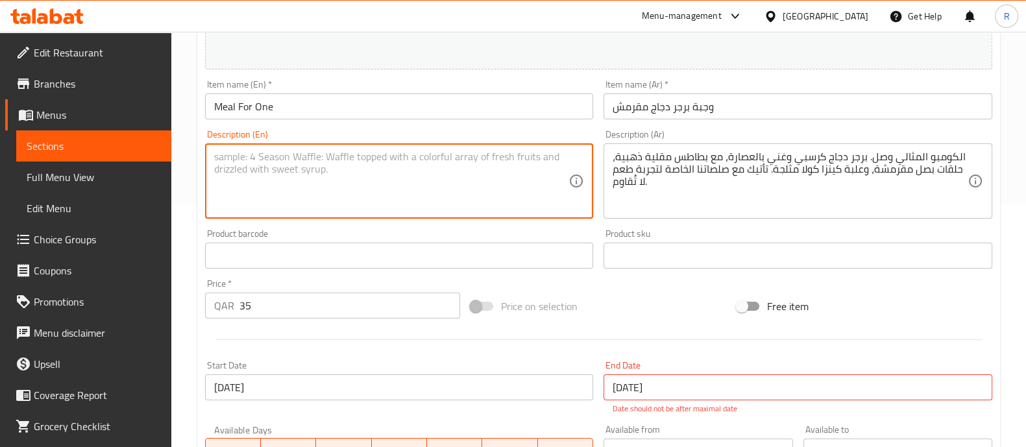
paste textarea "Chicken burger, crispy nuggets, fries & drink — a classic combo done right."
click at [414, 154] on textarea "Chicken burger, crispy nuggets, fries & drink — a classic combo done right." at bounding box center [391, 182] width 355 height 62
click at [433, 155] on textarea "Chicken burger, crispy nuggets, fries & drink . A classic combo done right." at bounding box center [391, 182] width 355 height 62
type textarea "Chicken burger, crispy nuggets, fries & drink . A classic combo done right."
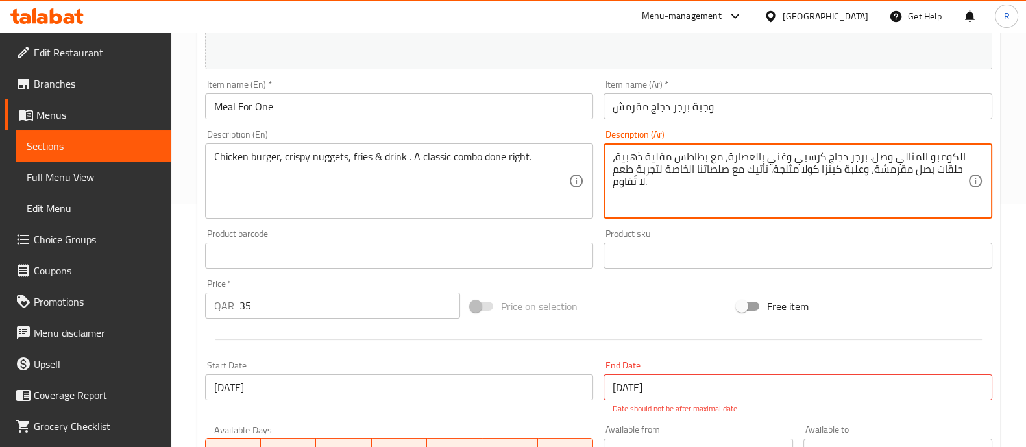
click at [629, 180] on textarea "الكومبو المثالي وصل. برجر دجاج كرسبي وغني بالعصارة، مع بطاطس مقلية ذهبية، حلقات…" at bounding box center [789, 182] width 355 height 62
paste textarea "رجر دجاج، قطع مقرمشة، بطاطس مقلية ومشروب - مزيج كلاسيكي تم إعداده بشكل صحيح"
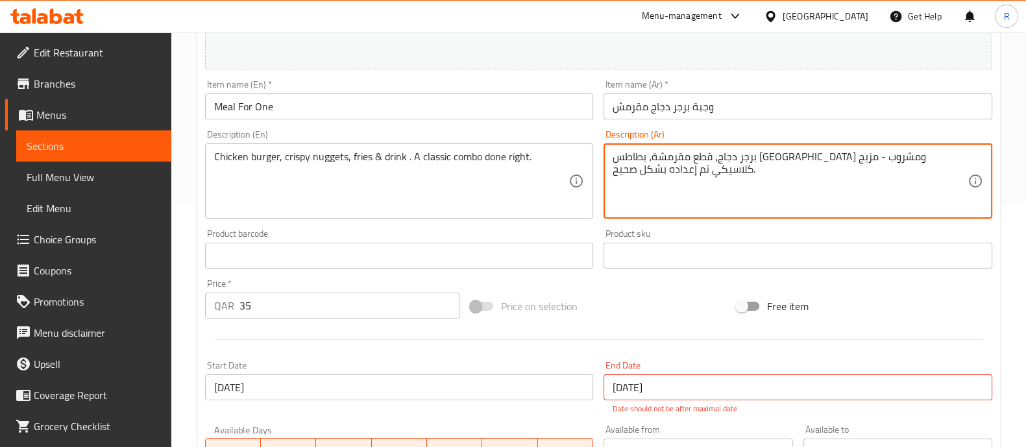
drag, startPoint x: 719, startPoint y: 160, endPoint x: 729, endPoint y: 156, distance: 10.3
click at [729, 156] on textarea "برجر دجاج، قطع مقرمشة، بطاطس مقلية ومشروب - مزيج كلاسيكي تم إعداده بشكل صحيح." at bounding box center [789, 182] width 355 height 62
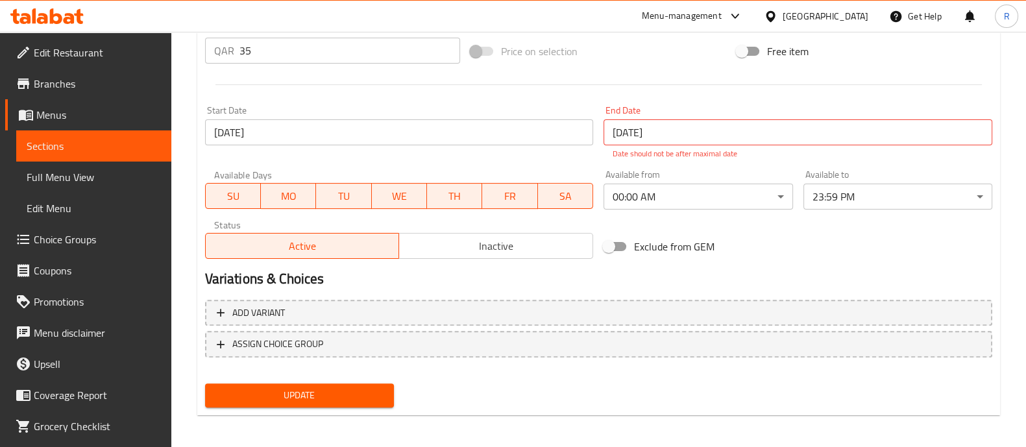
scroll to position [502, 0]
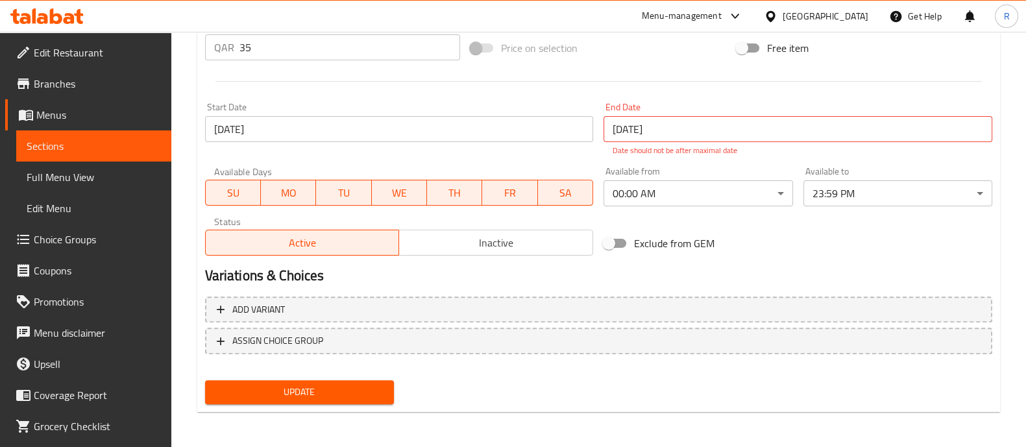
type textarea "برجر دجاج، قطع مقرمشة، بطاطس مقلية ومشروب مزيج كلاسيكي تم إعداده بشكل صحيح."
click at [269, 49] on input "35" at bounding box center [349, 47] width 221 height 26
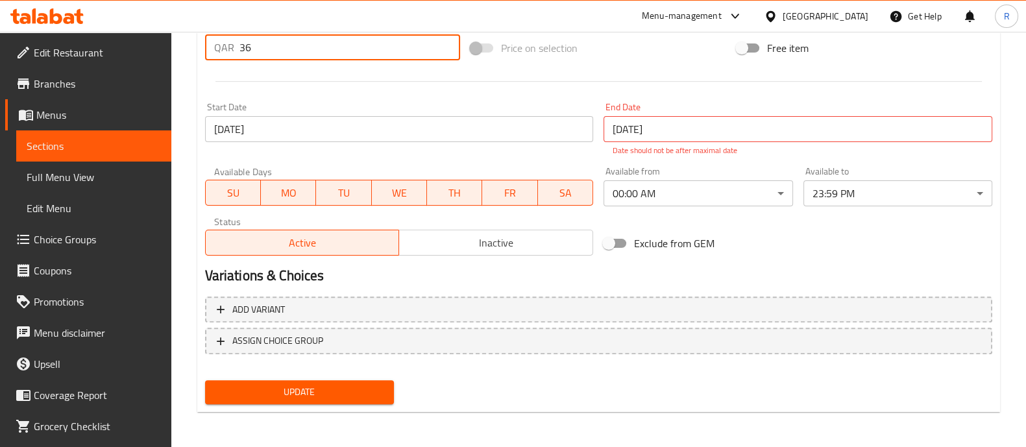
type input "36"
click at [348, 386] on span "Update" at bounding box center [299, 392] width 168 height 16
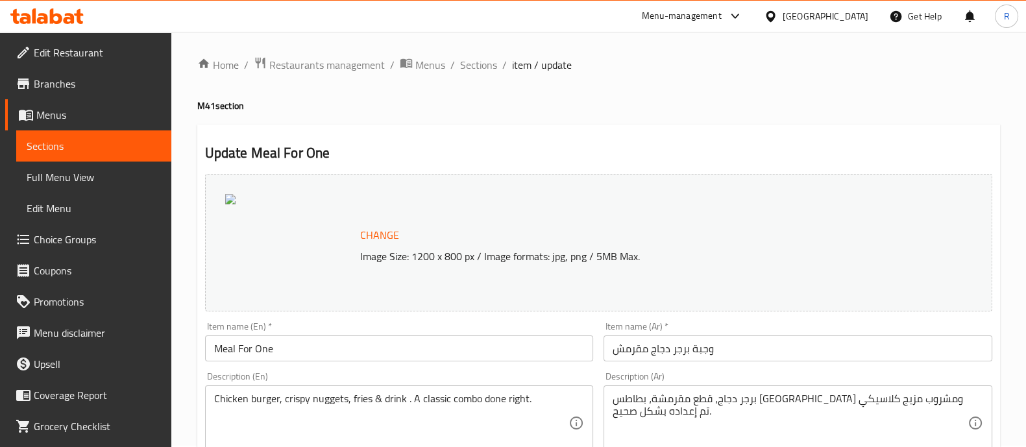
scroll to position [0, 0]
click at [485, 69] on span "Sections" at bounding box center [478, 66] width 37 height 16
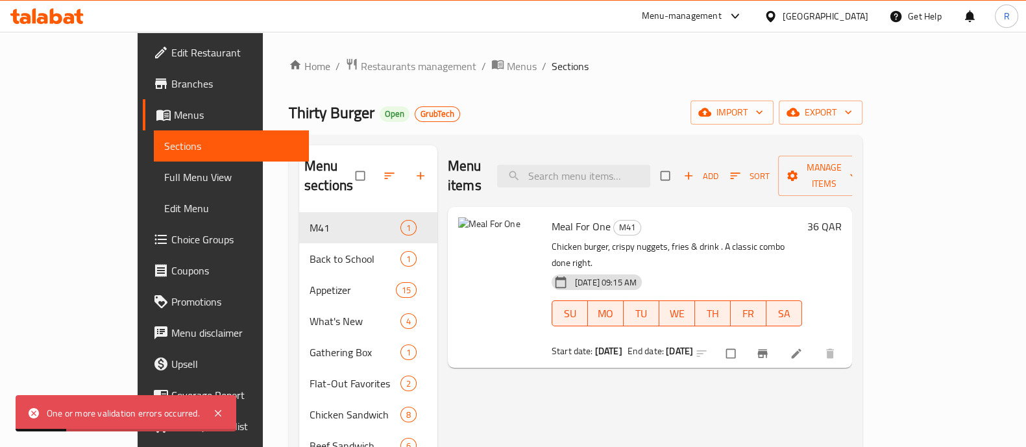
click at [215, 419] on icon at bounding box center [218, 414] width 16 height 16
